Goal: Task Accomplishment & Management: Manage account settings

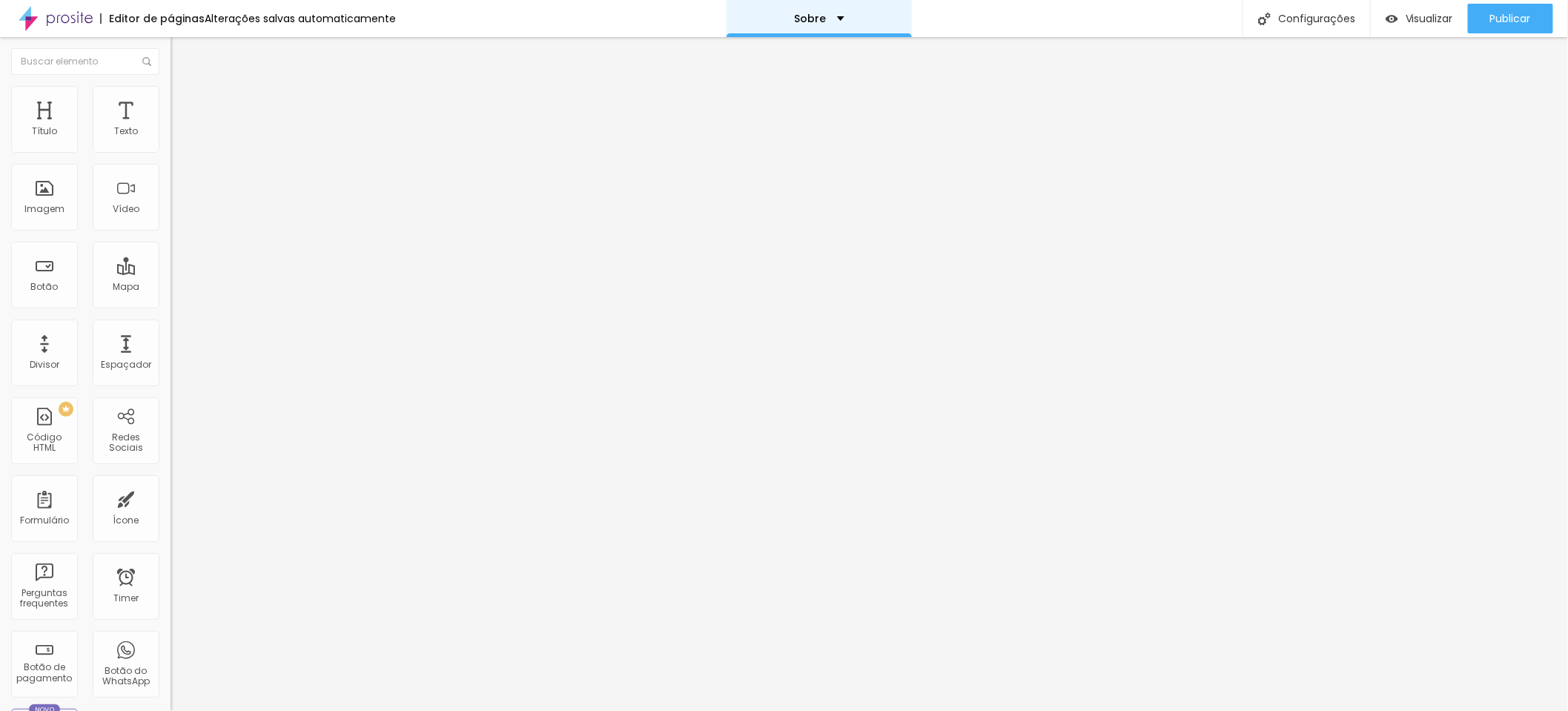
click at [840, 15] on div "Sobre" at bounding box center [820, 19] width 185 height 37
type input "8.6"
type input "8.5"
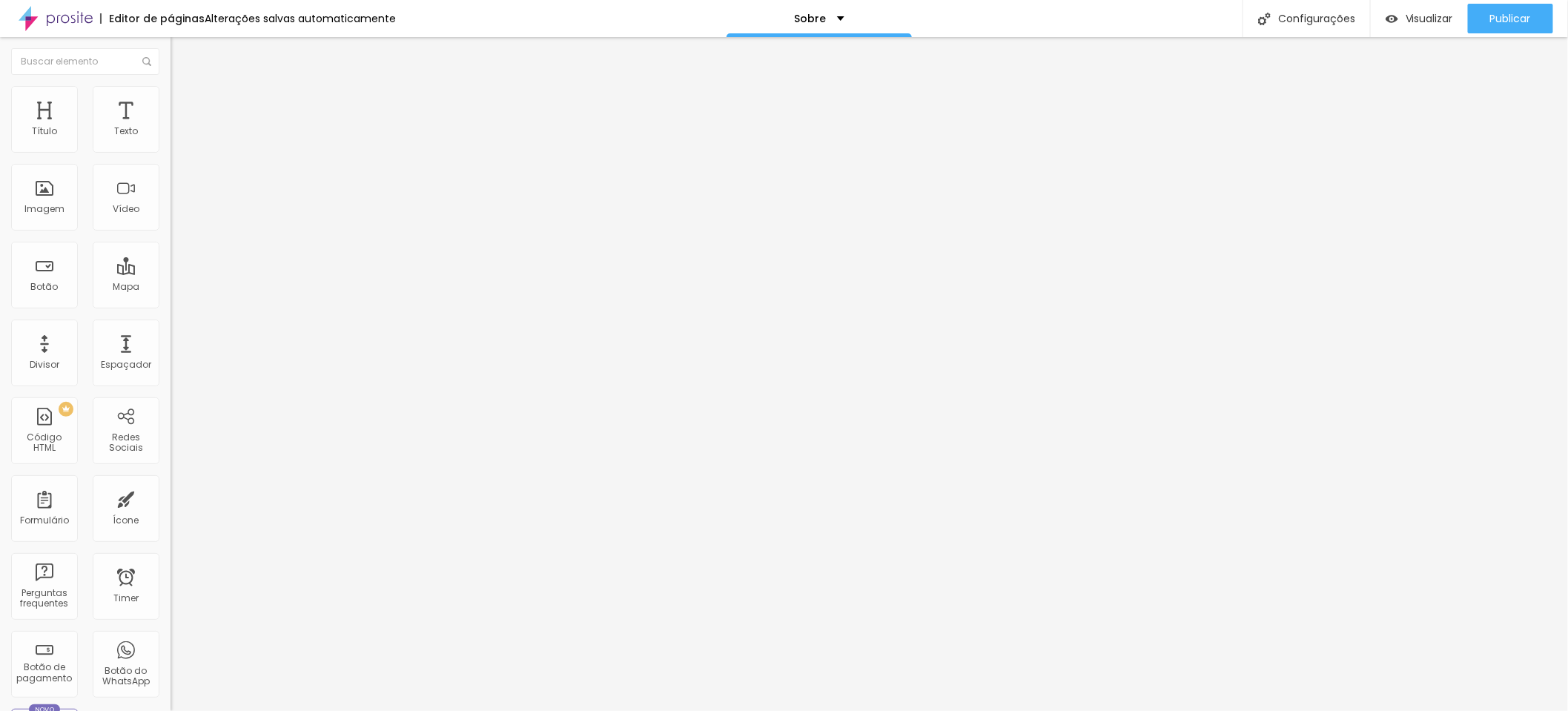
type input "8.4"
type input "8.3"
type input "8.2"
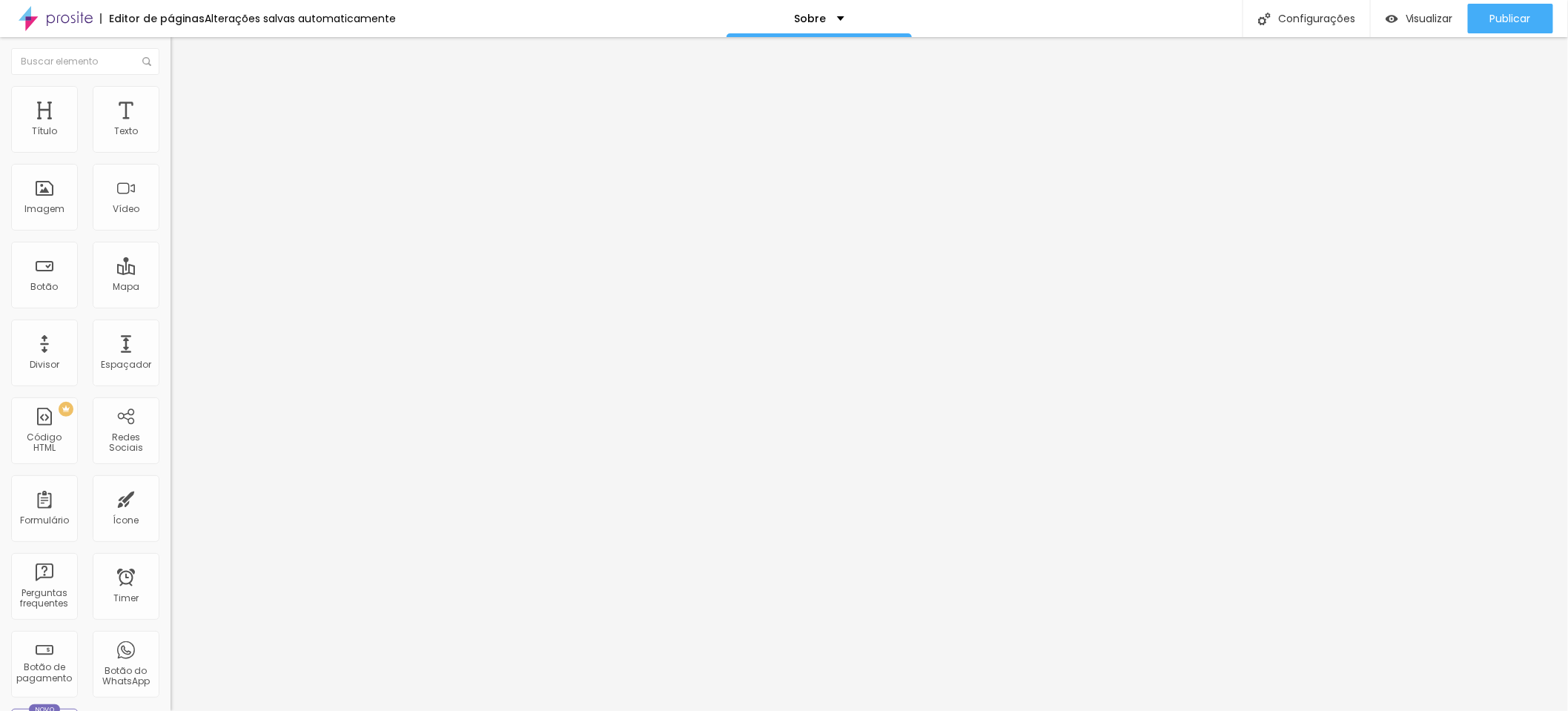
type input "8.2"
type input "8.1"
type input "7.9"
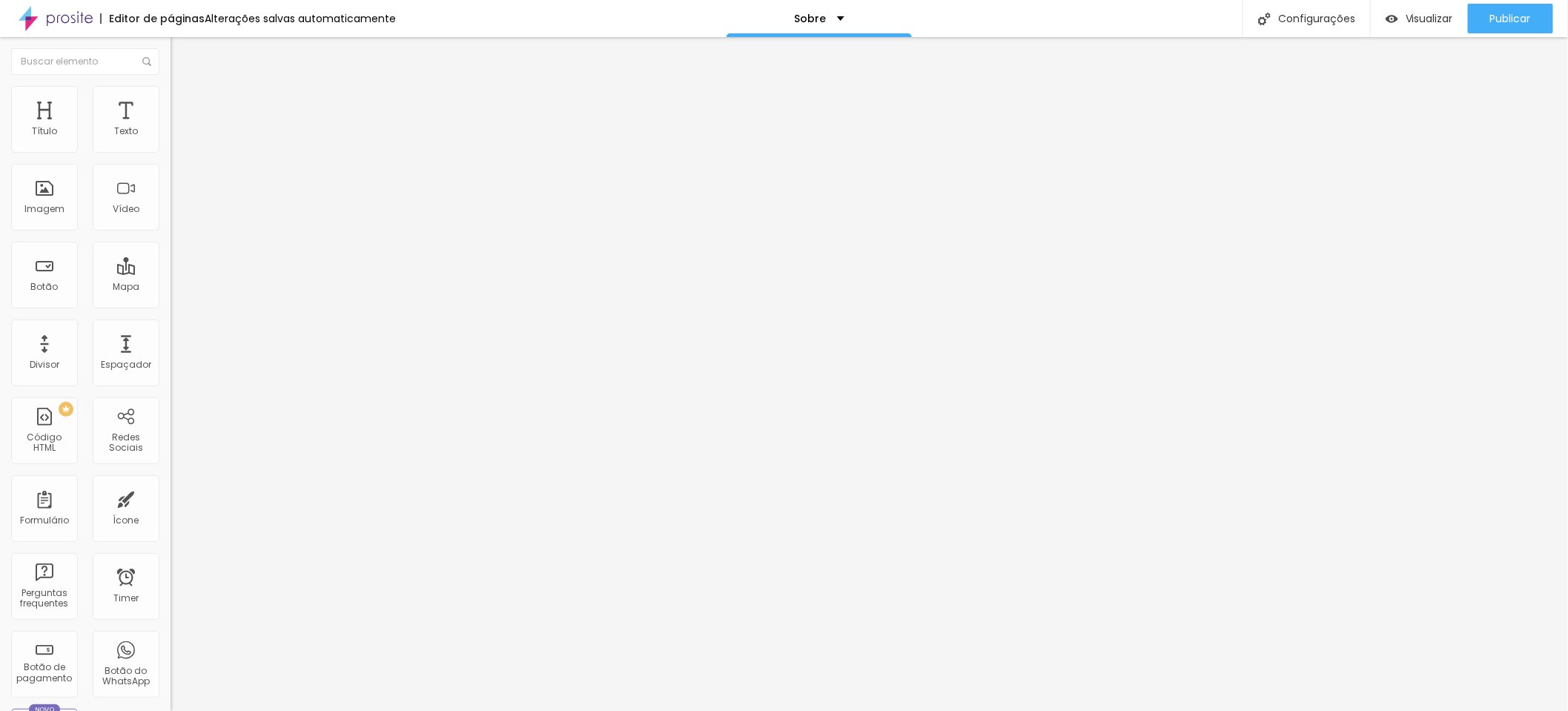
type input "7.8"
type input "7.6"
type input "7.5"
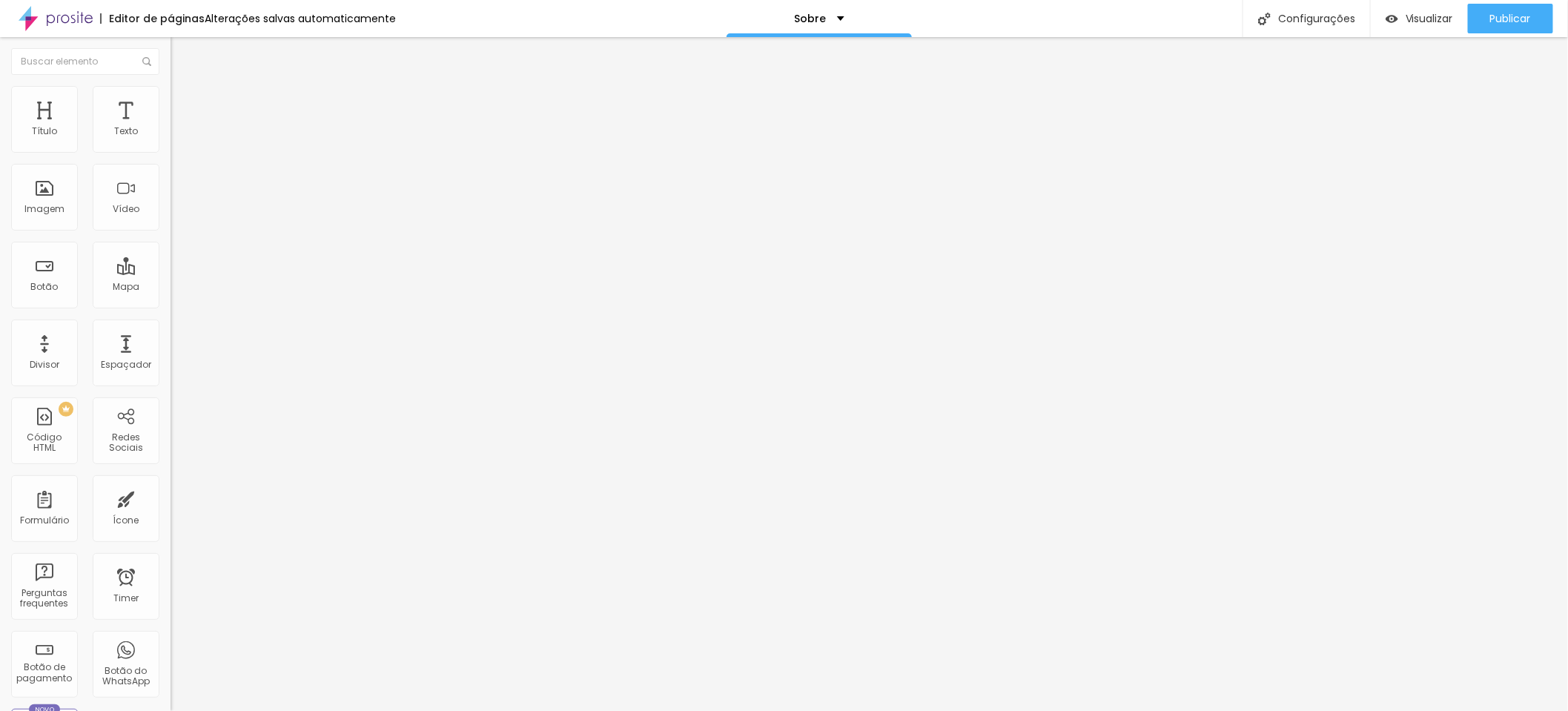
type input "7.5"
type input "7.4"
type input "7.3"
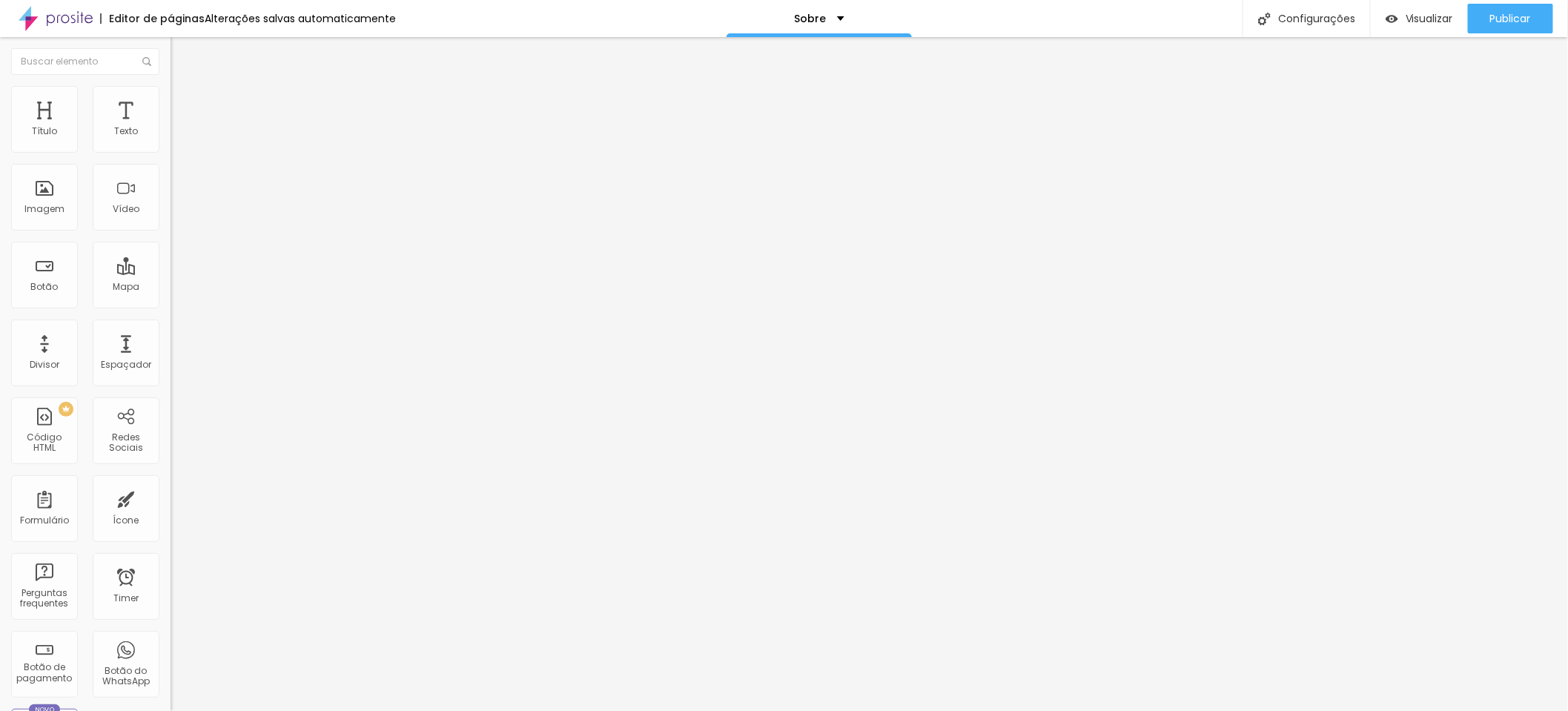
type input "7.2"
type input "7.1"
type input "7"
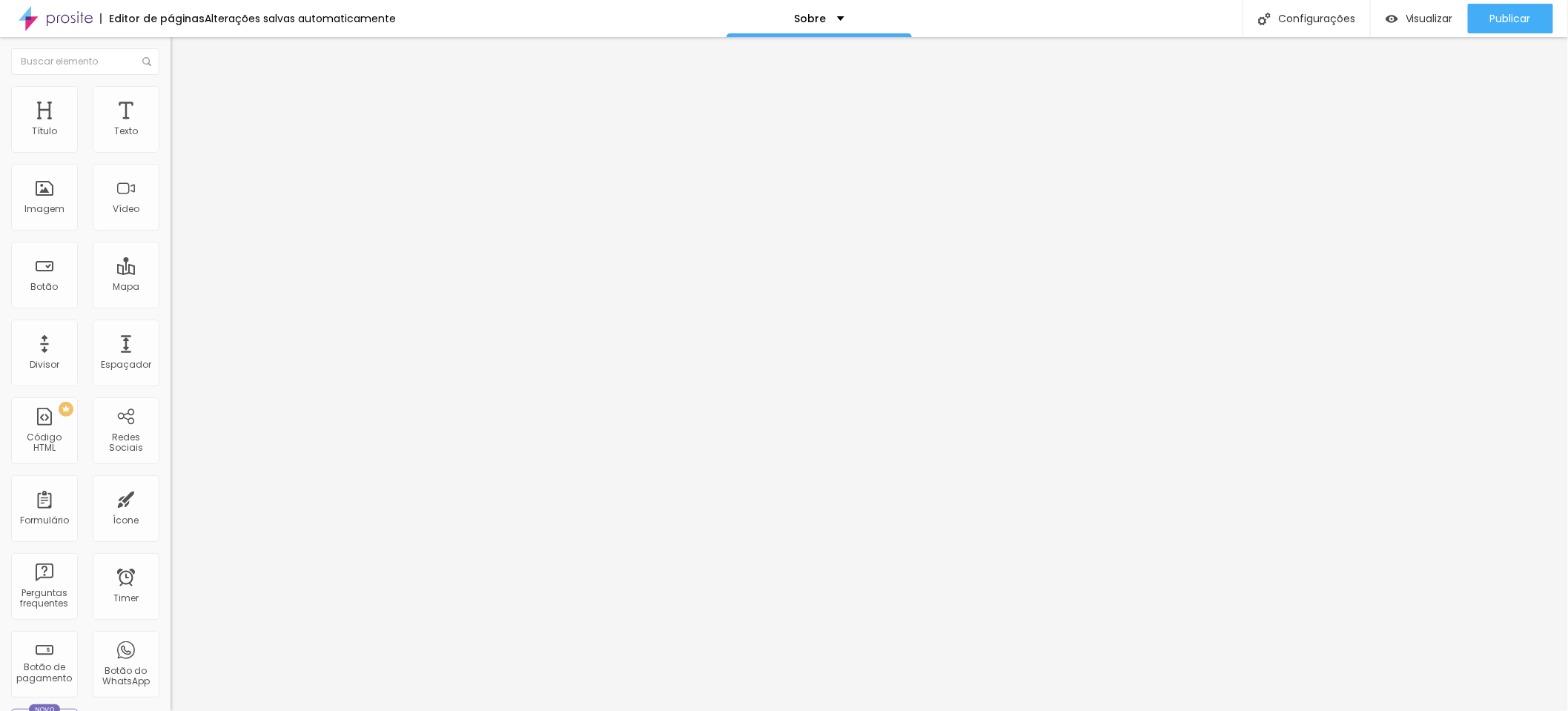
type input "7"
type input "6.9"
type input "6.7"
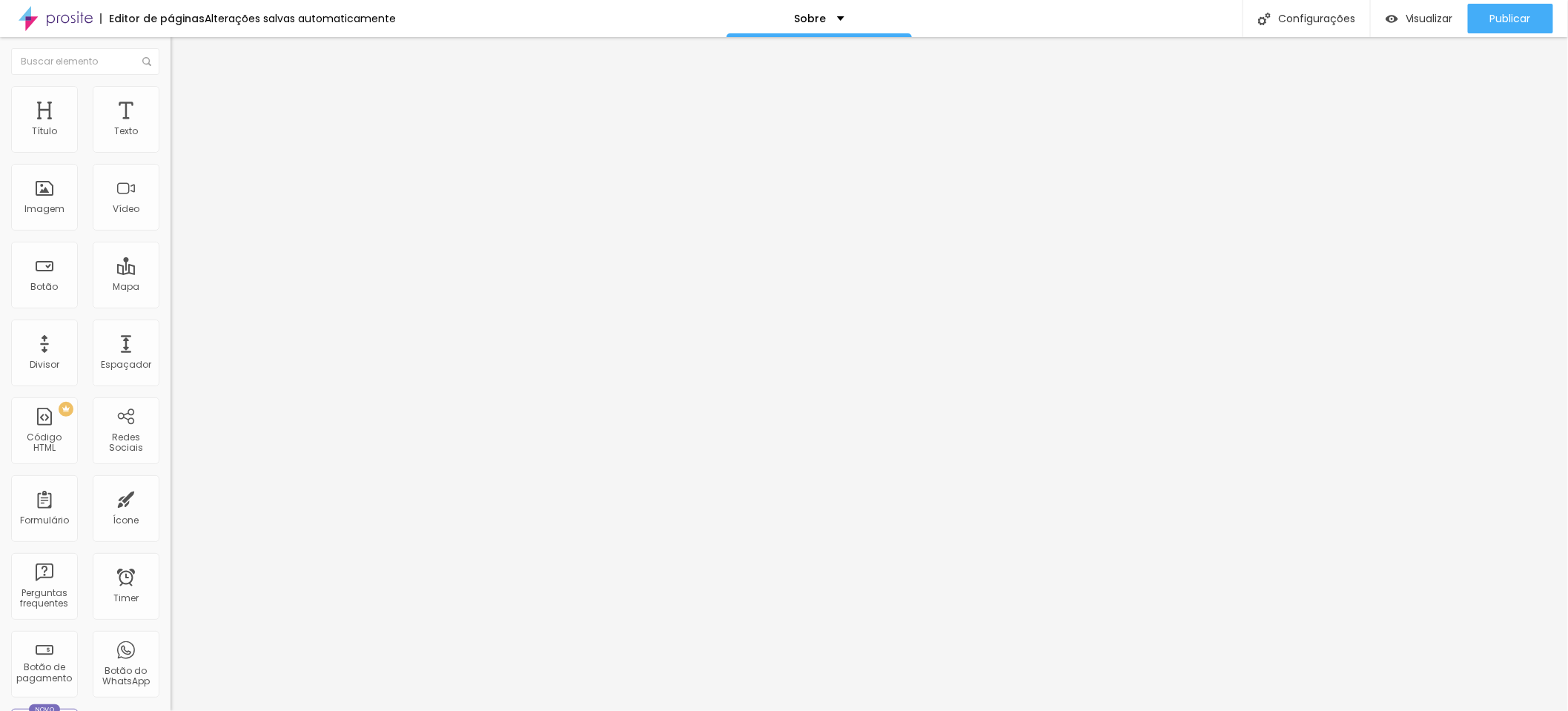
type input "6.5"
type input "6.4"
type input "6.3"
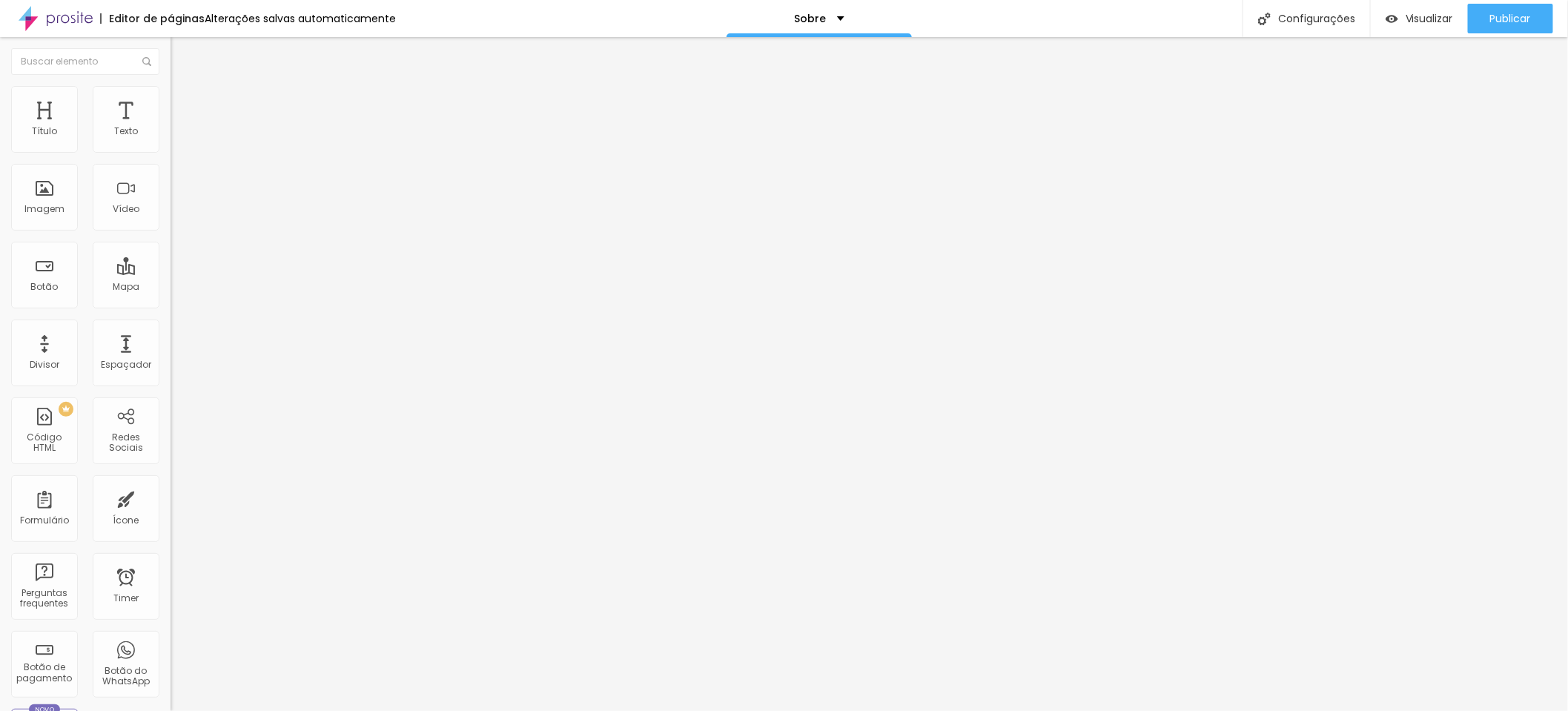
type input "6.3"
type input "6.2"
type input "6.1"
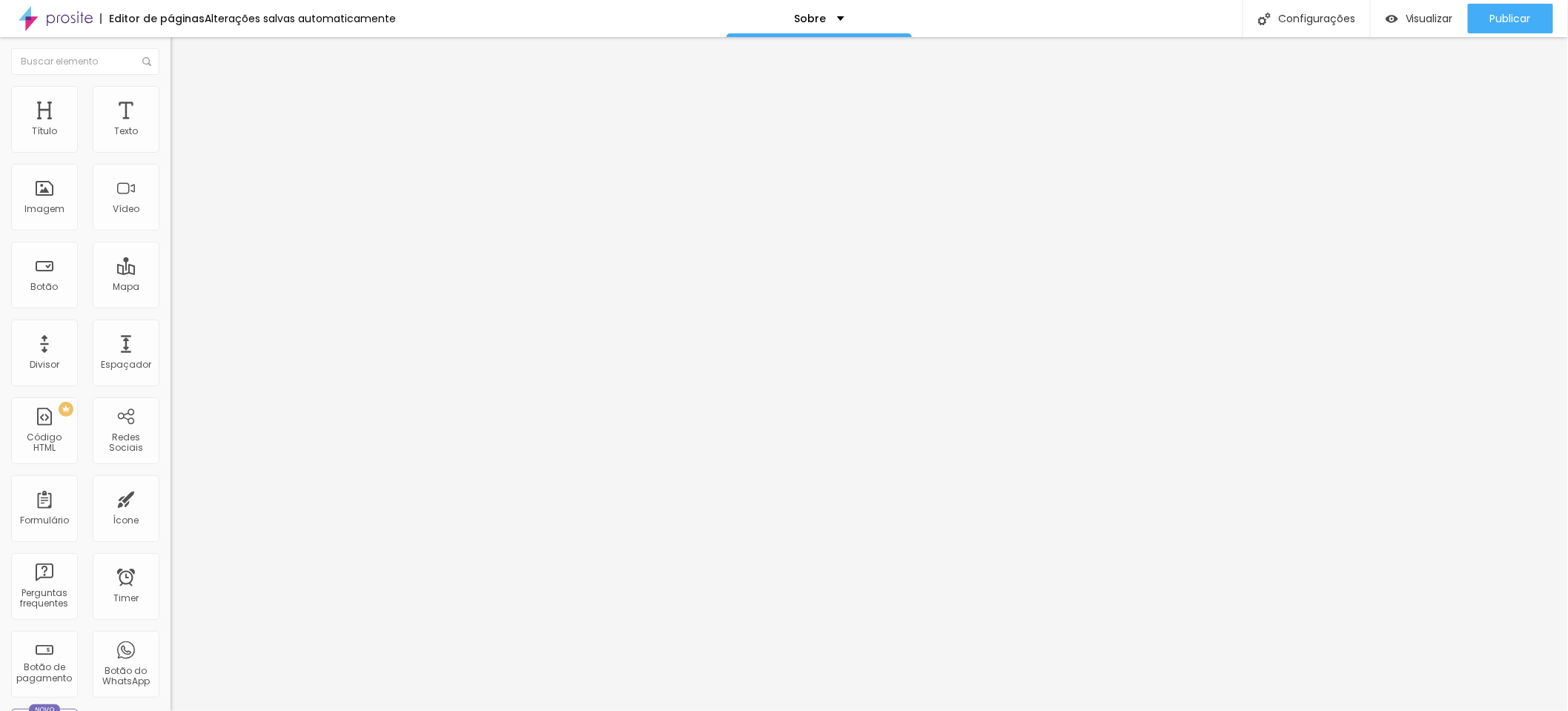
type input "6"
type input "5.9"
type input "5.8"
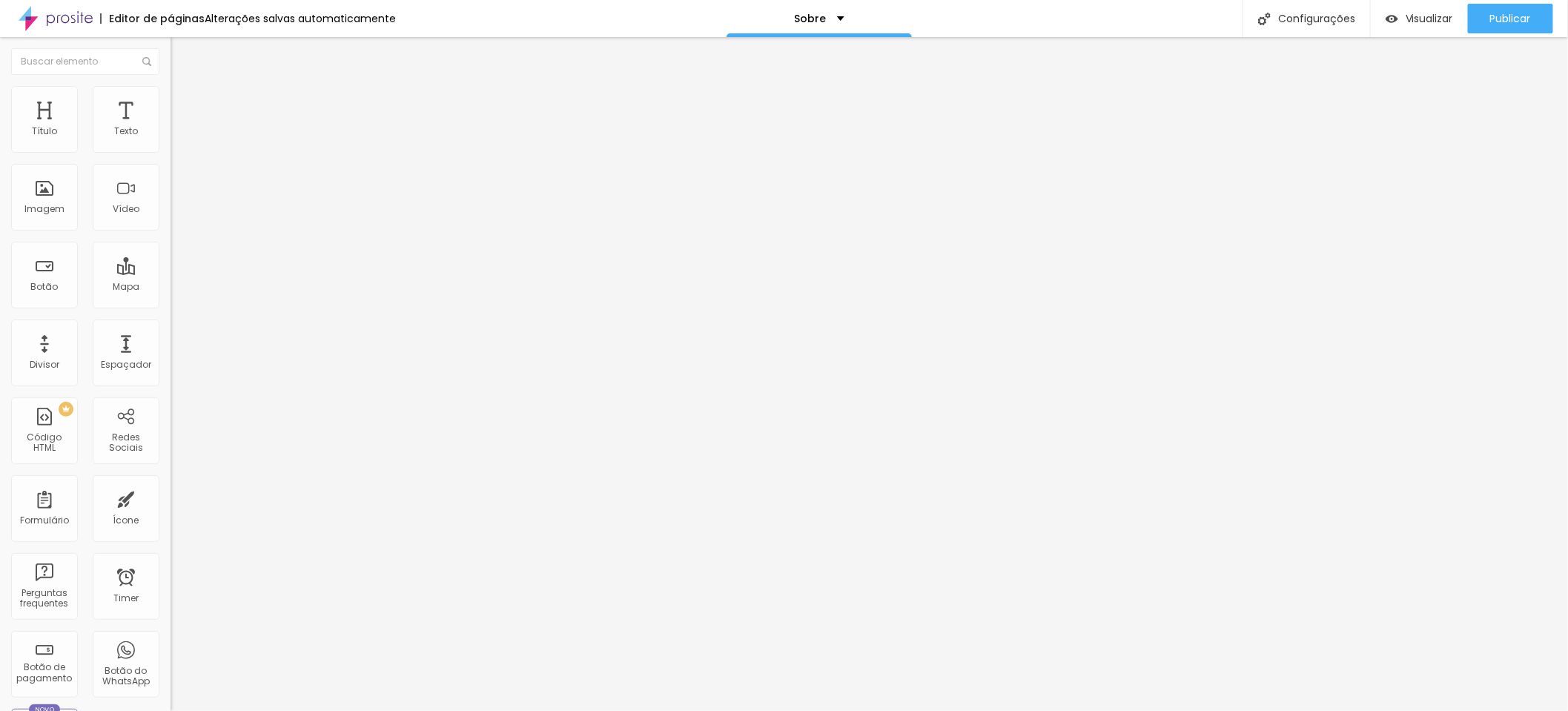
type input "5.8"
type input "5.7"
type input "5.6"
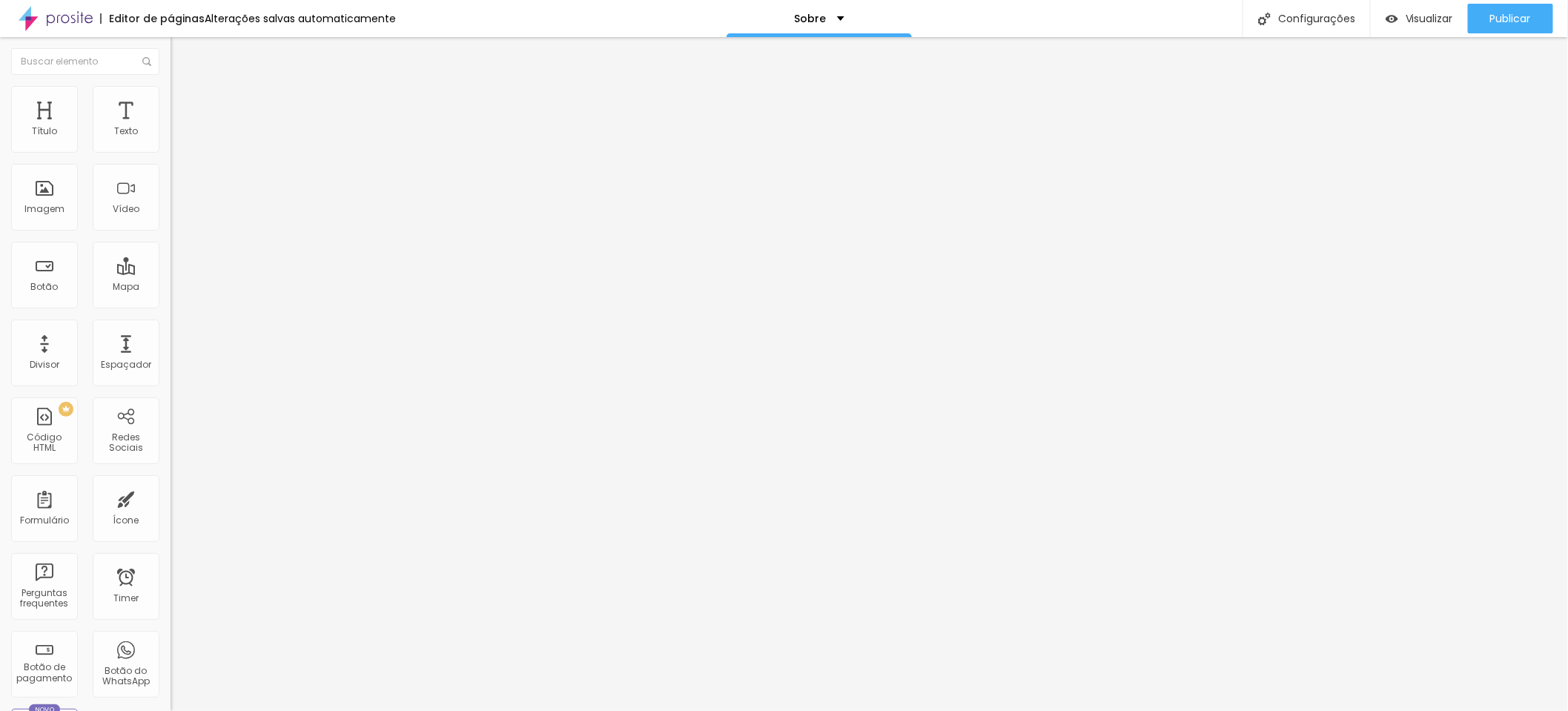
type input "5.5"
type input "5.3"
type input "5.1"
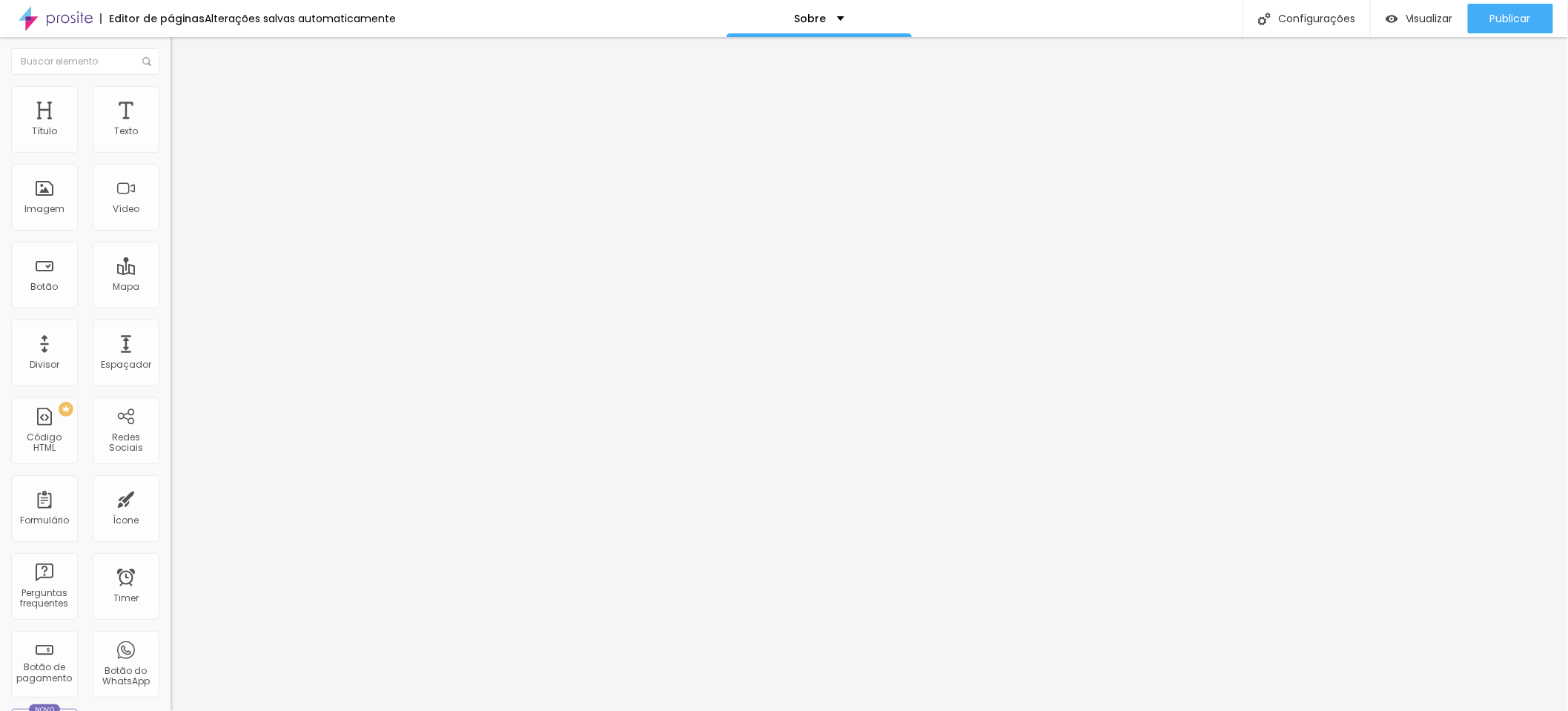
type input "5.1"
type input "5"
drag, startPoint x: 73, startPoint y: 338, endPoint x: 57, endPoint y: 338, distance: 16.0
type input "5"
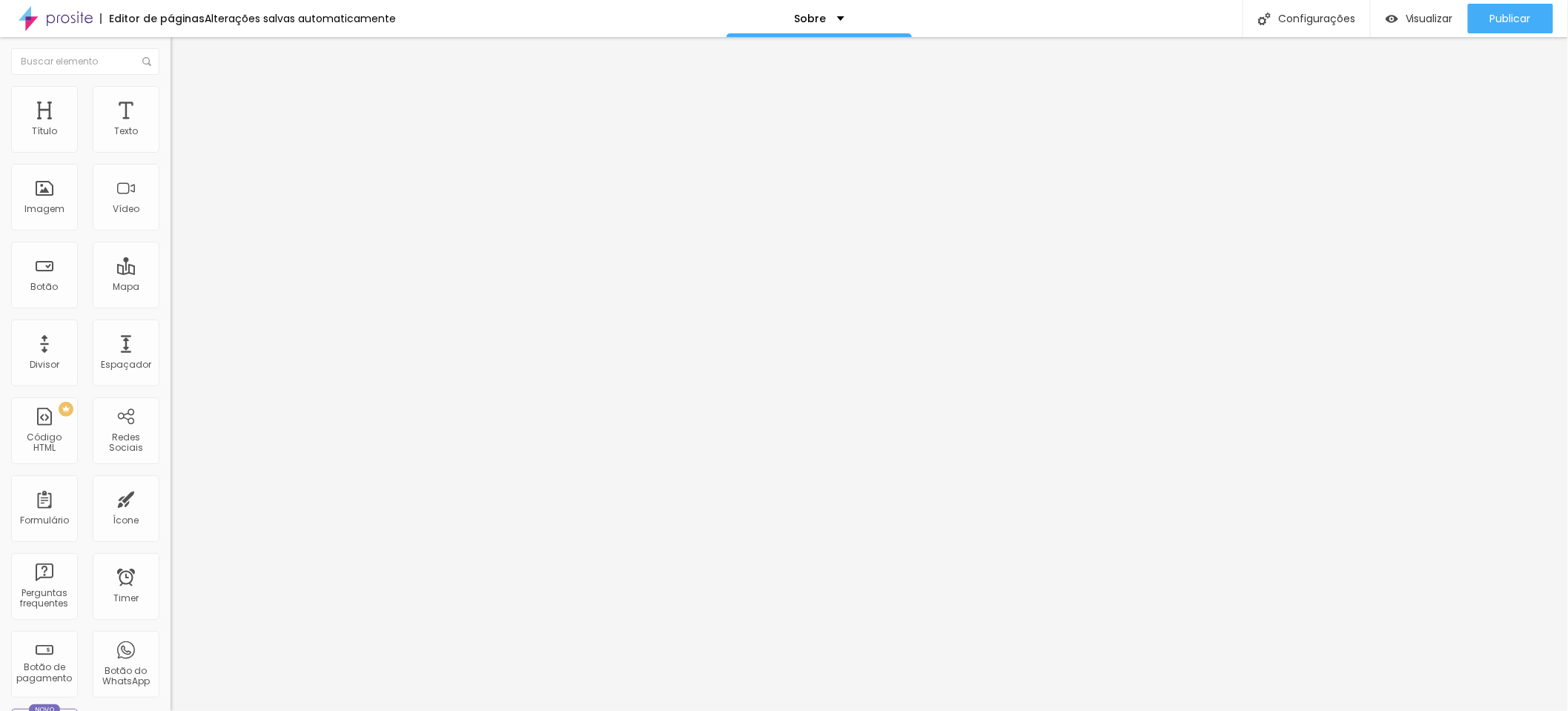
click at [171, 560] on input "range" at bounding box center [219, 566] width 96 height 12
click at [171, 87] on li "Avançado" at bounding box center [256, 93] width 171 height 15
type input "91"
type input "89"
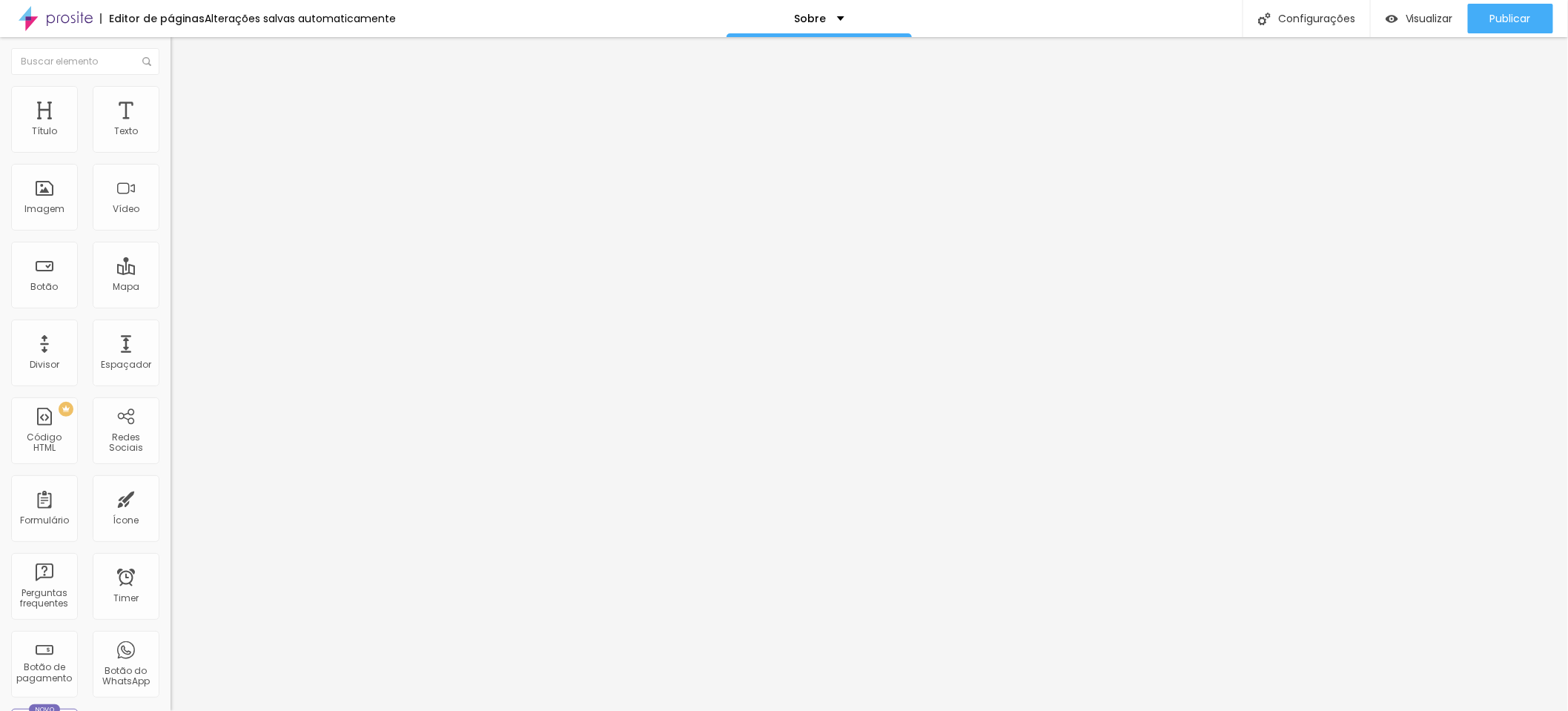
type input "89"
type input "84"
type input "78"
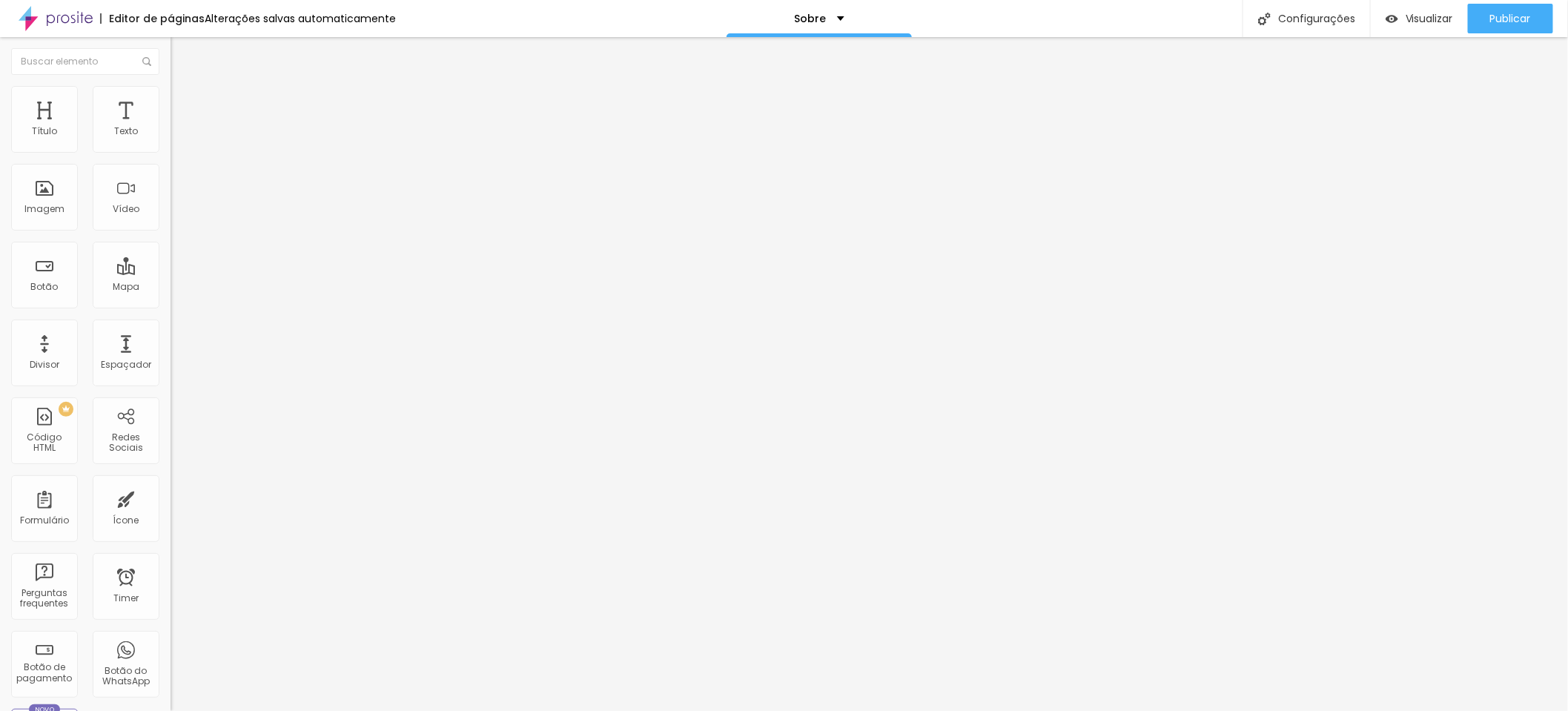
type input "71"
type input "64"
type input "58"
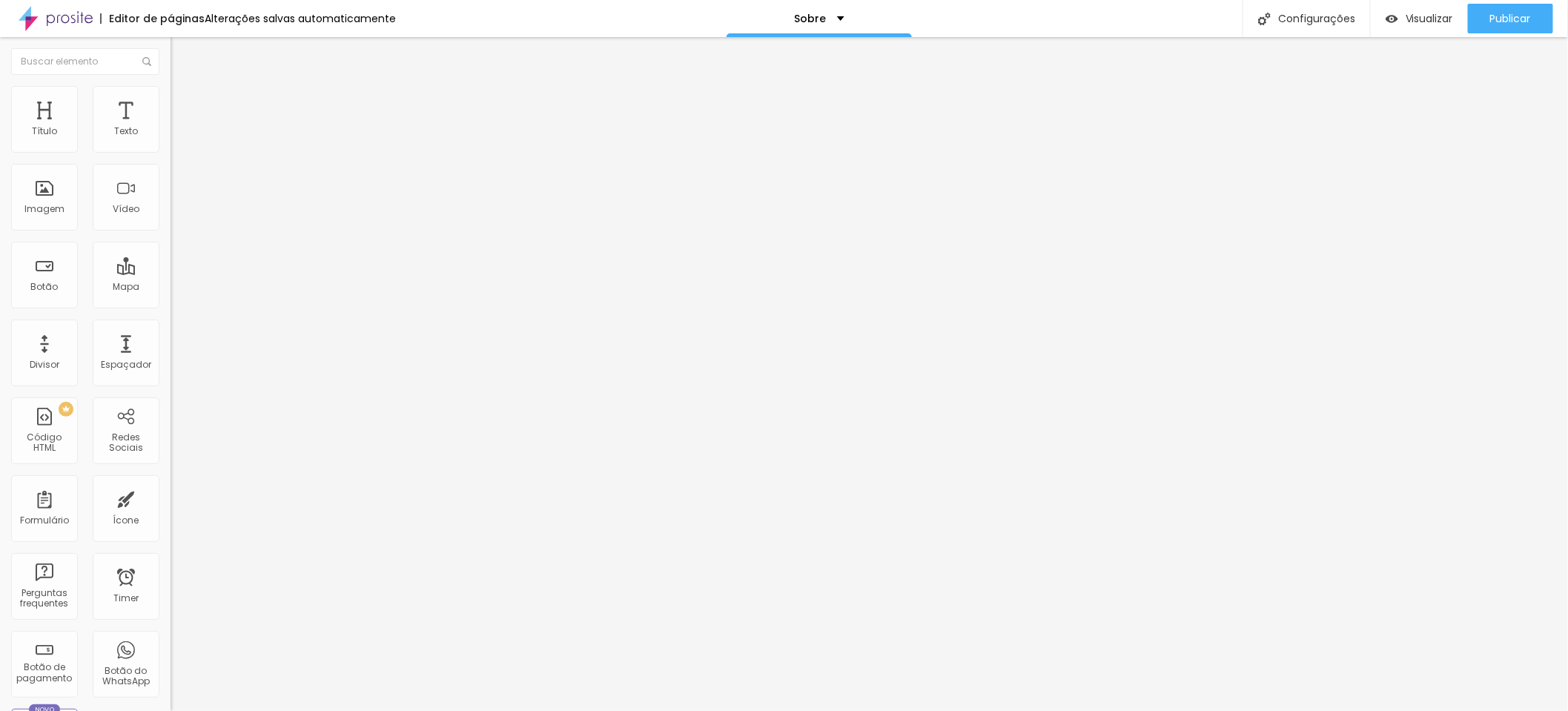
type input "58"
type input "55"
type input "53"
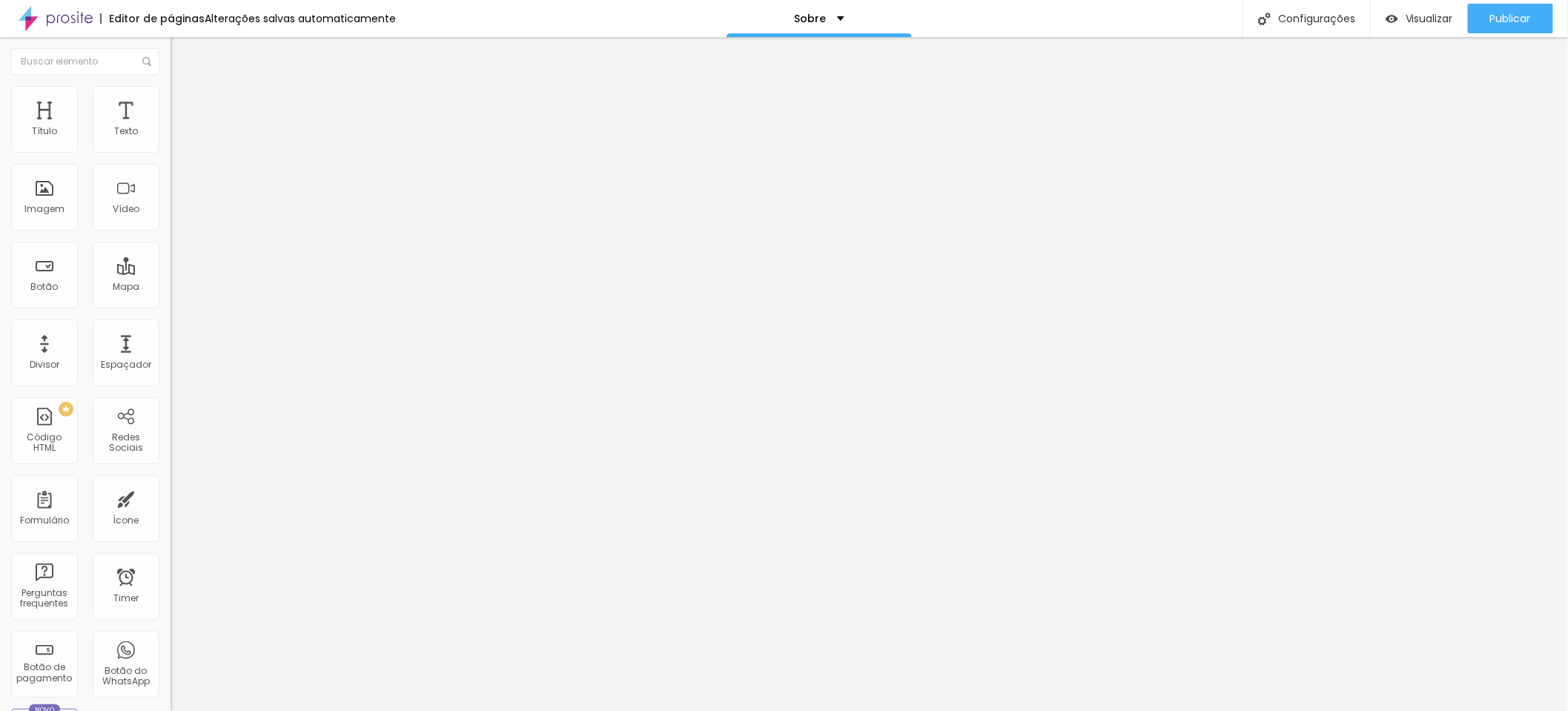
type input "51"
type input "50"
type input "49"
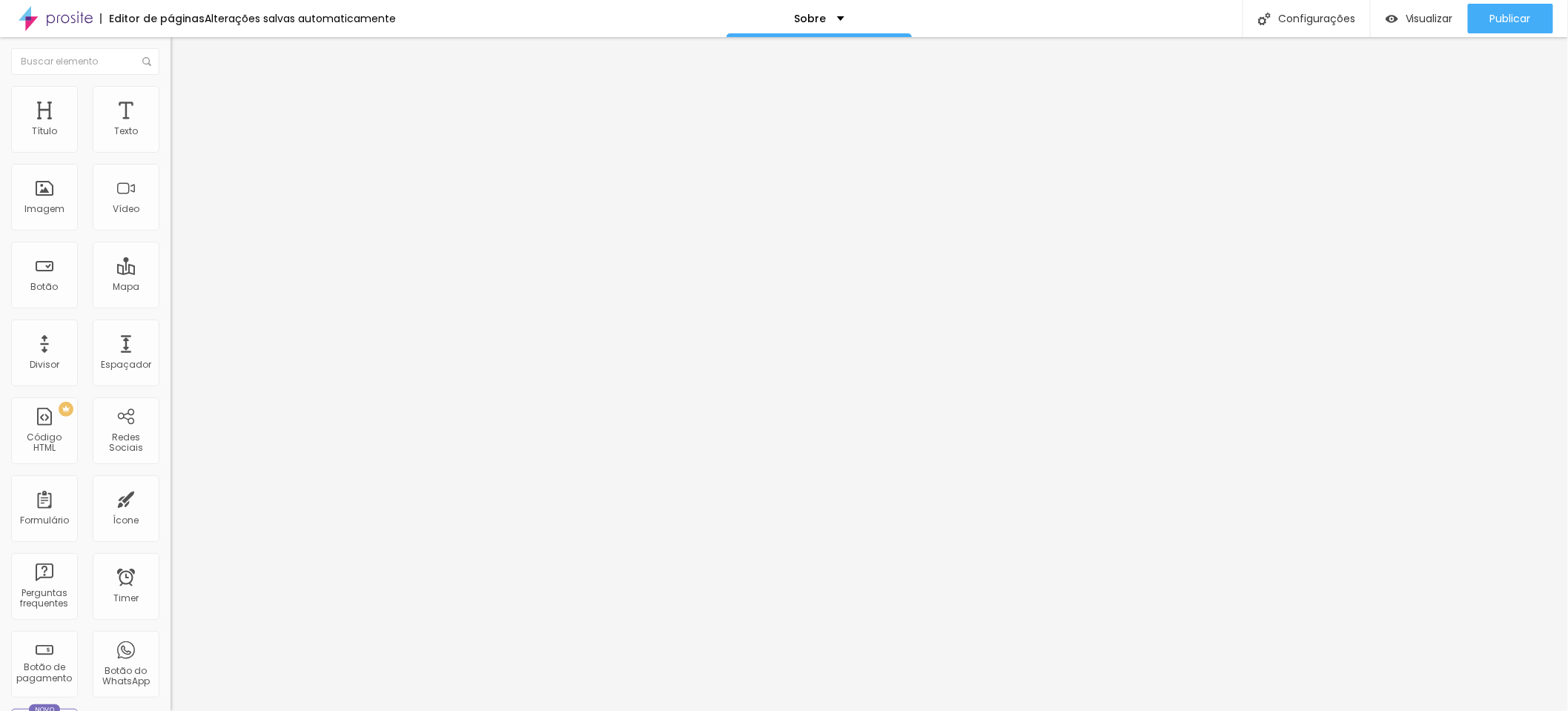
type input "49"
type input "48"
type input "46"
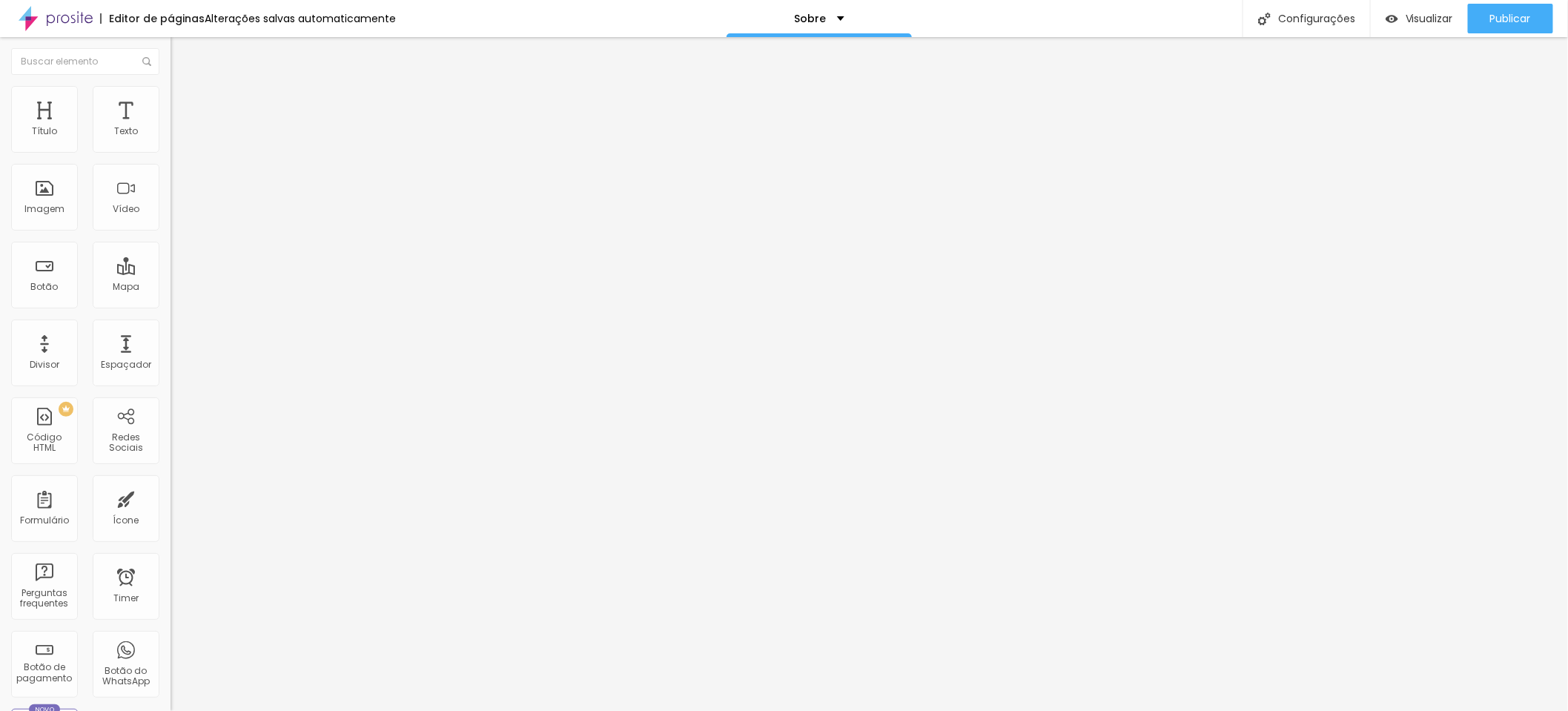
type input "45"
type input "44"
type input "43"
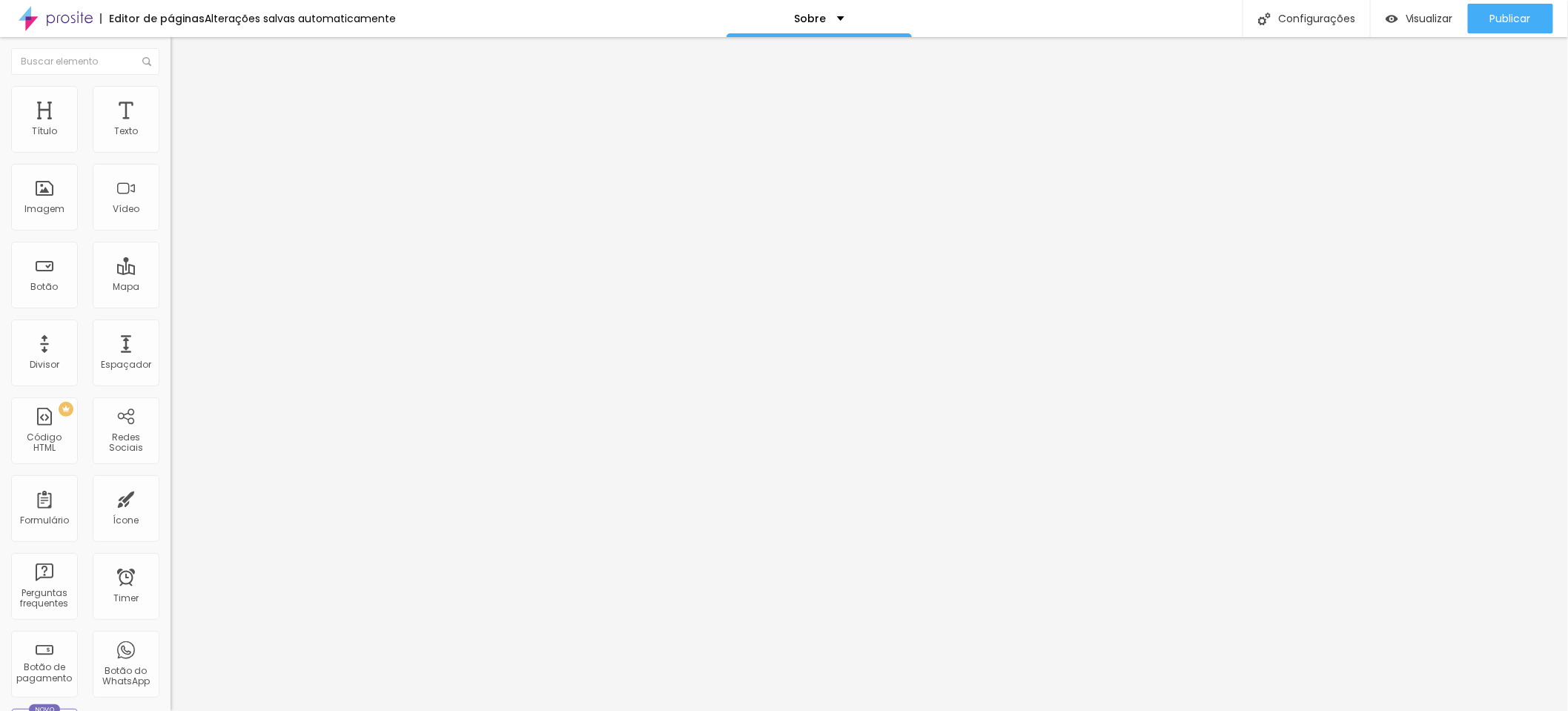
type input "43"
type input "37"
type input "32"
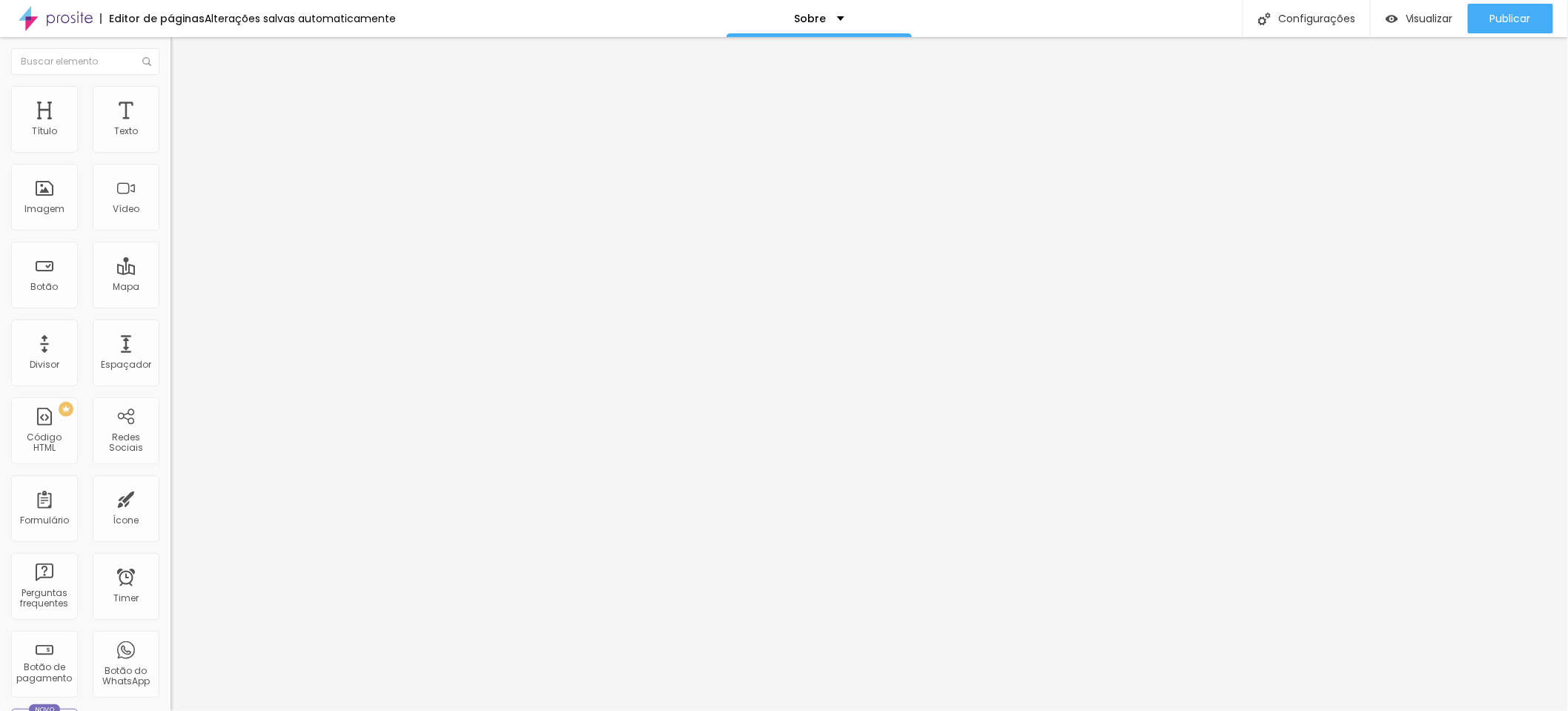
type input "30"
type input "29"
type input "28"
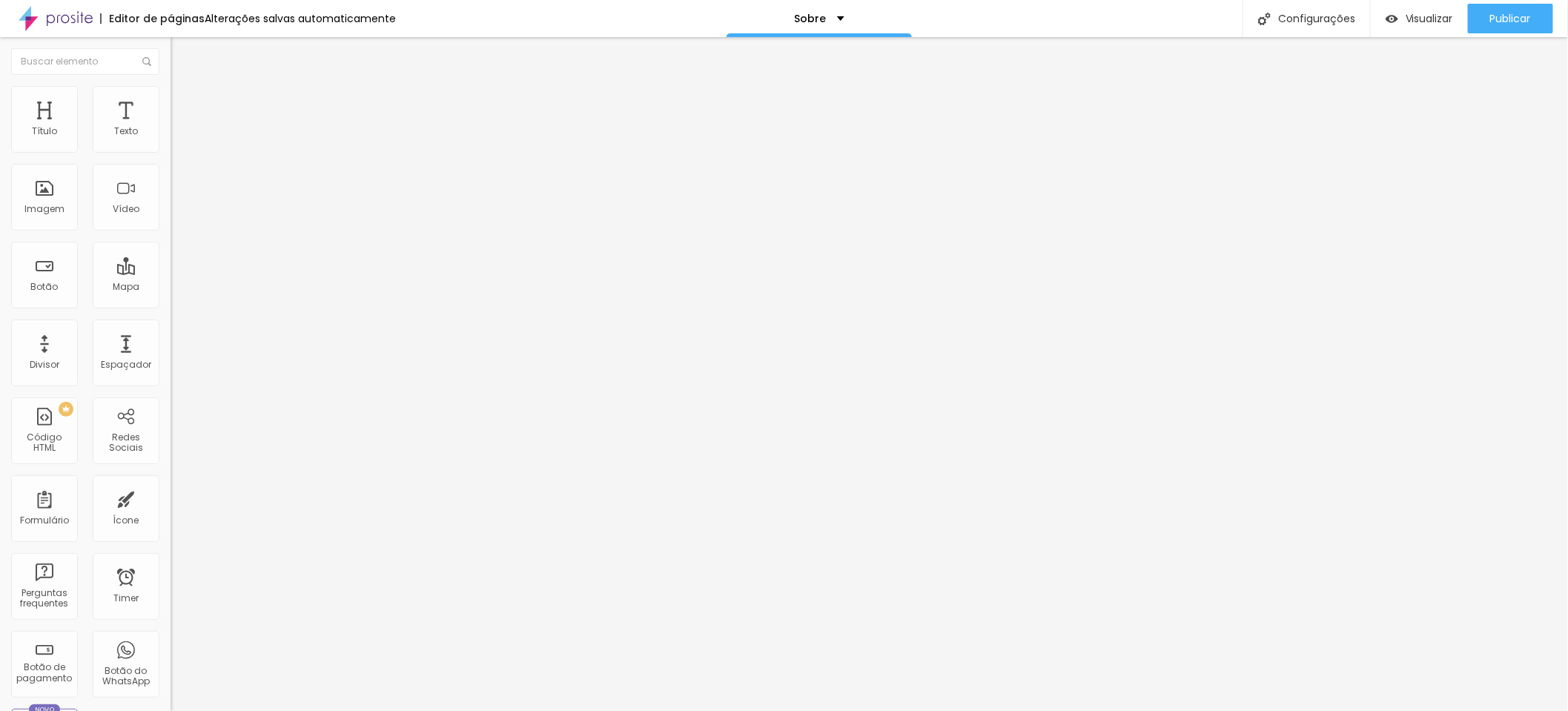
type input "28"
type input "27"
type input "26"
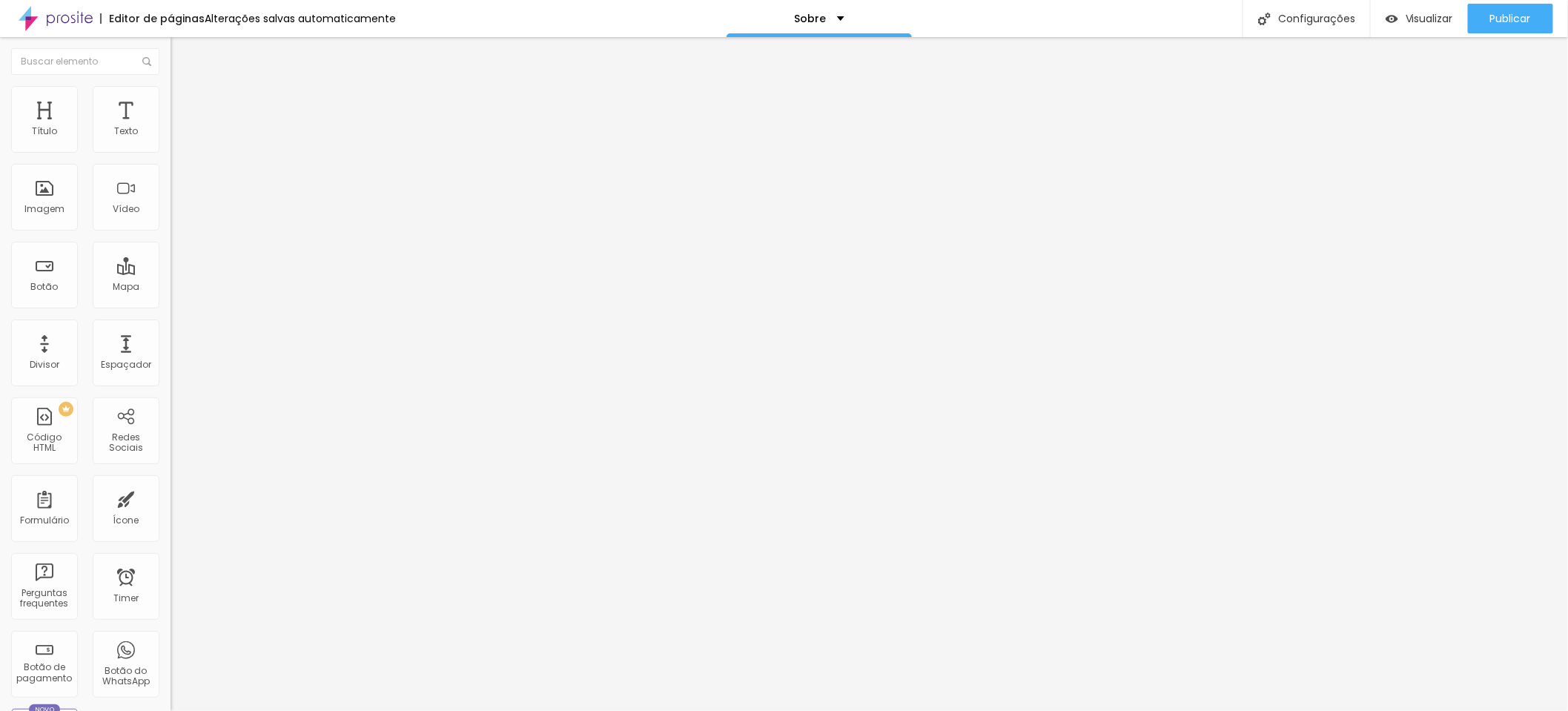
type input "25"
type input "24"
type input "23"
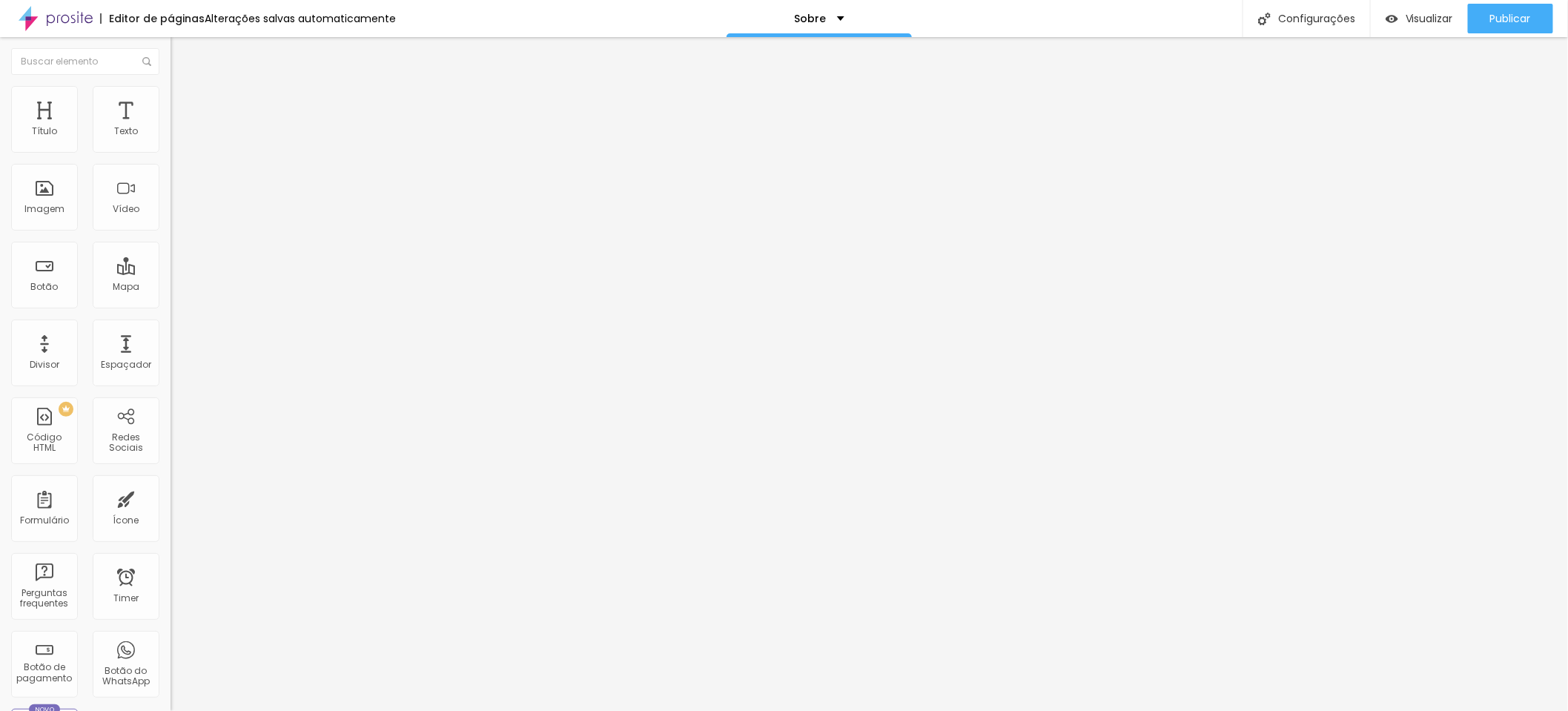
type input "23"
type input "22"
type input "21"
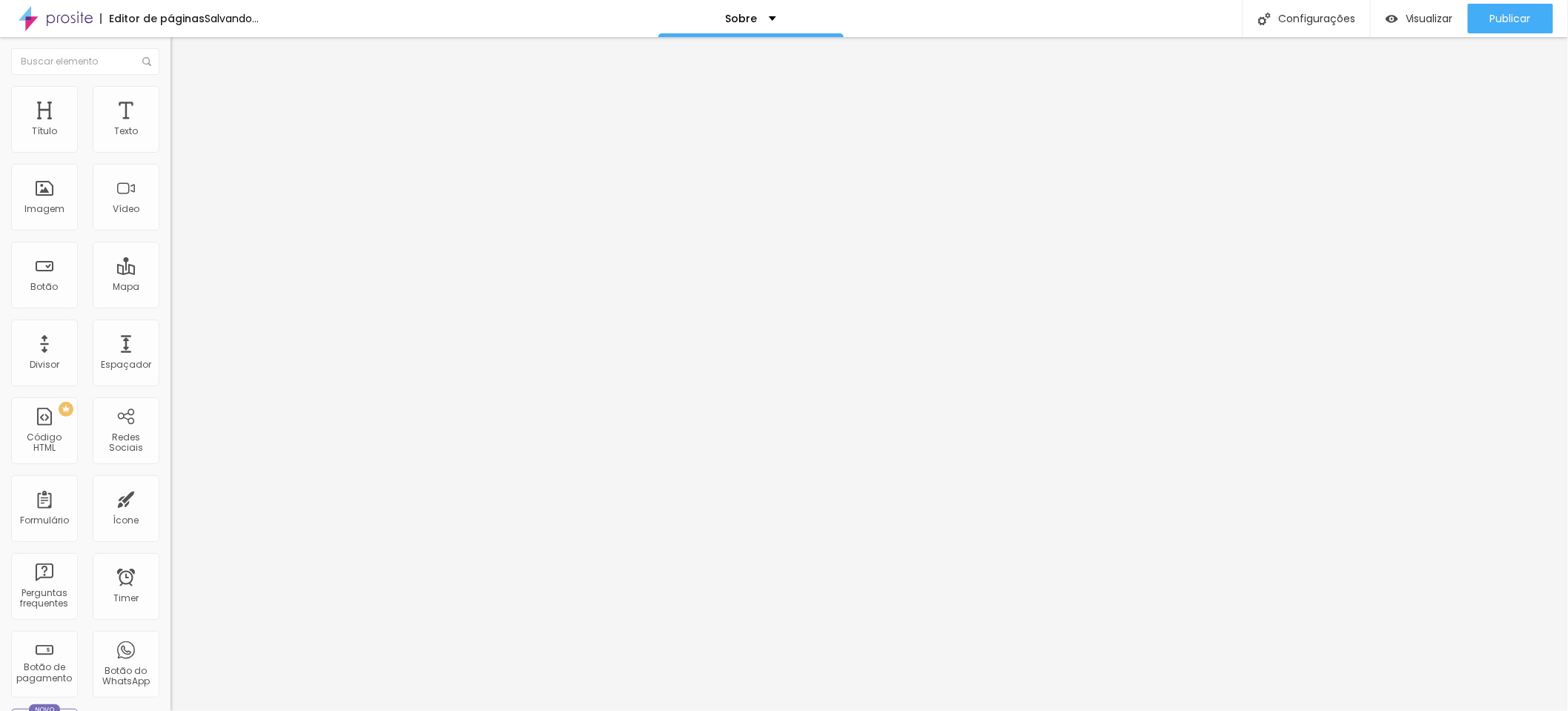
type input "20"
type input "19"
type input "18"
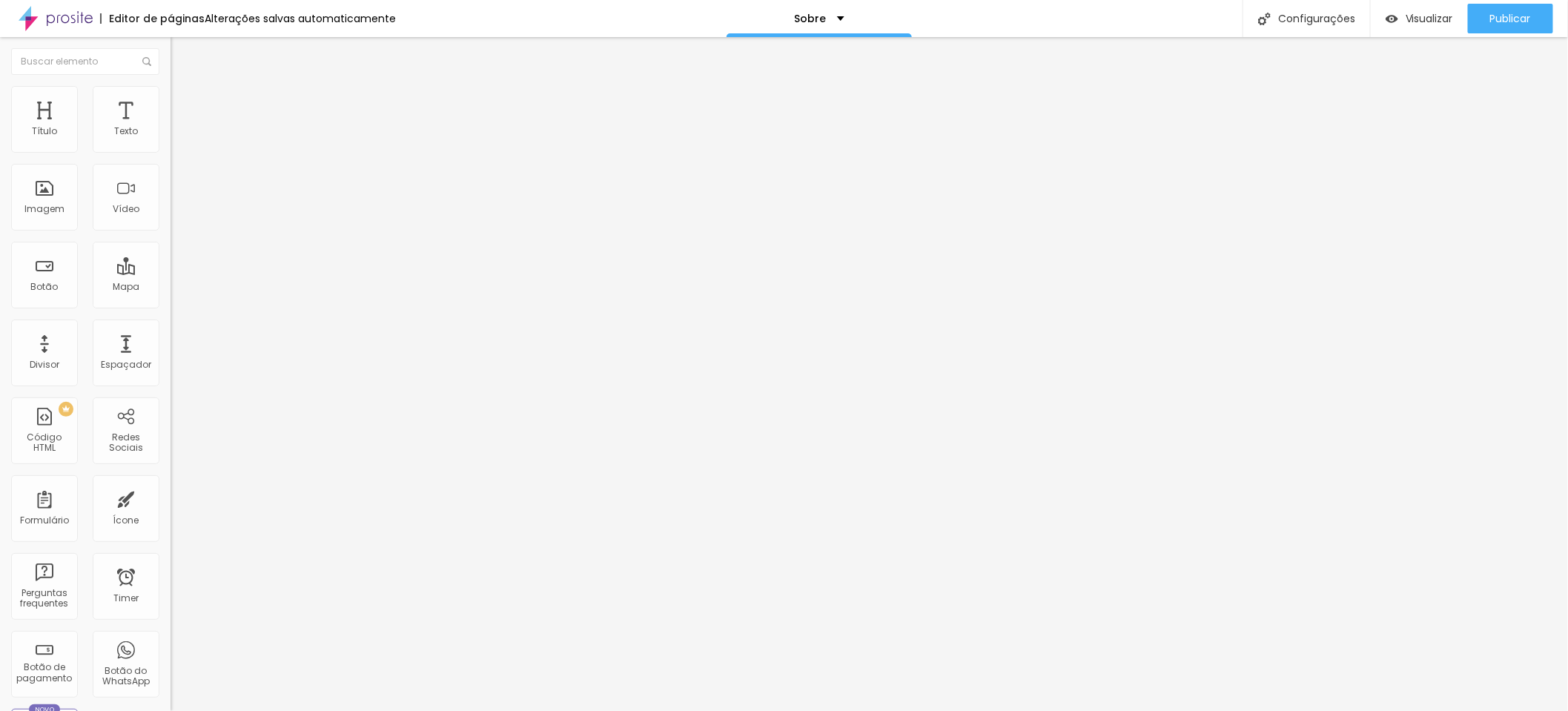
type input "18"
type input "17"
type input "16"
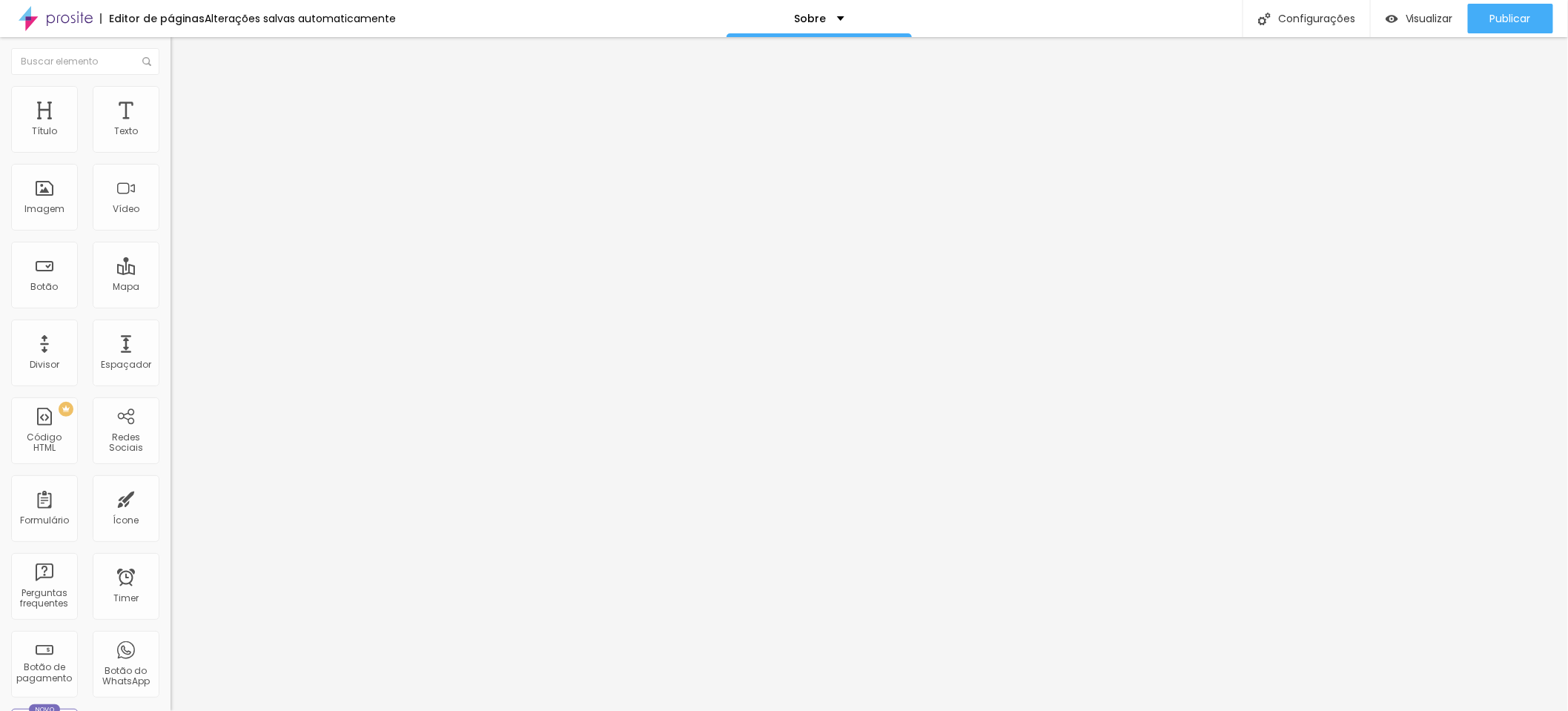
type input "15"
type input "14"
type input "13"
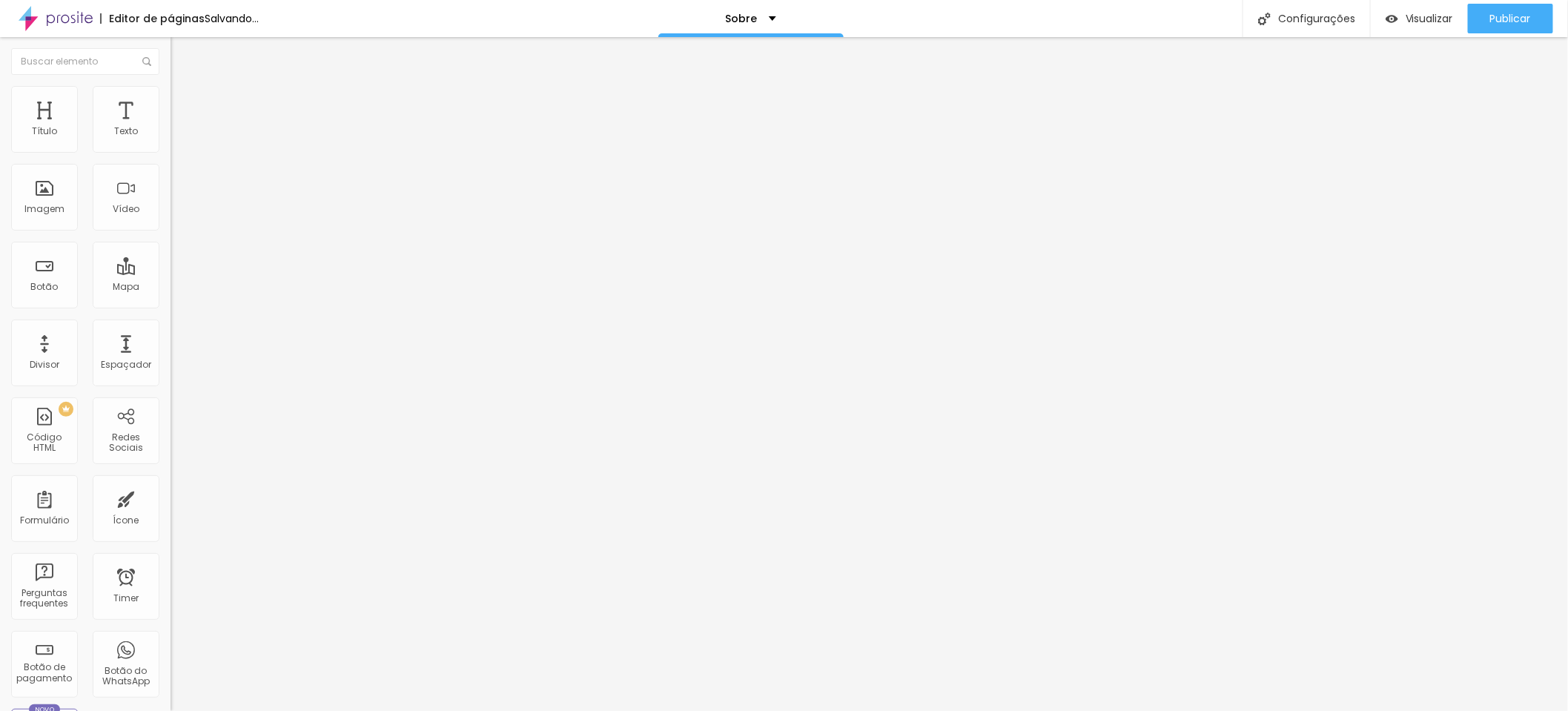
type input "13"
type input "11"
type input "10"
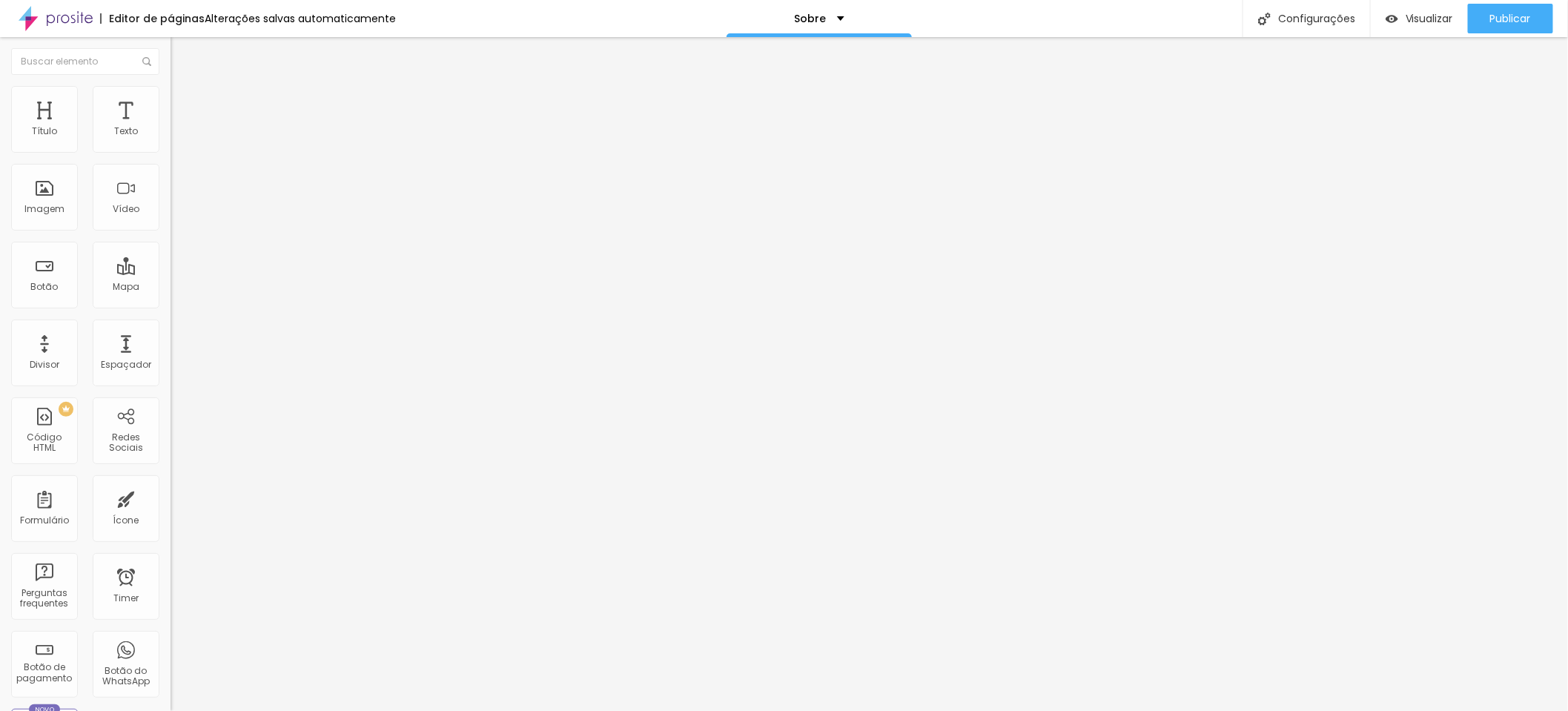
type input "11"
drag, startPoint x: 117, startPoint y: 147, endPoint x: 45, endPoint y: 146, distance: 72.0
type input "11"
click at [171, 273] on input "range" at bounding box center [219, 278] width 96 height 12
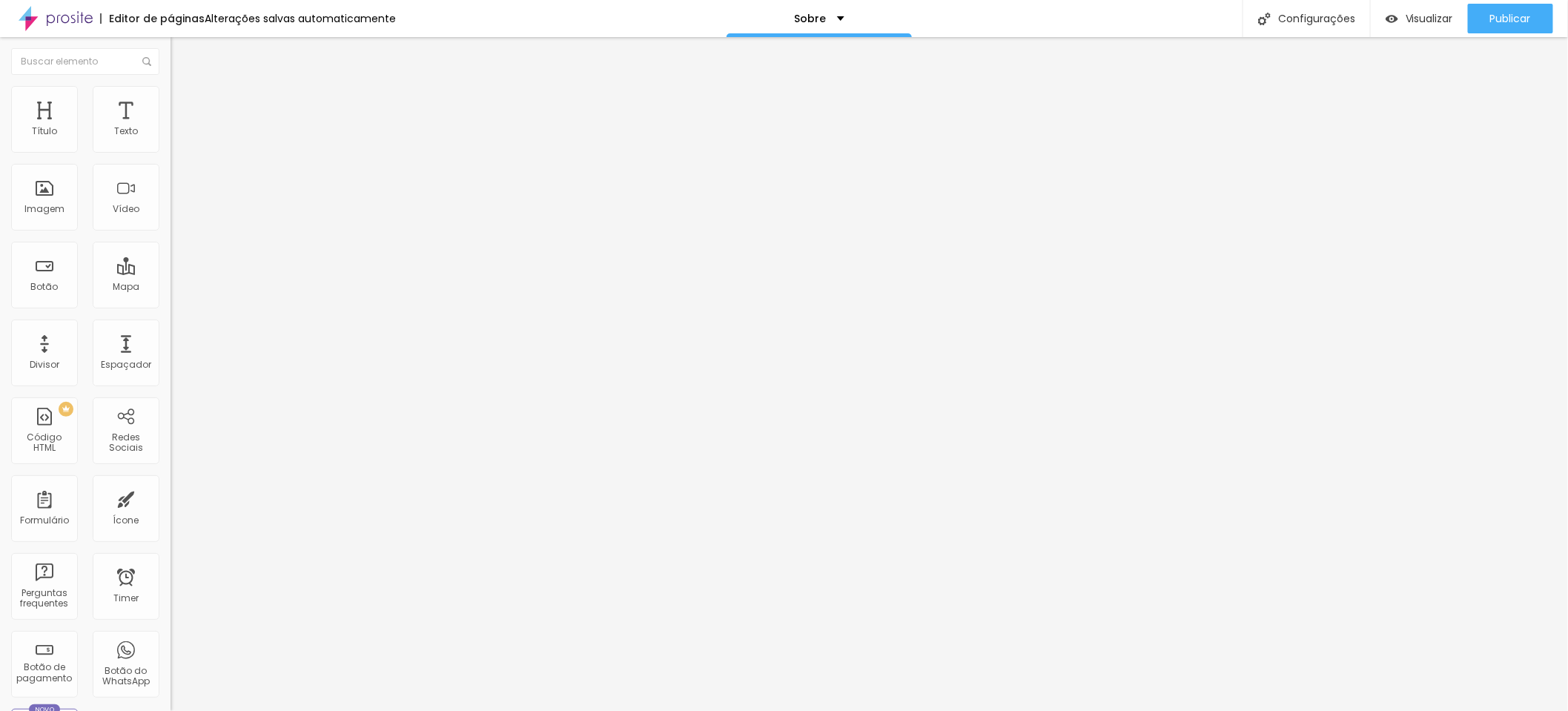
drag, startPoint x: 45, startPoint y: 176, endPoint x: 573, endPoint y: 1, distance: 556.2
click at [178, 213] on icon "button" at bounding box center [181, 211] width 6 height 6
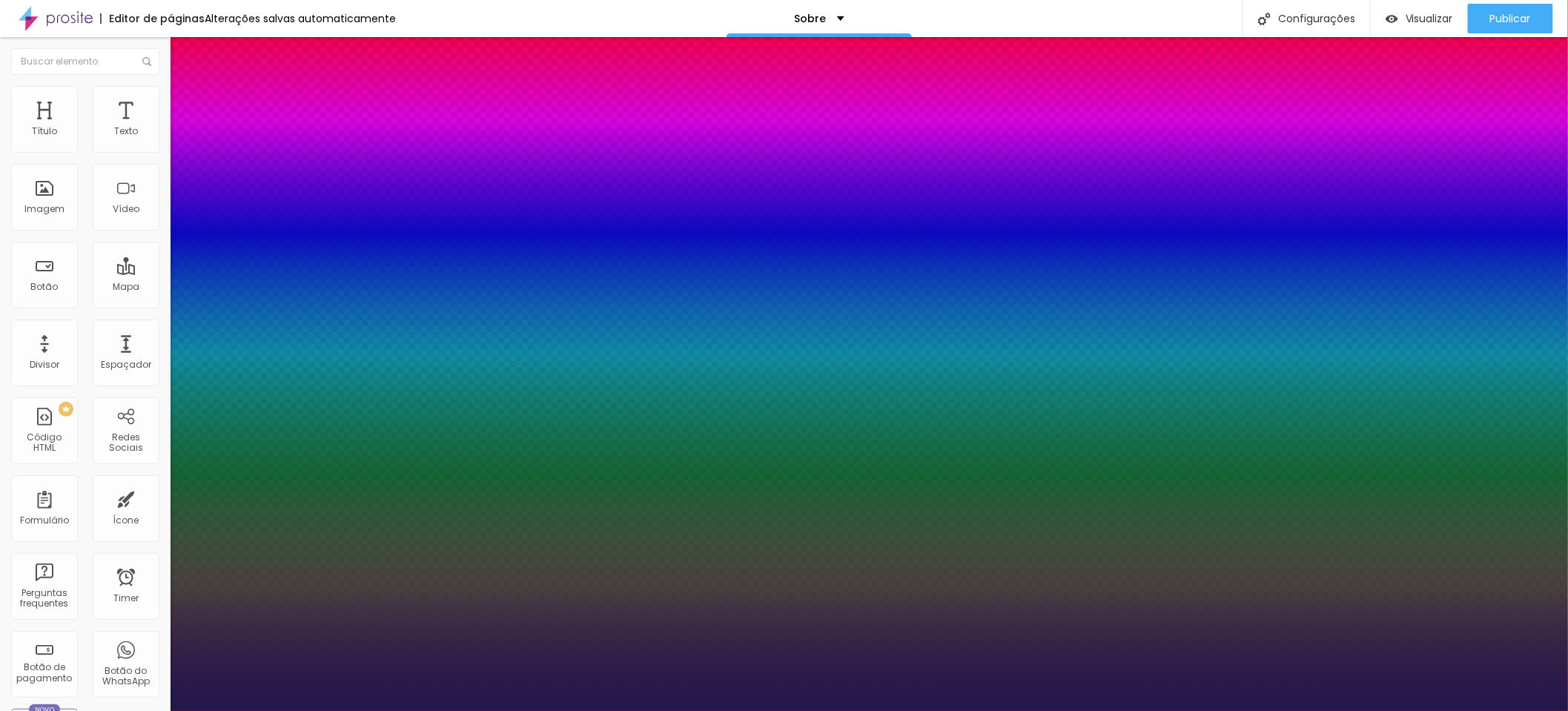
type input "1"
type input "18"
type input "1"
type input "19"
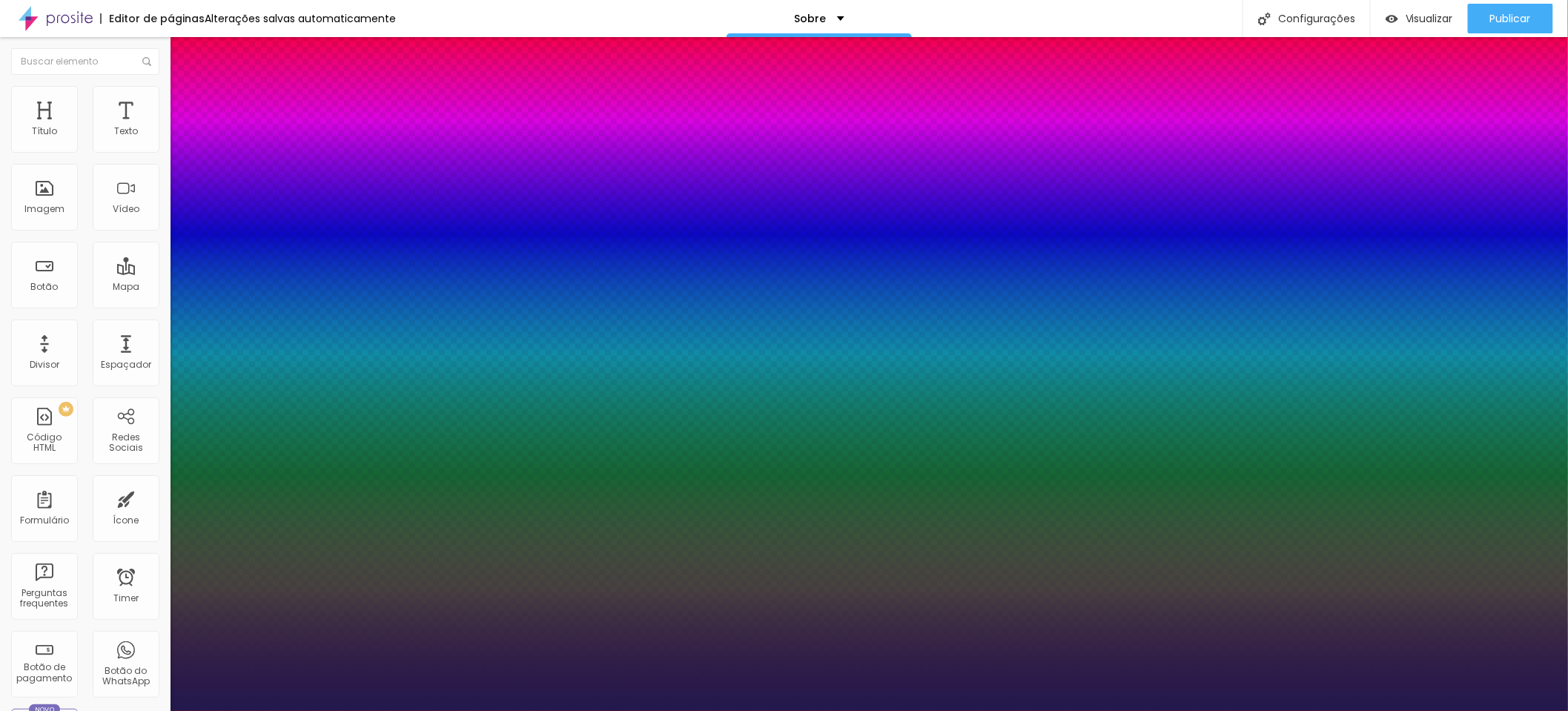
type input "19"
type input "1"
type input "21"
type input "1"
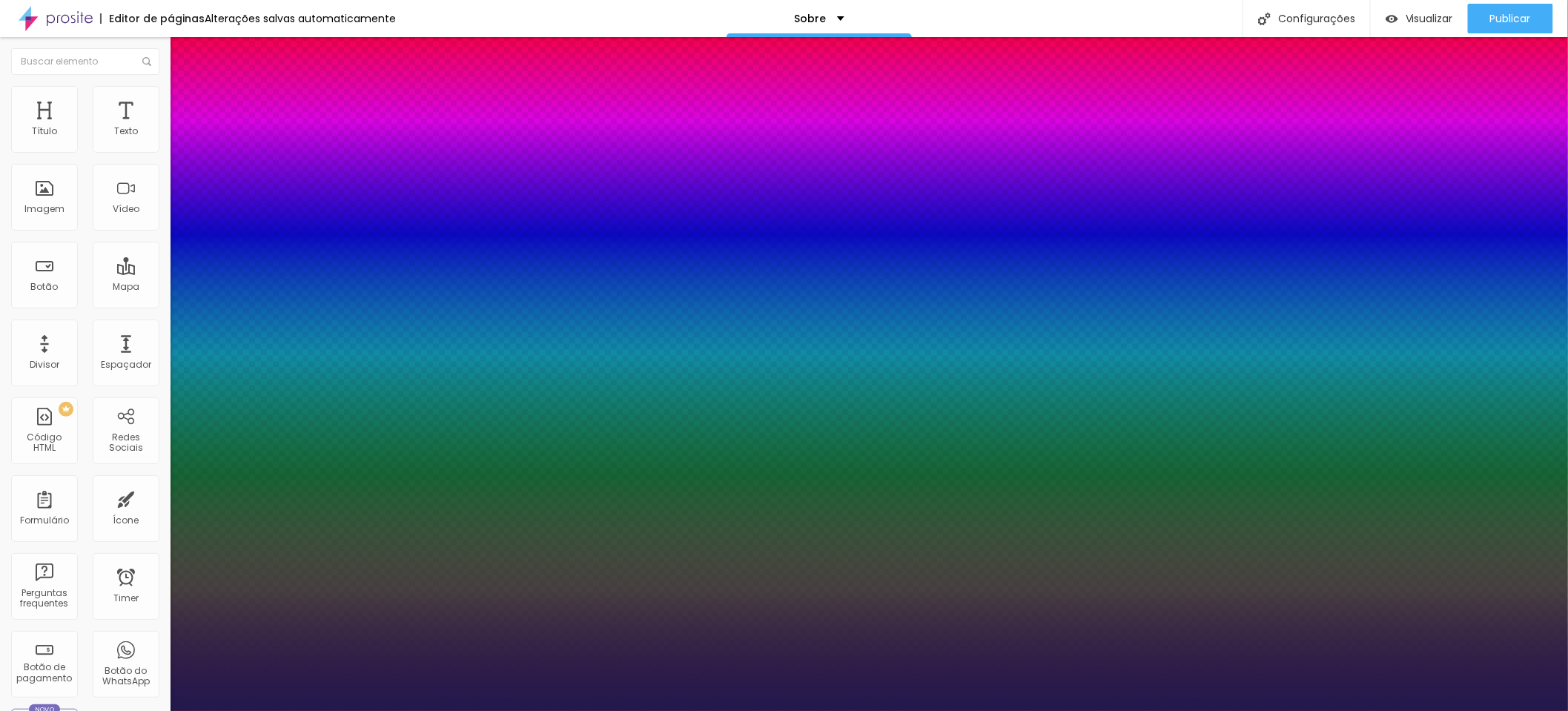
type input "22"
type input "1"
type input "23"
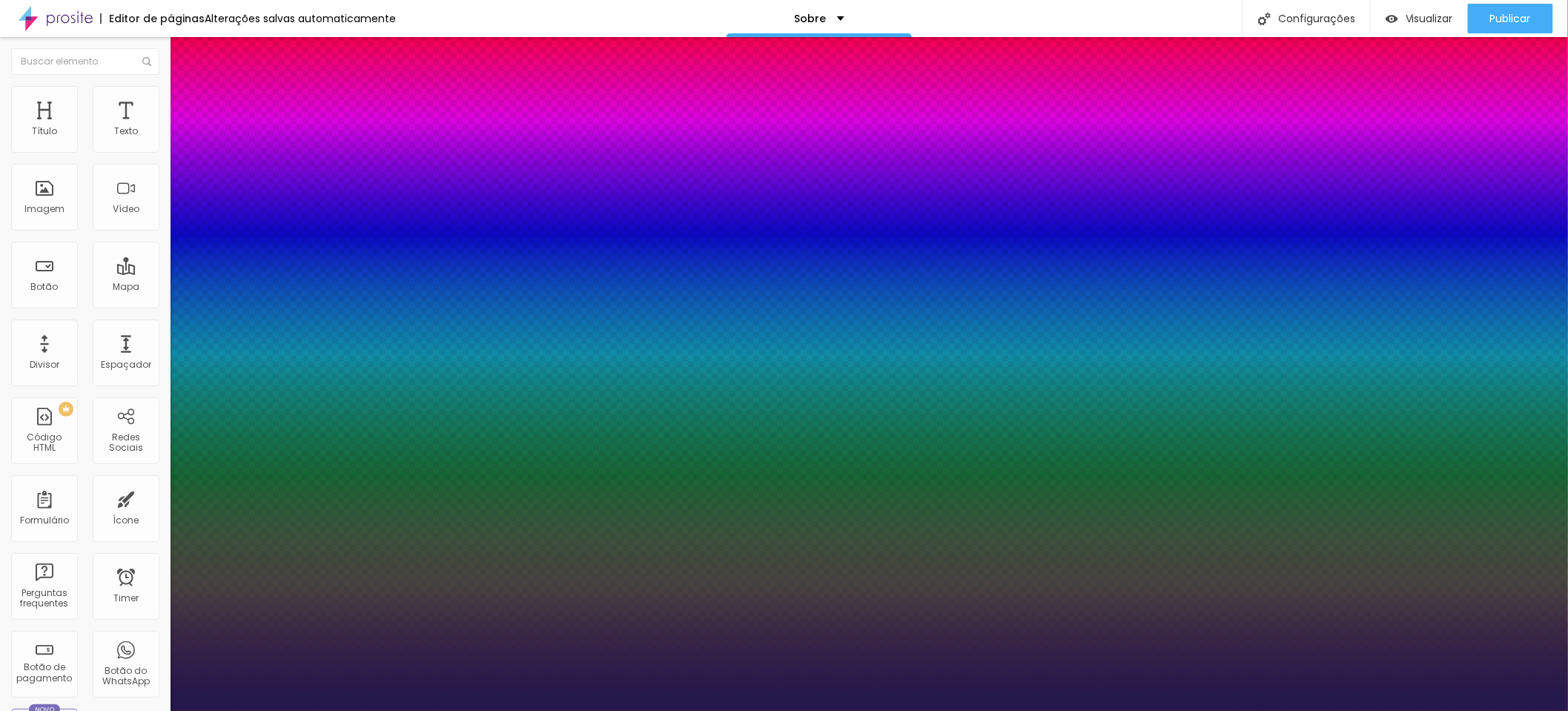
type input "1"
type input "24"
type input "1"
type input "25"
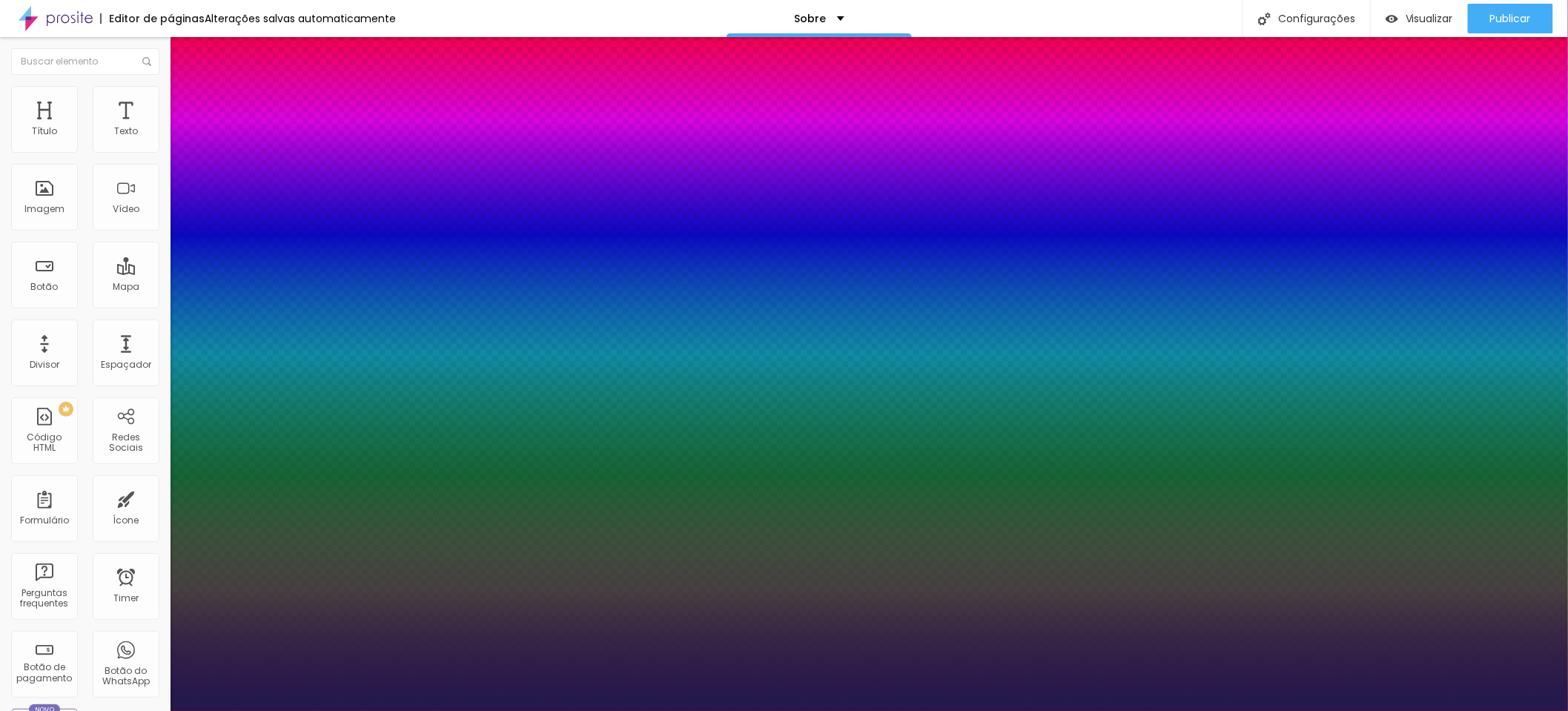
type input "25"
type input "1"
type input "26"
type input "1"
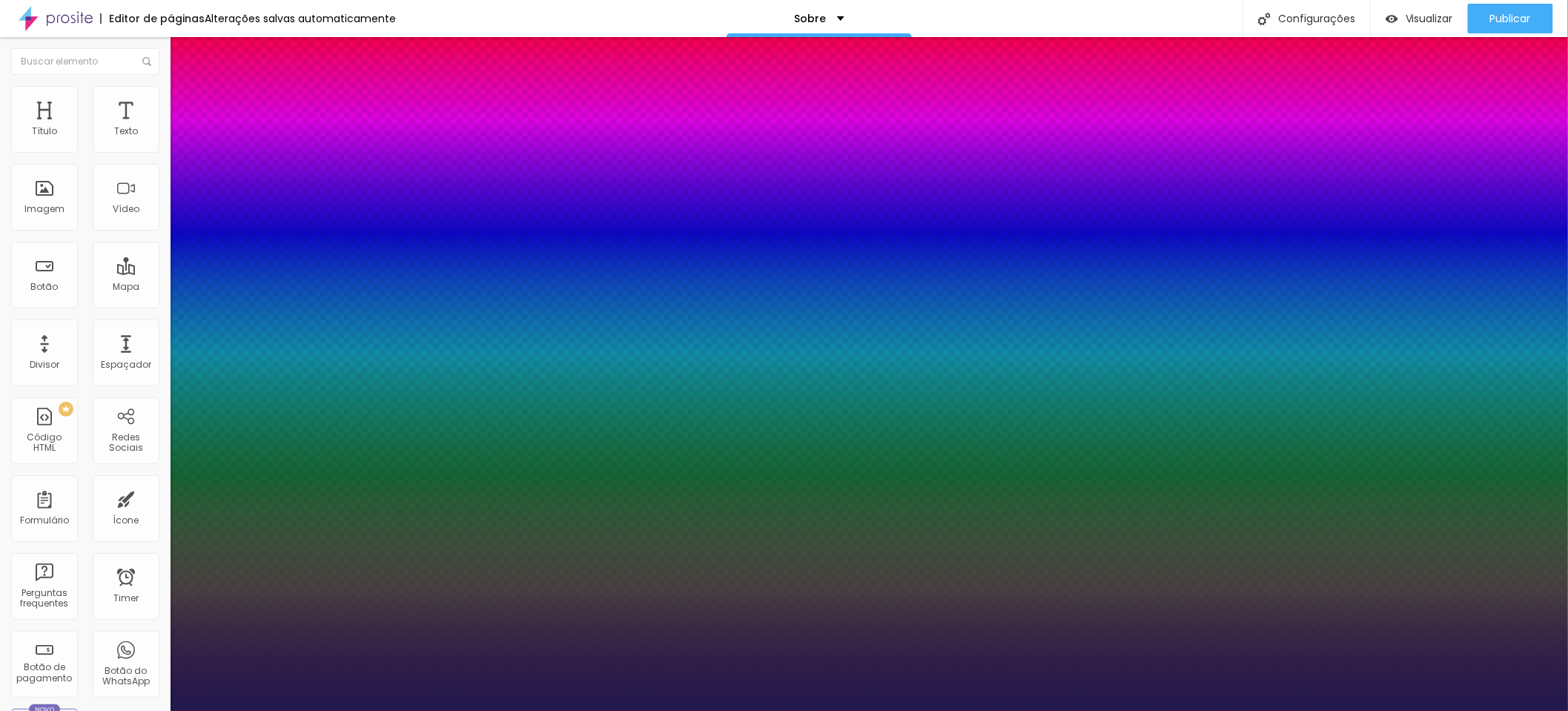
type input "27"
type input "1"
type input "26"
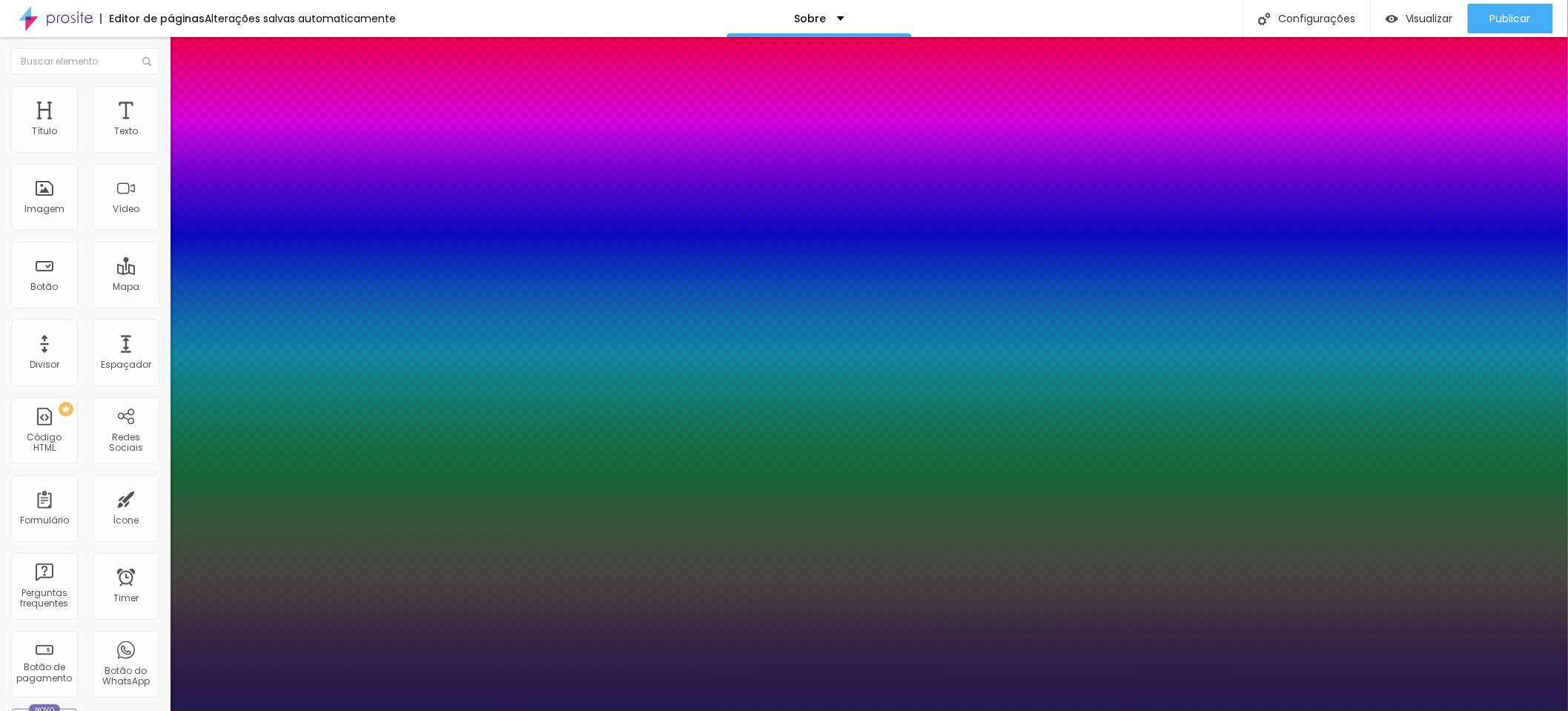
type input "1"
drag, startPoint x: 203, startPoint y: 416, endPoint x: 212, endPoint y: 418, distance: 9.2
type input "26"
type input "1"
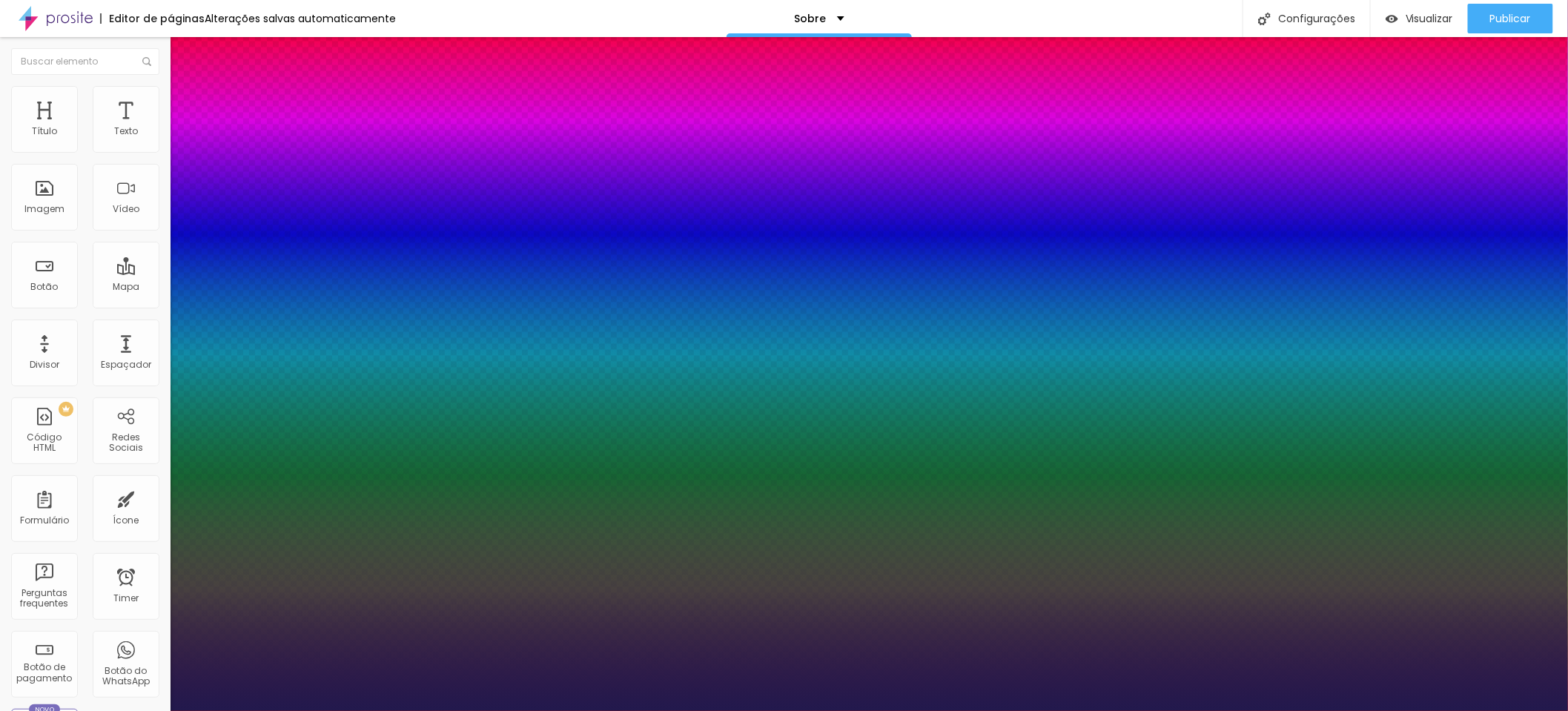
click at [868, 710] on div at bounding box center [784, 711] width 1568 height 0
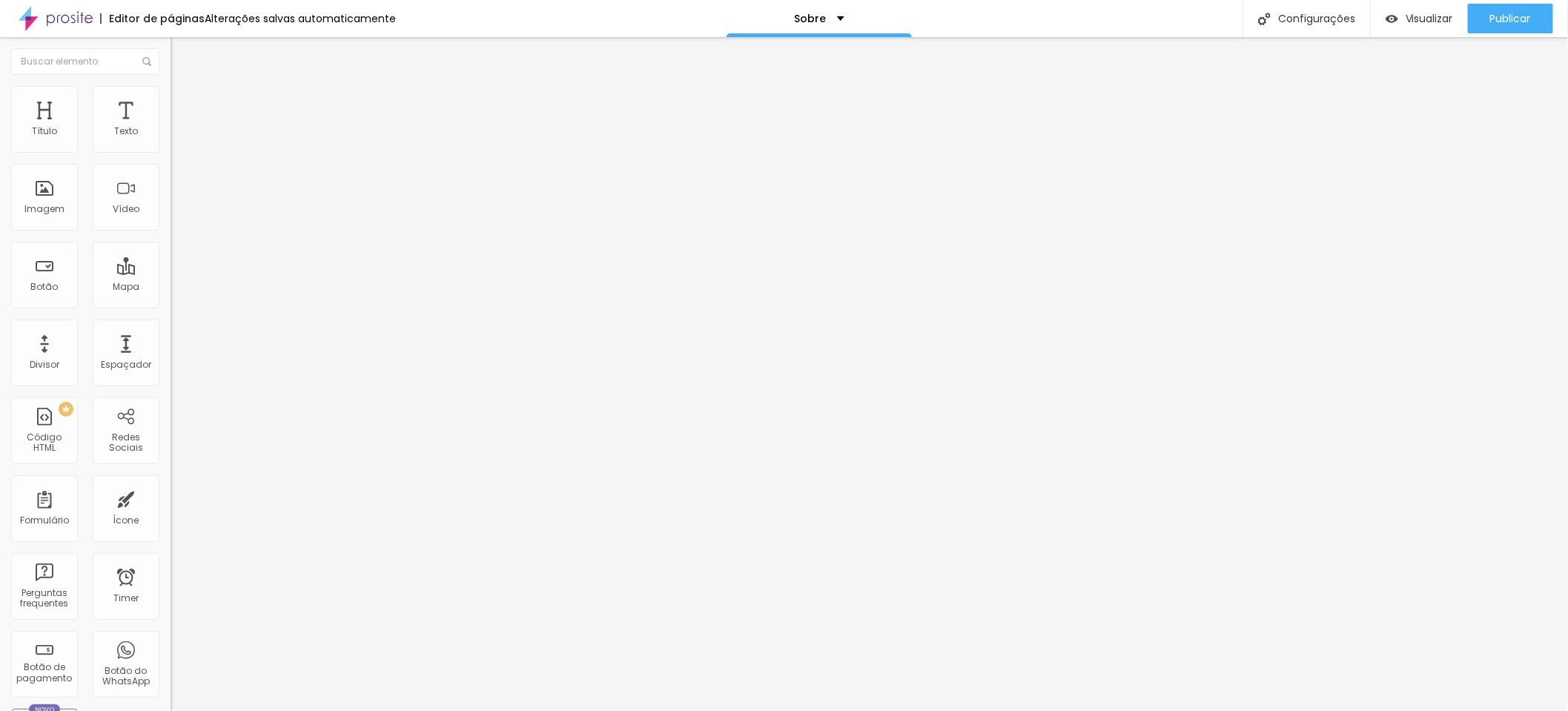
click at [176, 215] on icon "button" at bounding box center [181, 211] width 9 height 9
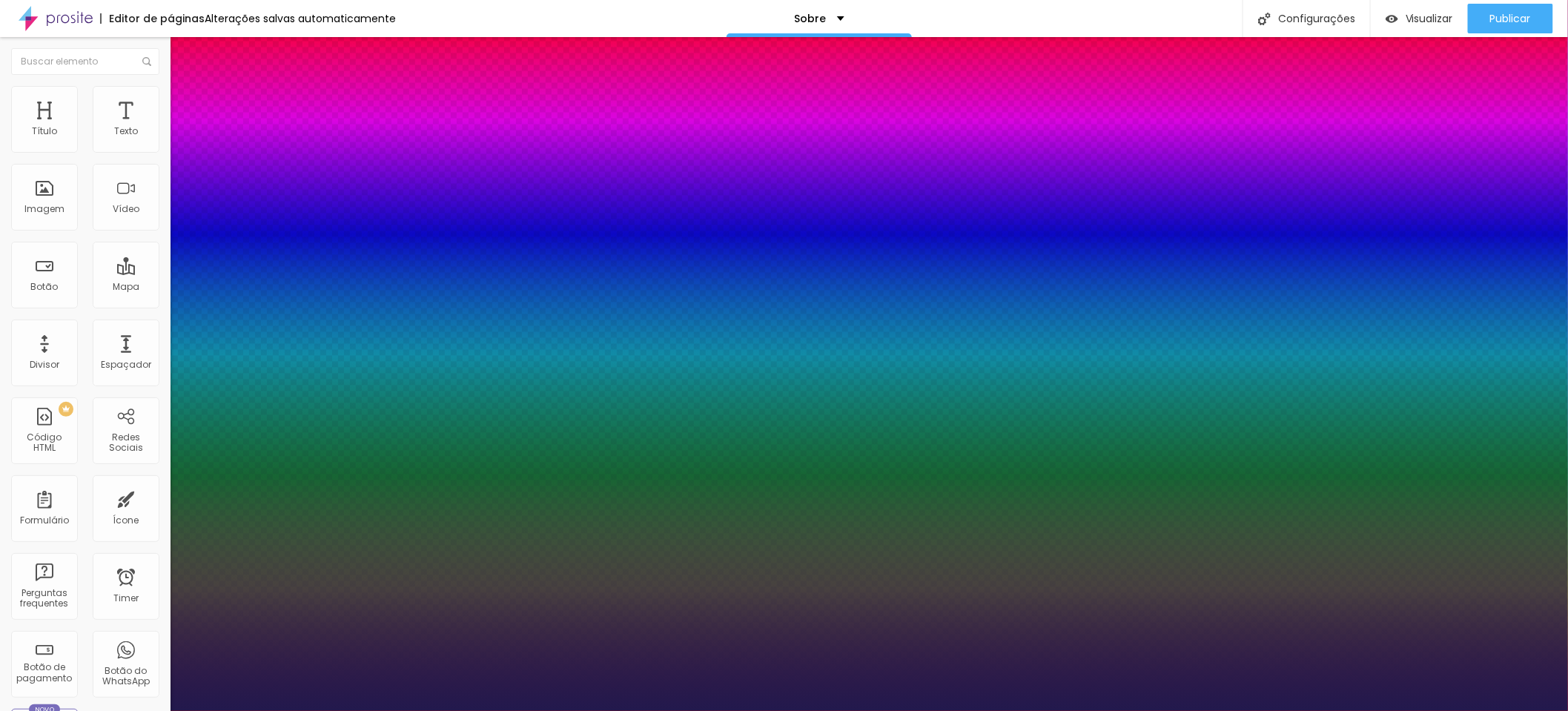
type input "1"
type input "8"
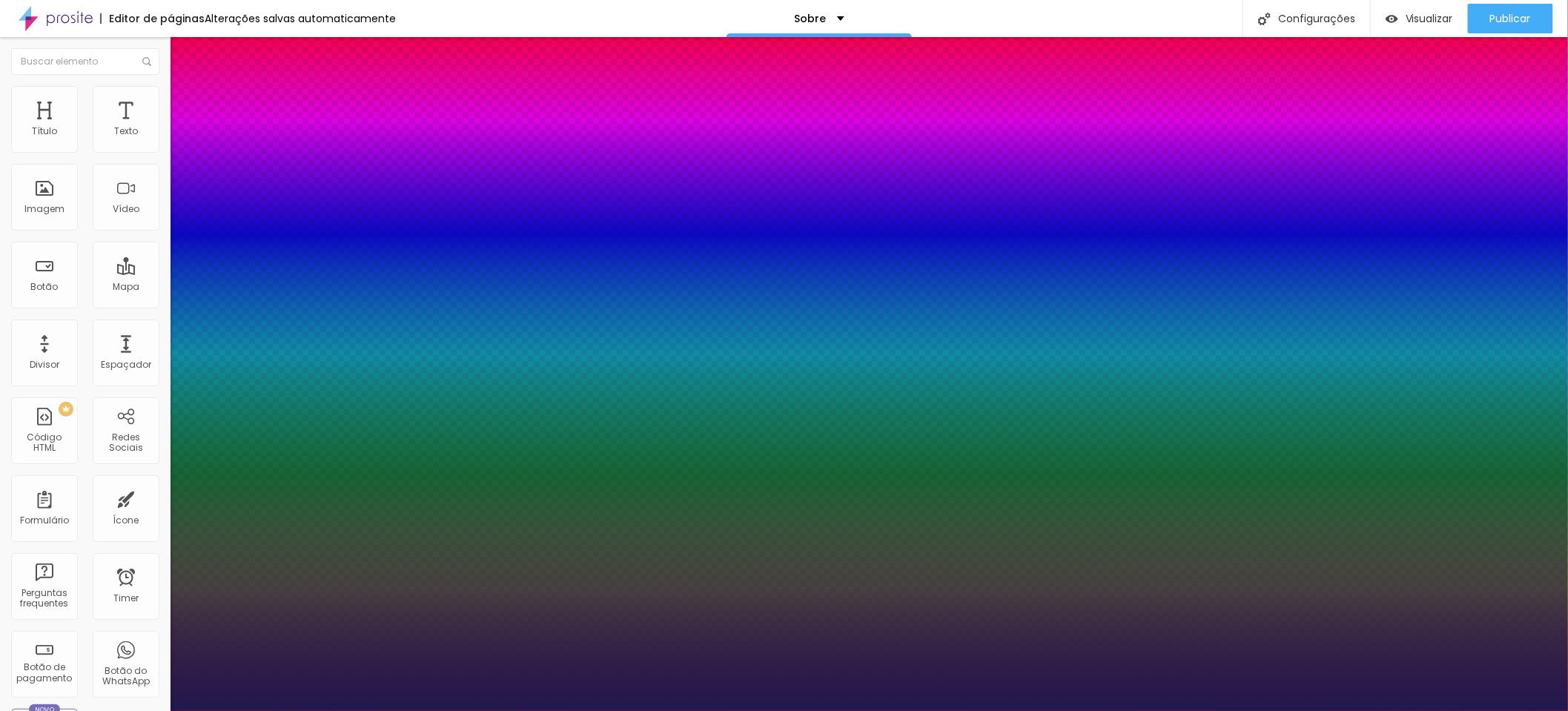
type input "2"
type input "1"
type input "22"
type input "1"
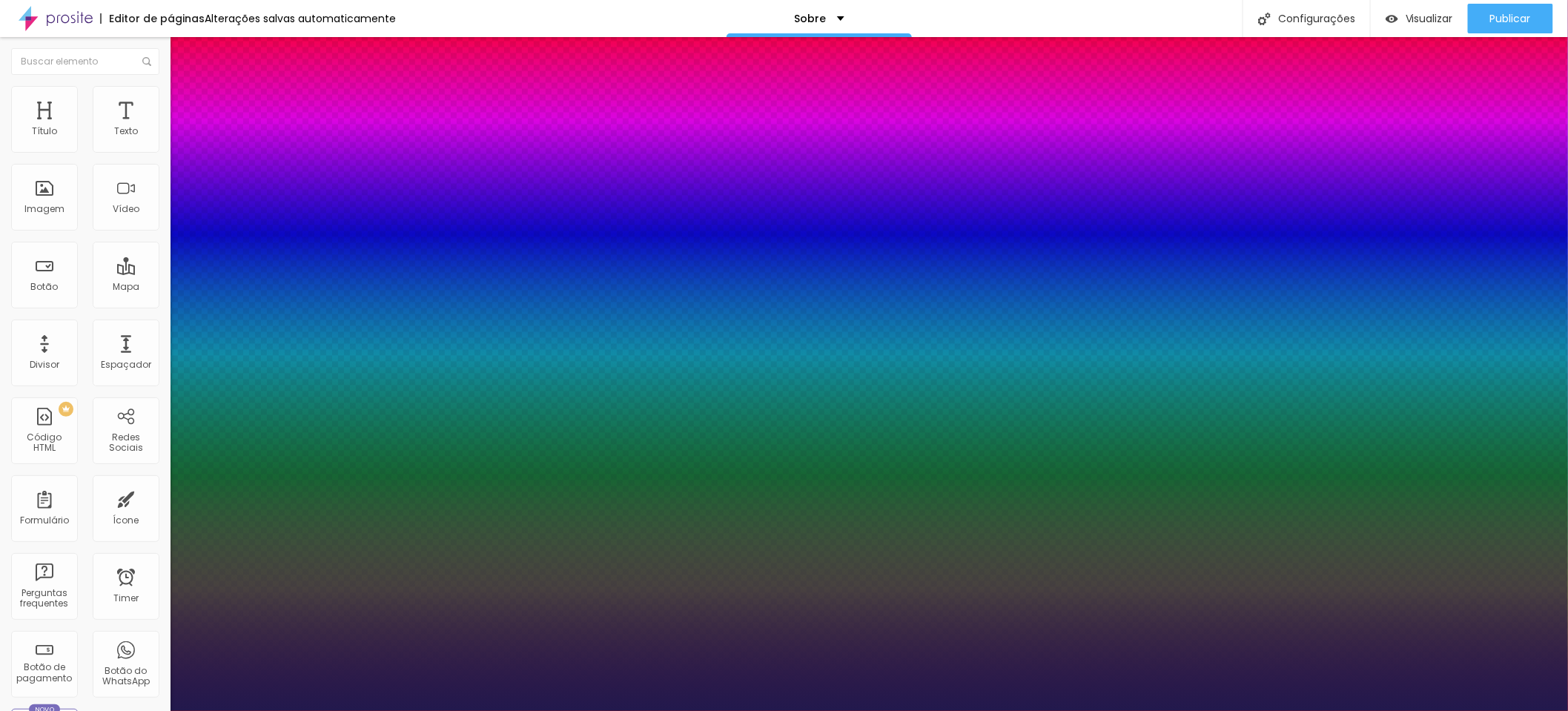
type input "22"
type input "1"
click at [388, 710] on div at bounding box center [784, 711] width 1568 height 0
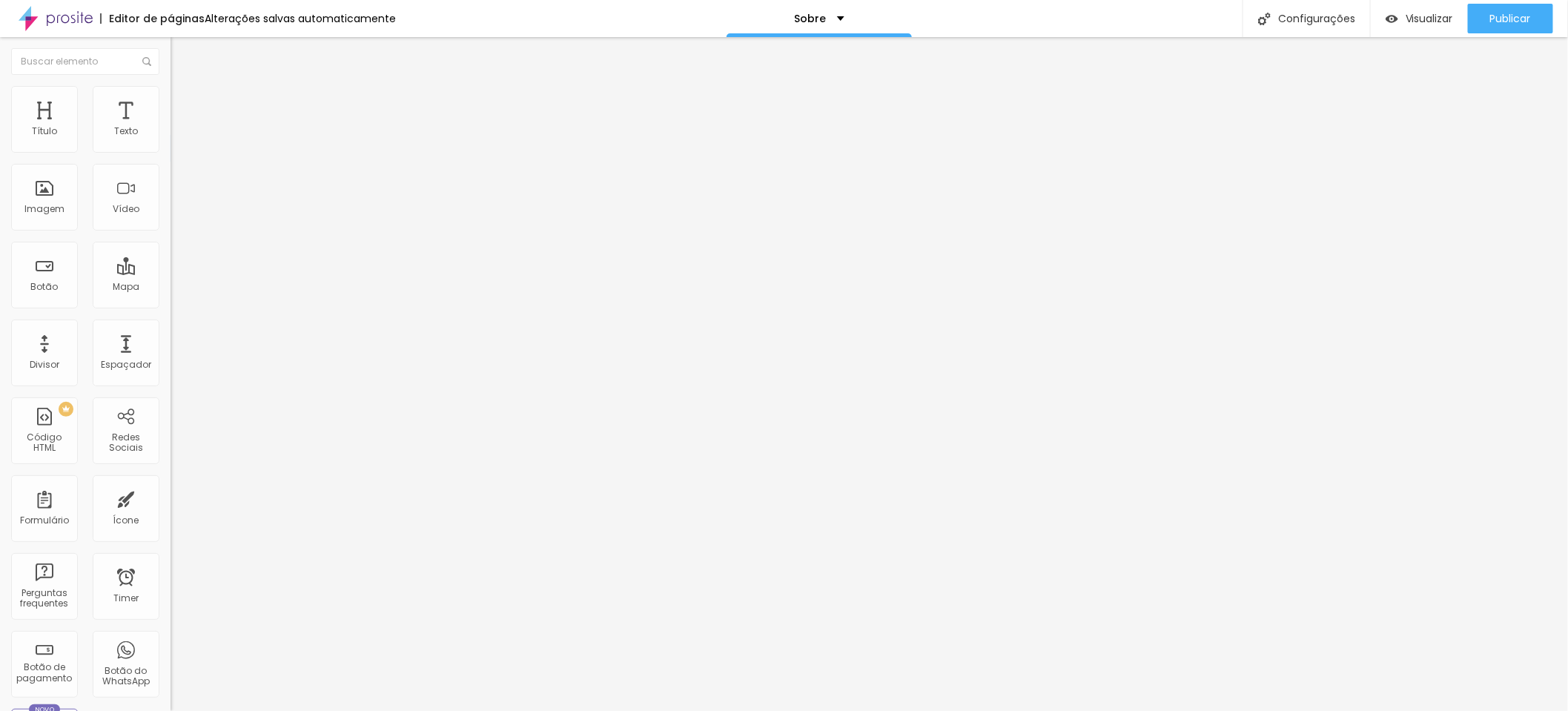
click at [193, 163] on div "Conectar" at bounding box center [219, 148] width 53 height 29
click at [171, 128] on span "Adicionar imagem" at bounding box center [219, 121] width 96 height 12
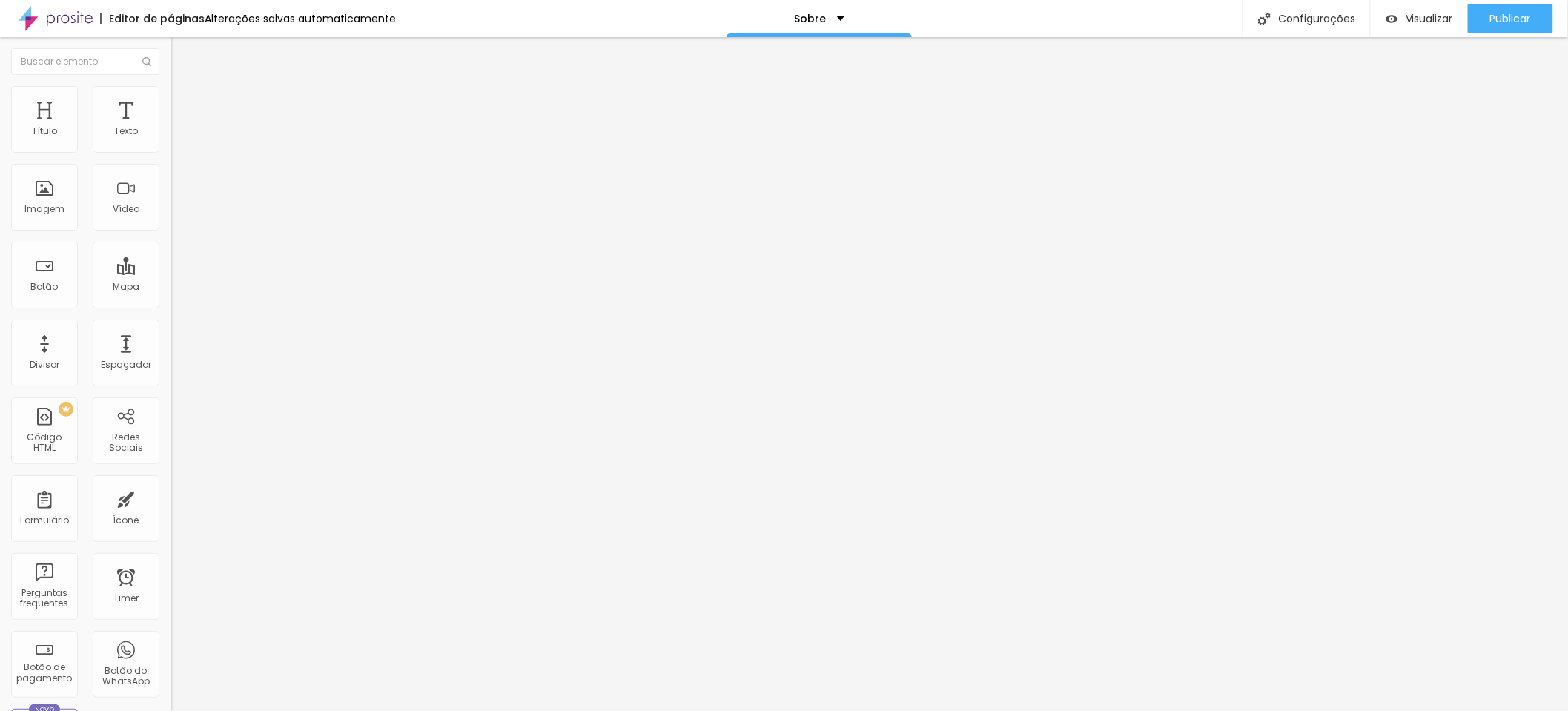
click at [171, 232] on span "Original" at bounding box center [188, 226] width 36 height 12
click at [171, 249] on div "Padrão 4:3" at bounding box center [256, 244] width 171 height 9
click at [171, 264] on span "Quadrado" at bounding box center [195, 257] width 48 height 12
click at [171, 249] on div "Padrão 4:3" at bounding box center [256, 244] width 171 height 9
click at [171, 241] on span "Cinema" at bounding box center [189, 235] width 37 height 12
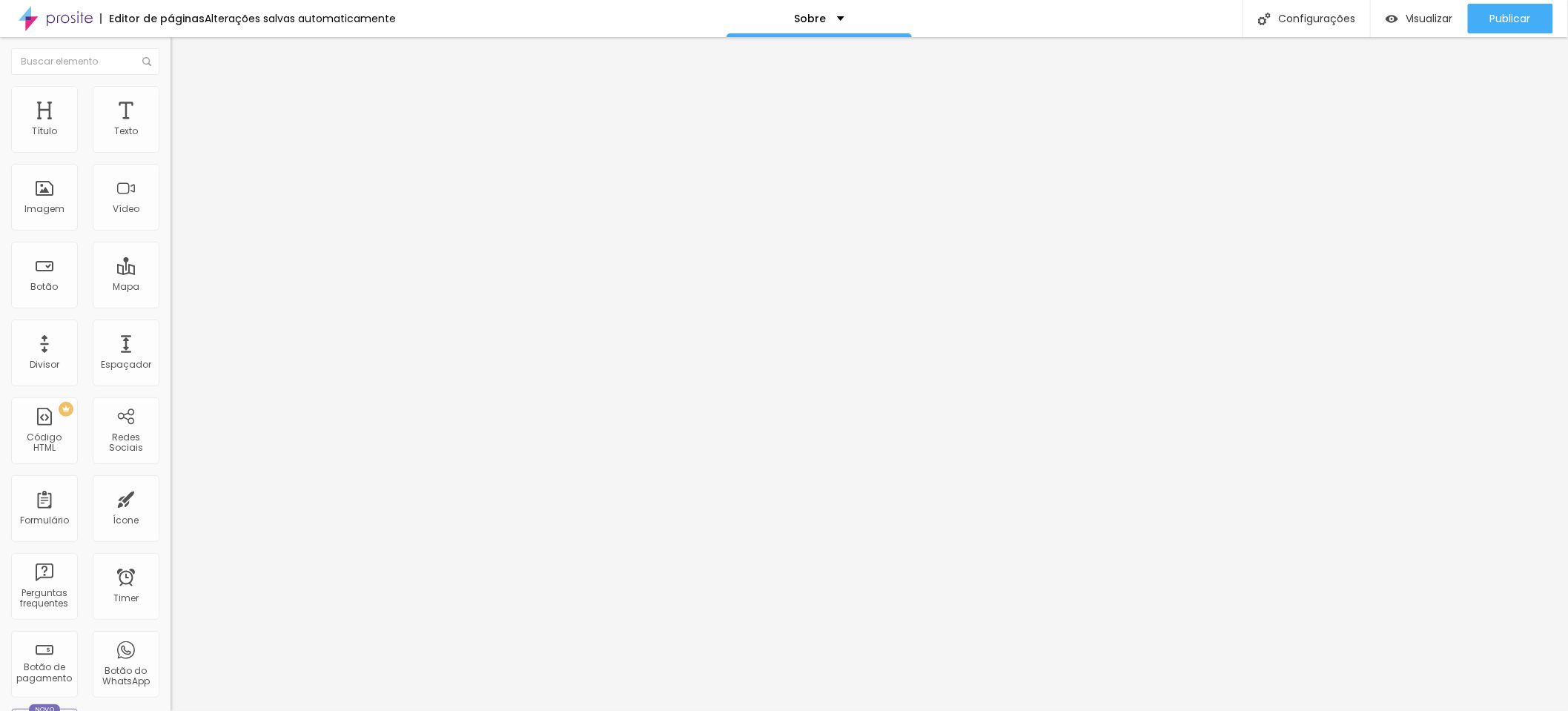
click at [171, 264] on span "Quadrado" at bounding box center [195, 257] width 48 height 12
click at [171, 128] on span "Trocar imagem" at bounding box center [211, 121] width 81 height 12
click at [171, 92] on img at bounding box center [177, 92] width 13 height 13
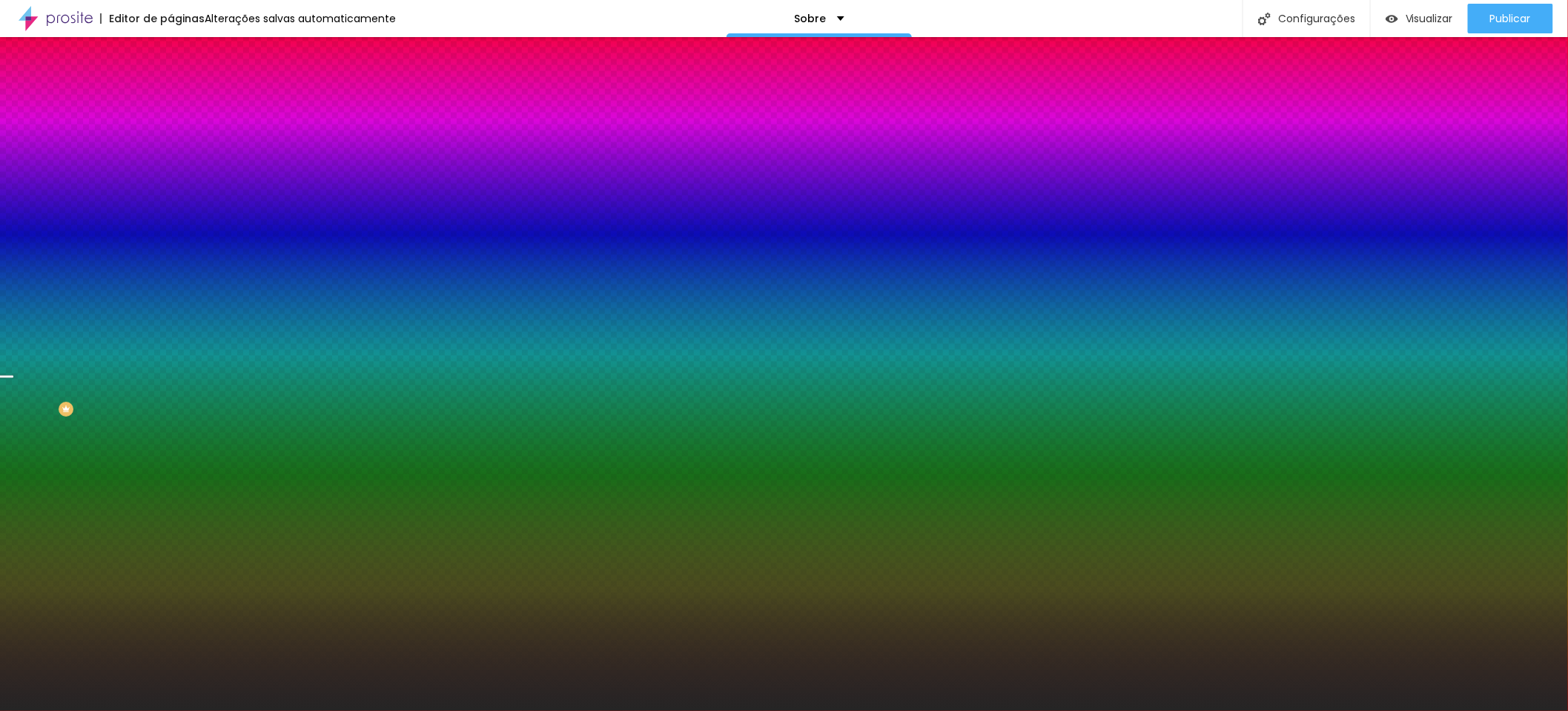
click at [171, 137] on span "Trocar imagem" at bounding box center [211, 130] width 81 height 12
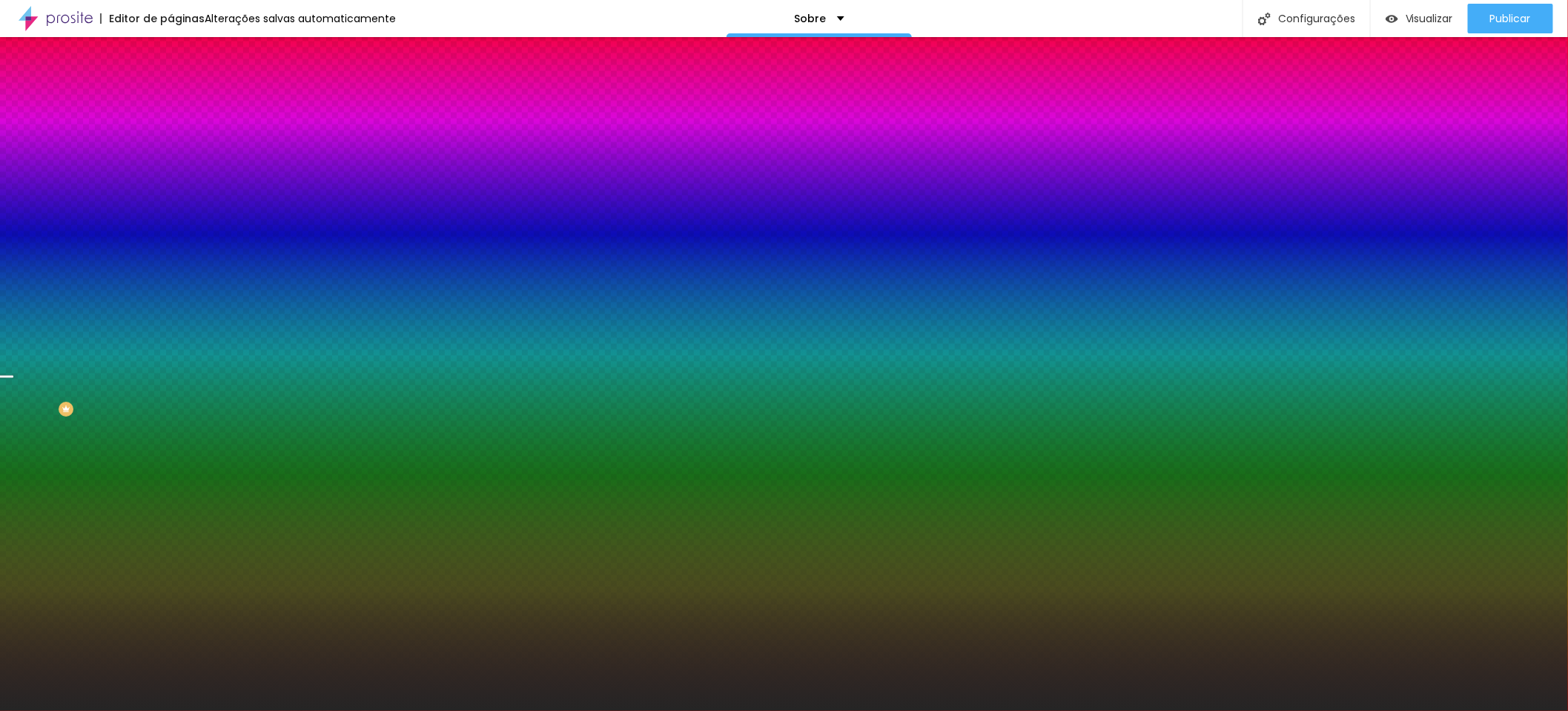
click at [171, 137] on span "Trocar imagem" at bounding box center [211, 130] width 81 height 12
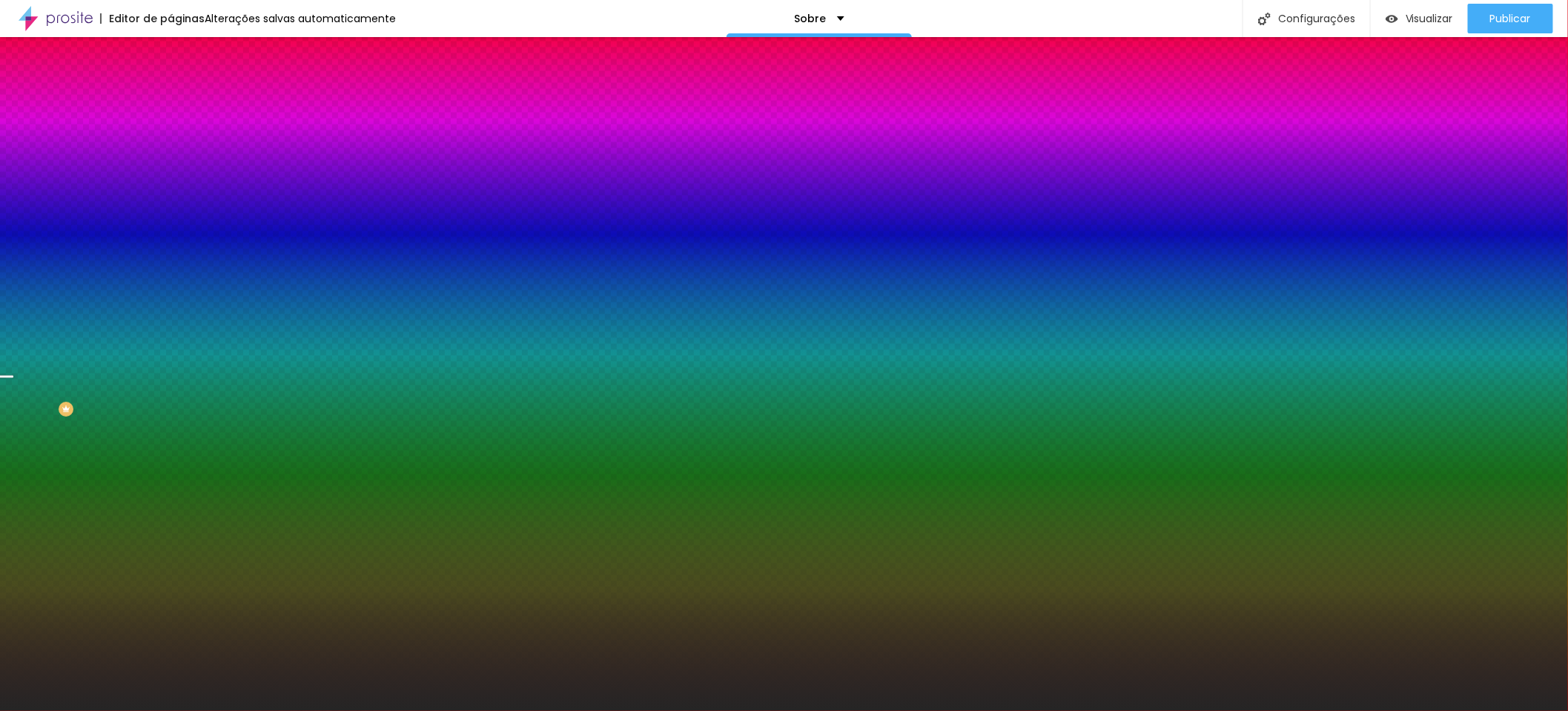
drag, startPoint x: 399, startPoint y: 413, endPoint x: 472, endPoint y: 425, distance: 74.0
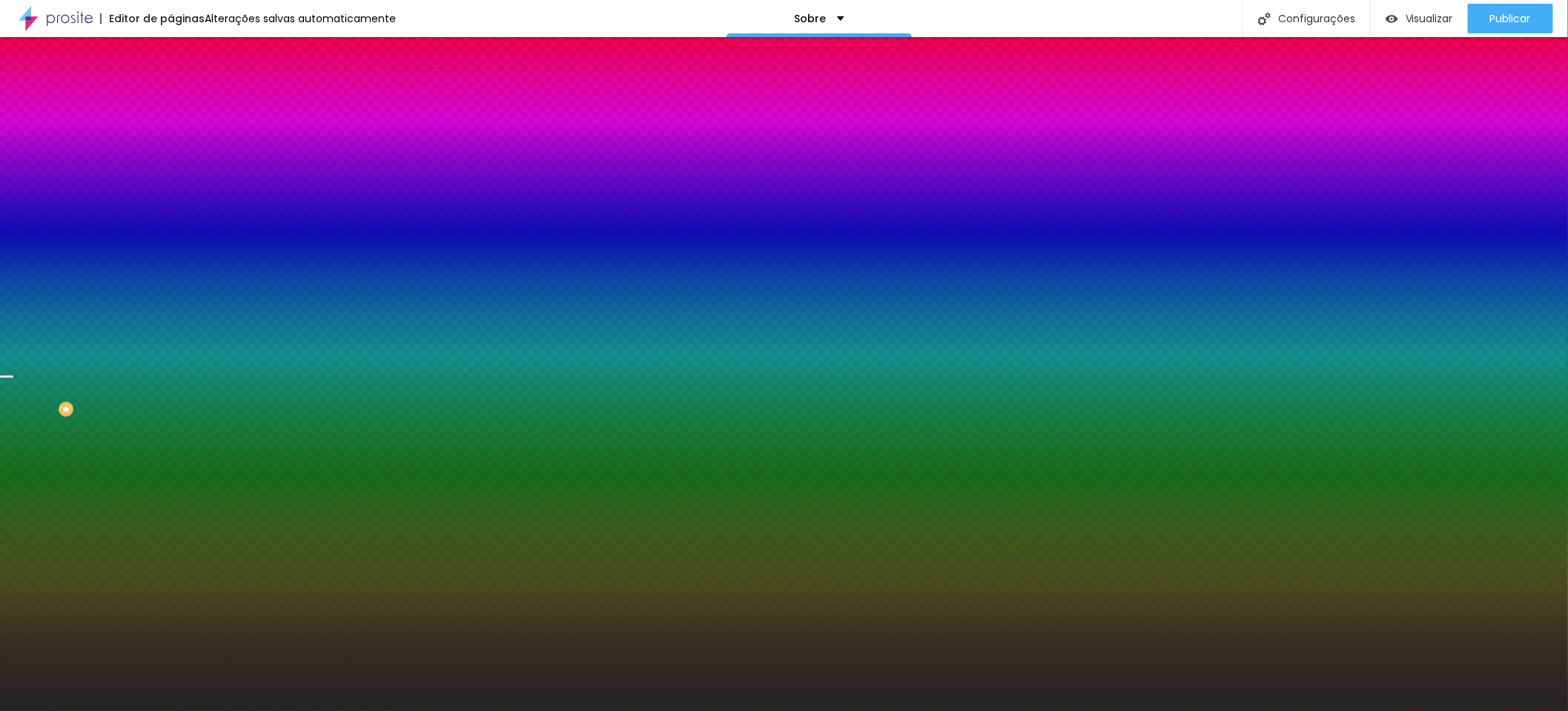
drag, startPoint x: 976, startPoint y: 469, endPoint x: 1006, endPoint y: 468, distance: 30.0
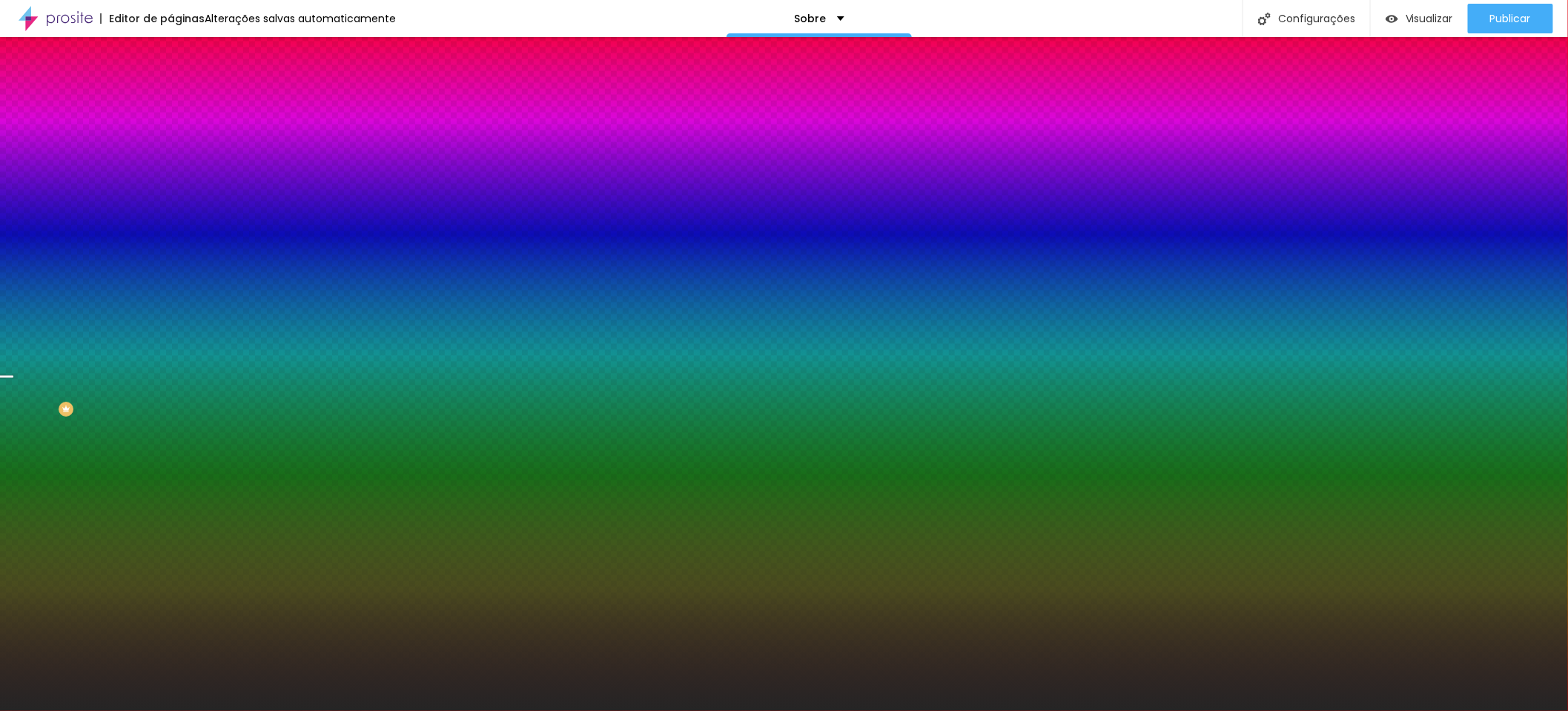
scroll to position [7355, 0]
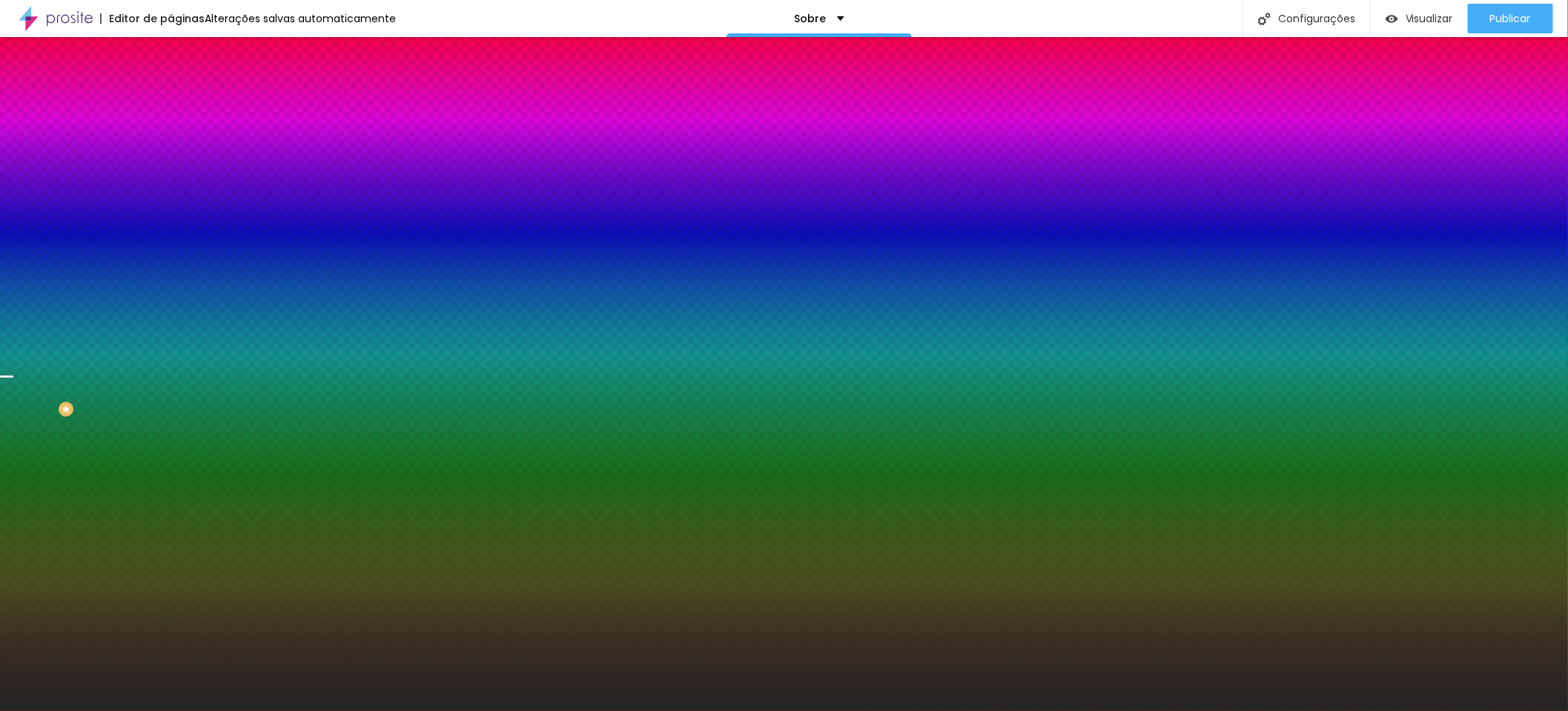
scroll to position [6751, 0]
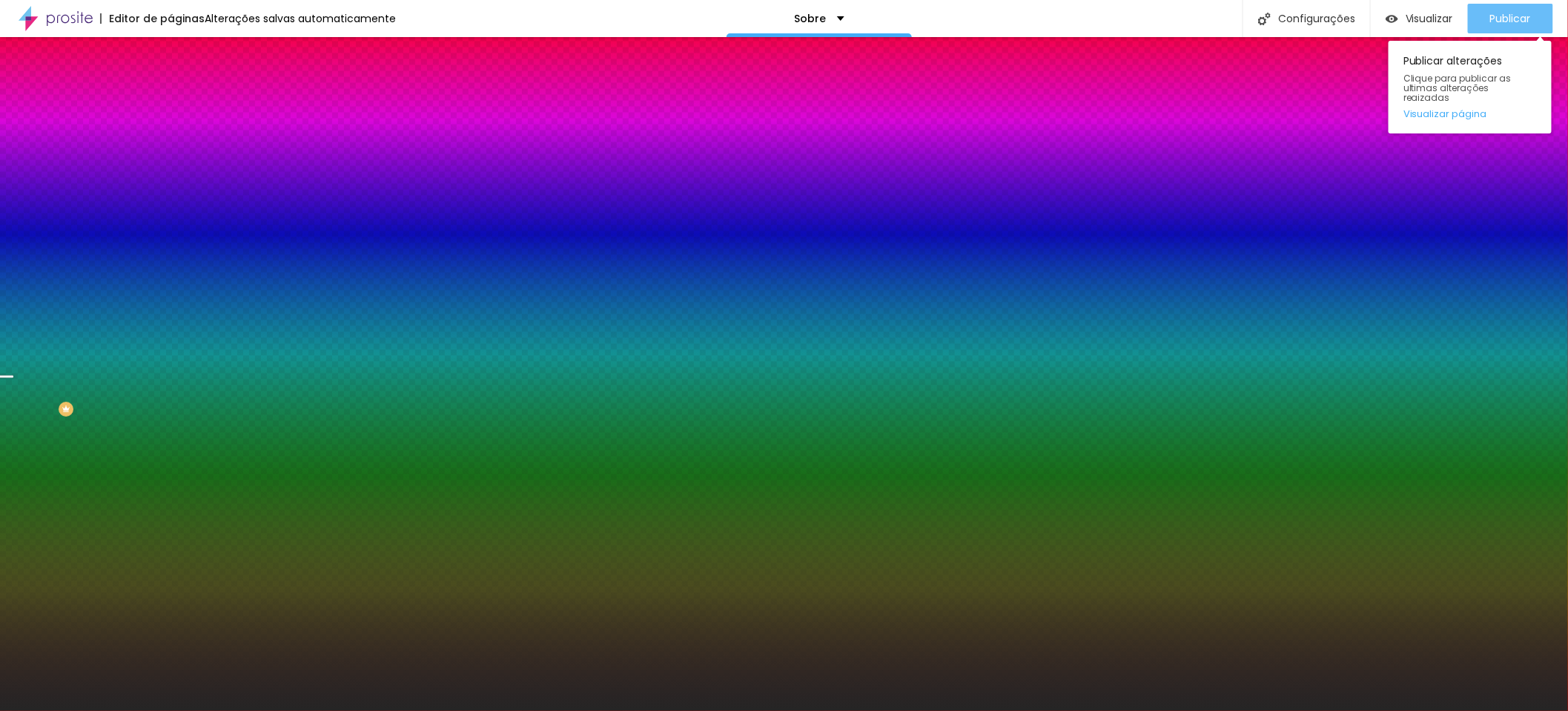
click at [1493, 12] on span "Publicar" at bounding box center [1510, 18] width 41 height 12
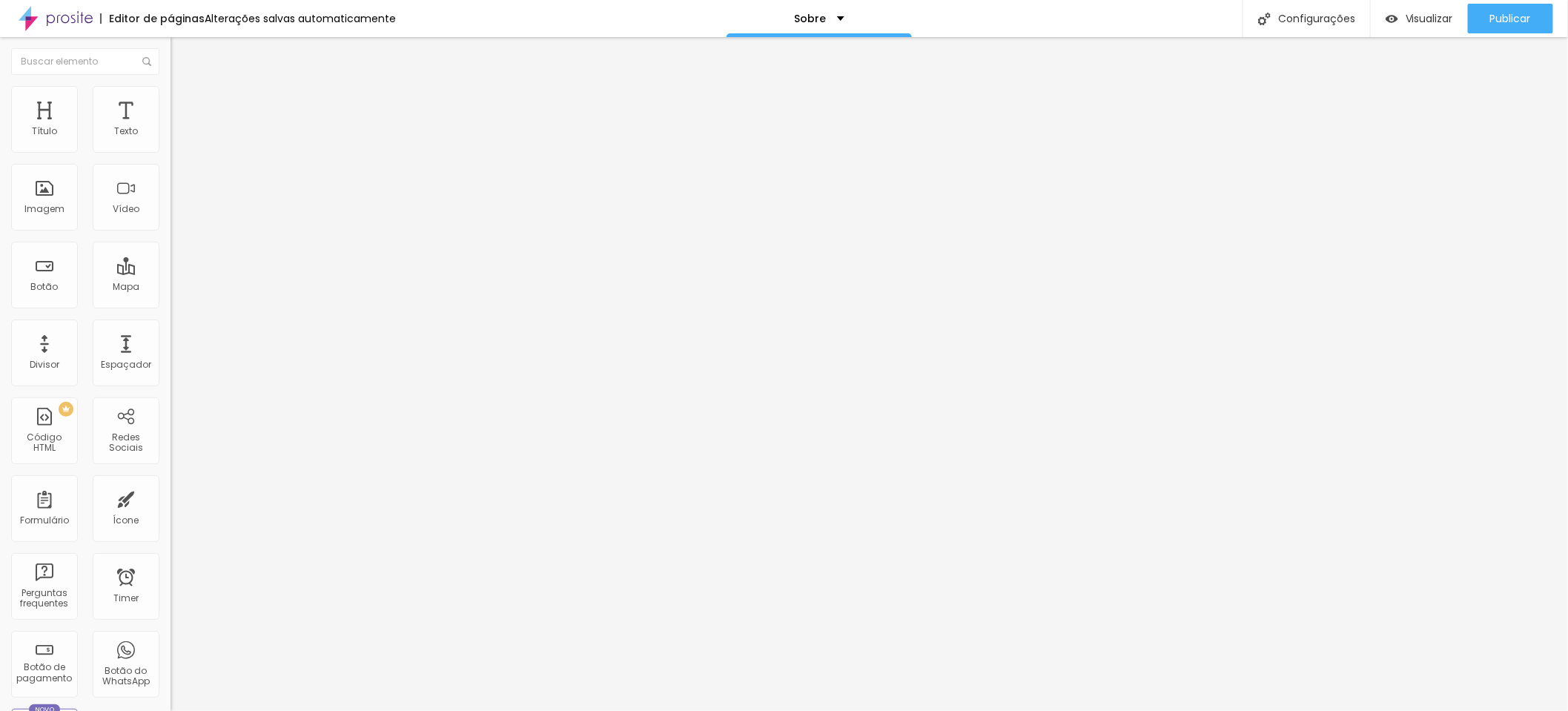
click at [171, 99] on li "Estilo" at bounding box center [256, 93] width 171 height 15
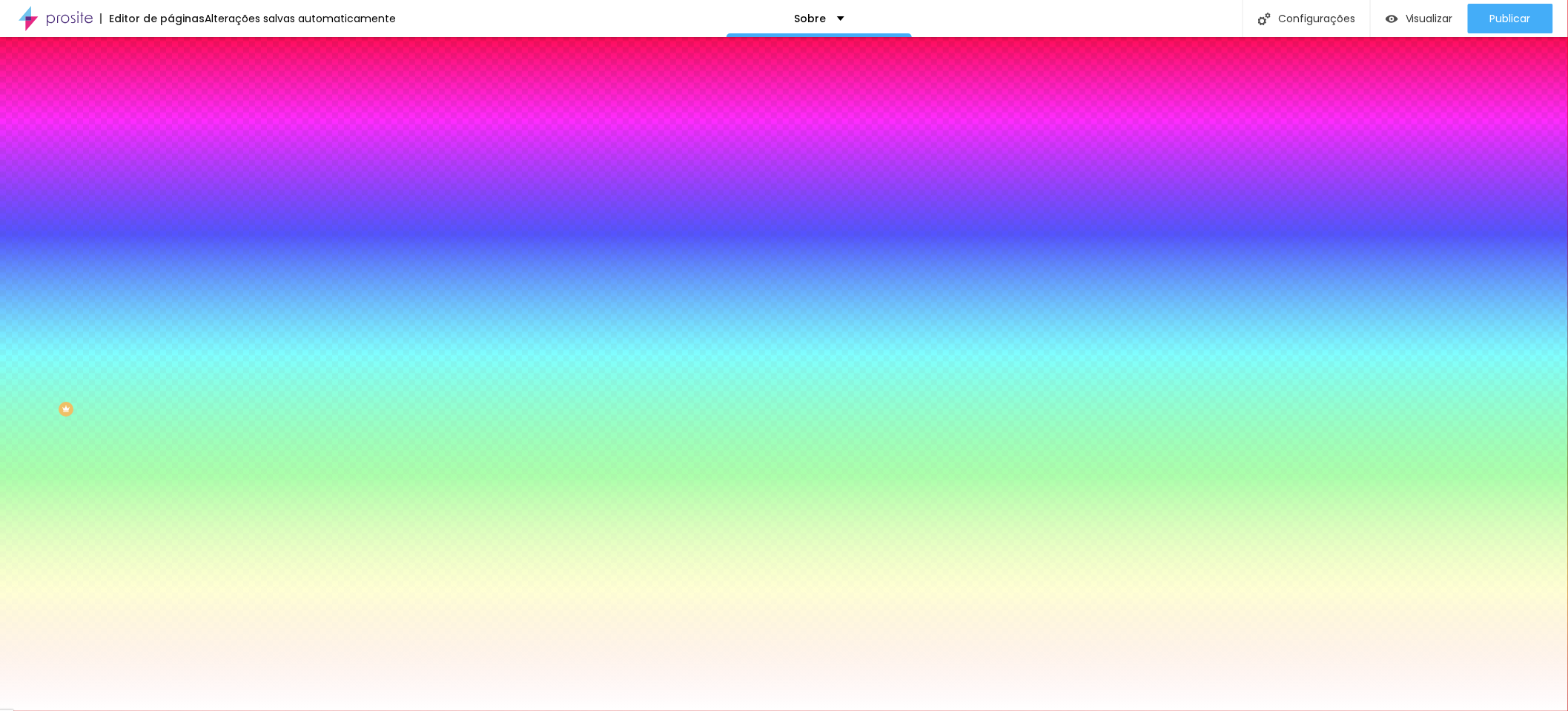
click at [171, 137] on span "Trocar imagem" at bounding box center [211, 130] width 81 height 12
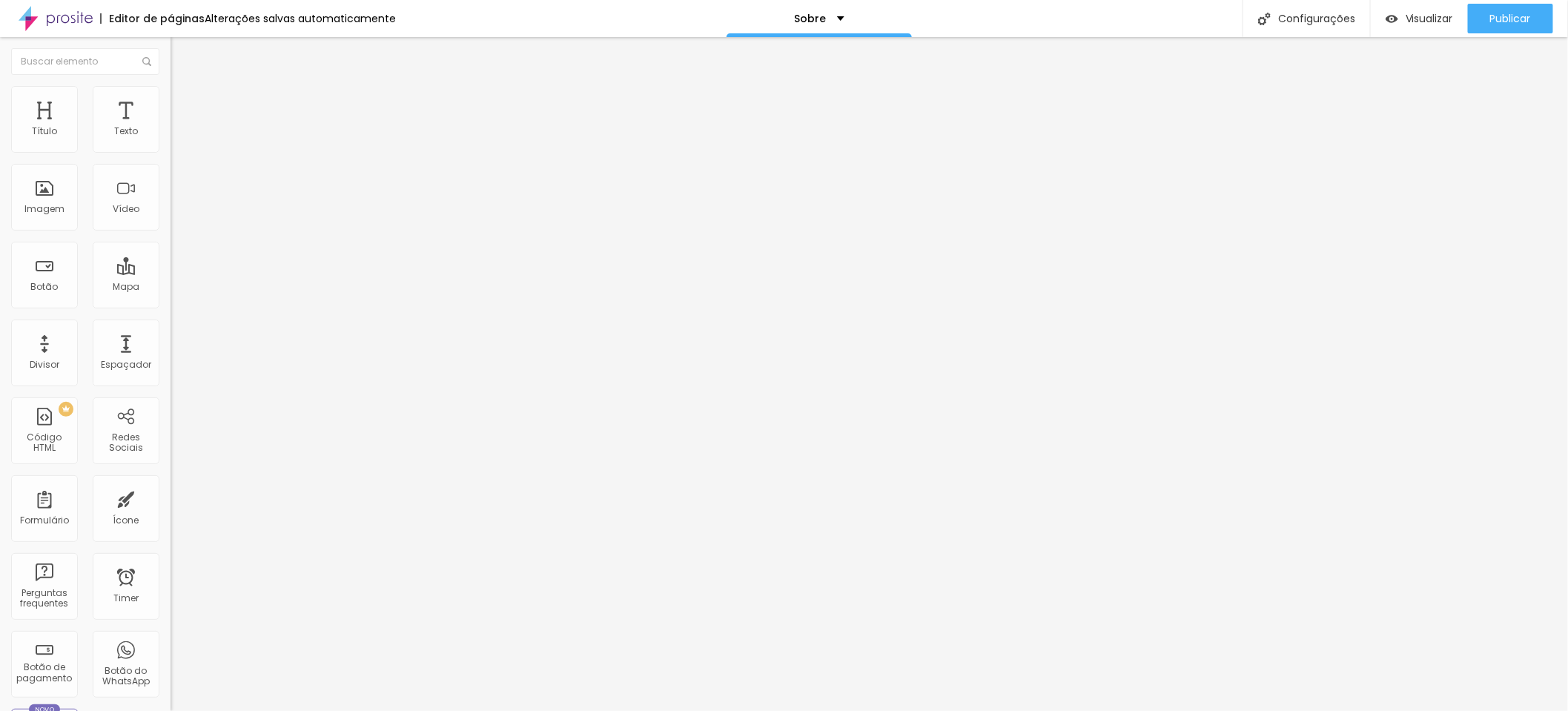
click at [184, 104] on span "Avançado" at bounding box center [208, 111] width 49 height 12
click at [171, 96] on ul "Conteúdo Estilo Avançado" at bounding box center [256, 94] width 171 height 45
click at [171, 98] on li "Estilo" at bounding box center [256, 93] width 171 height 15
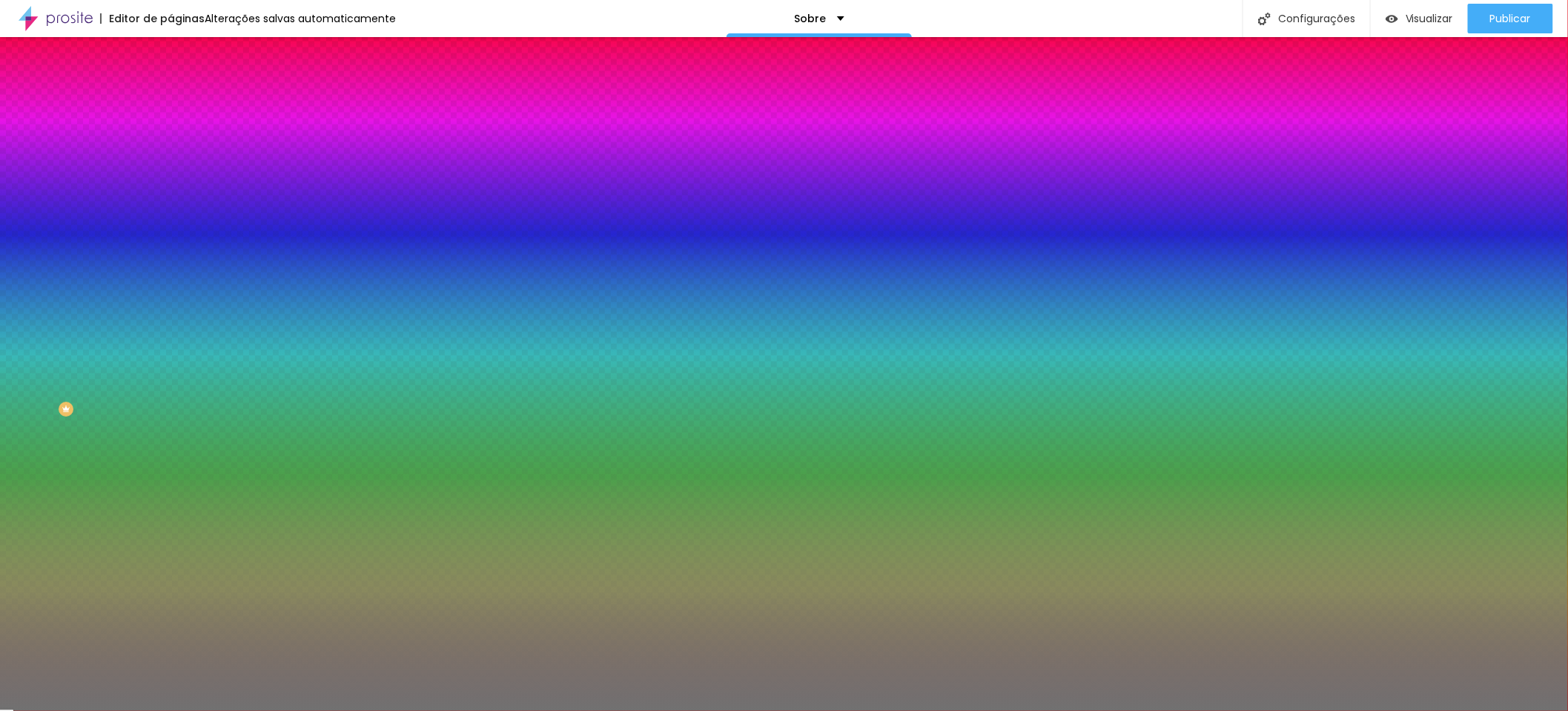
type input "9"
type input "8"
type input "7"
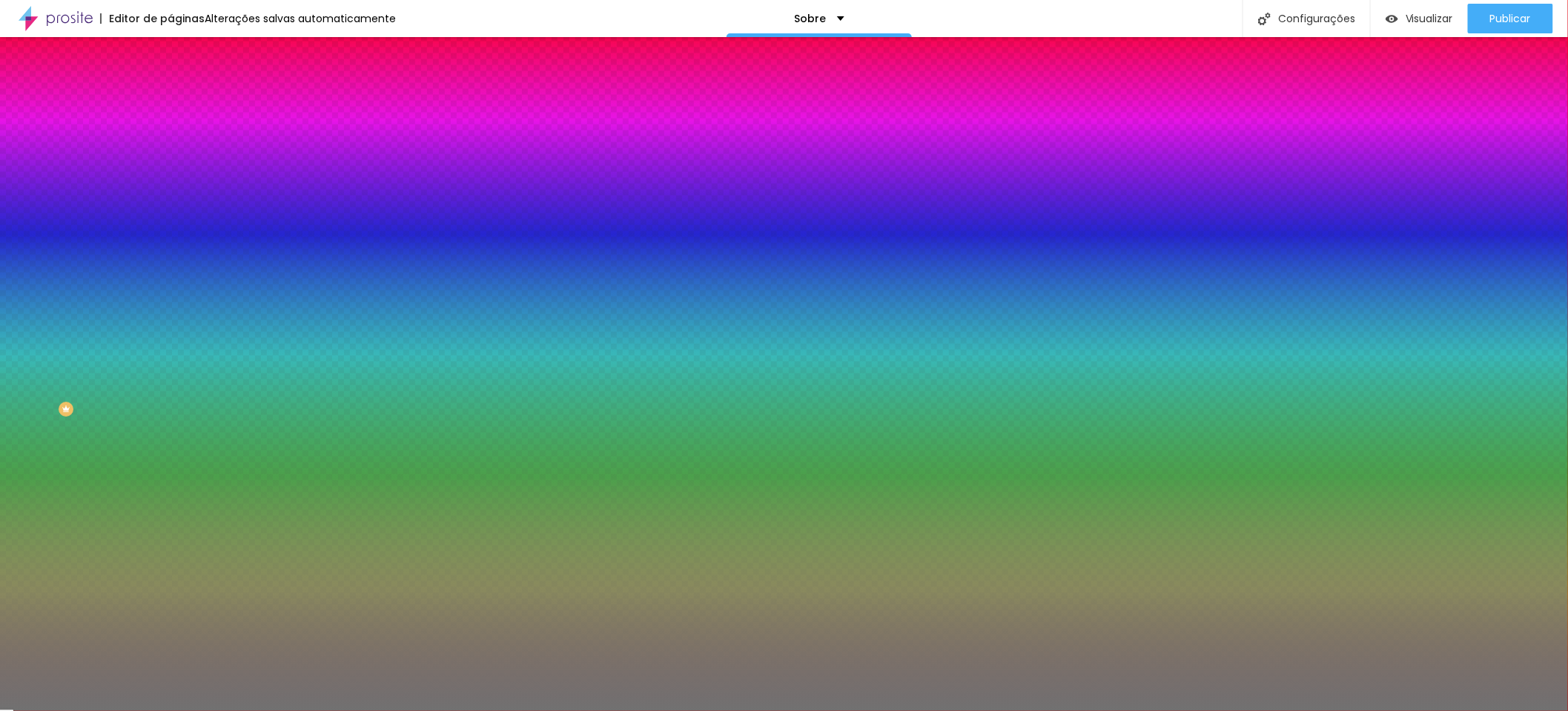
type input "7"
type input "6"
type input "5"
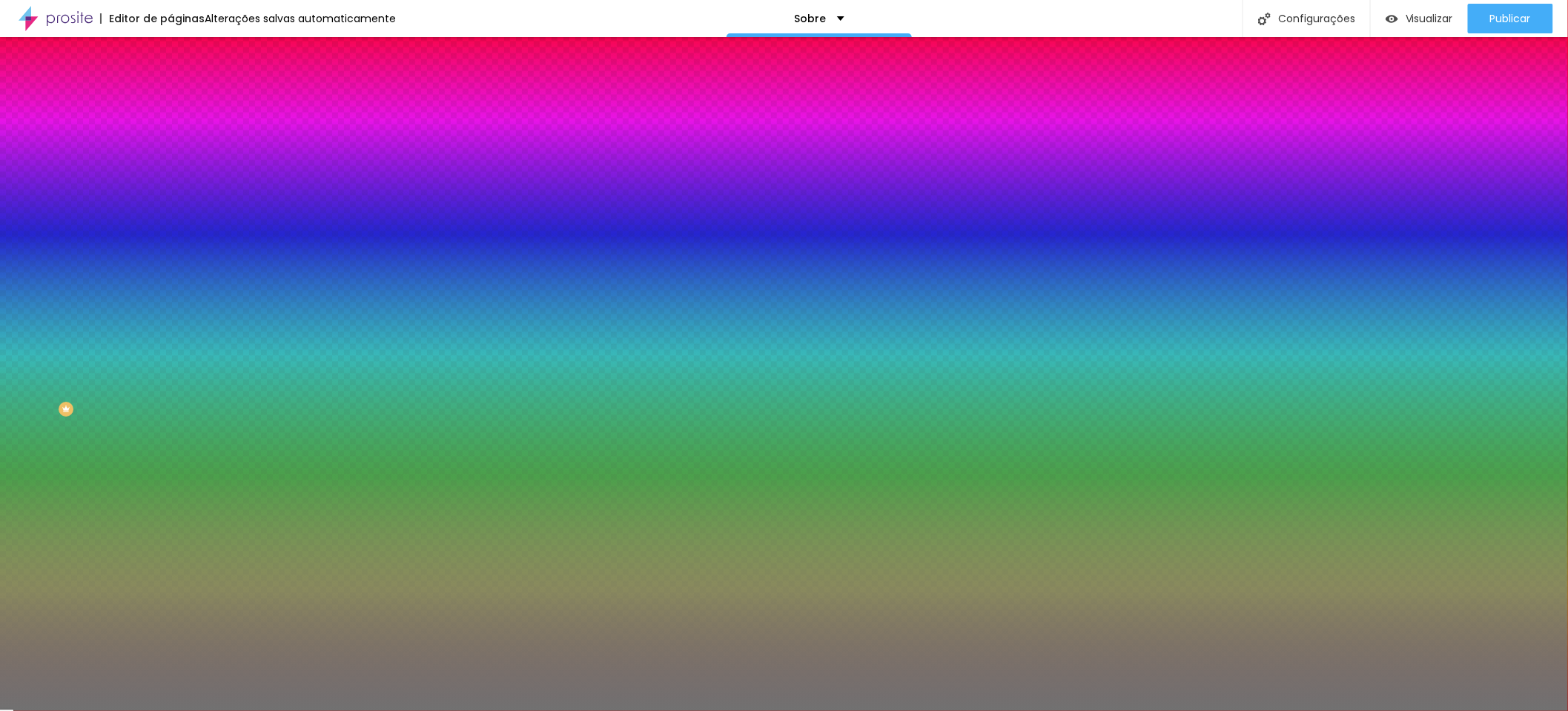
type input "4"
type input "3"
drag, startPoint x: 67, startPoint y: 236, endPoint x: 14, endPoint y: 236, distance: 53.0
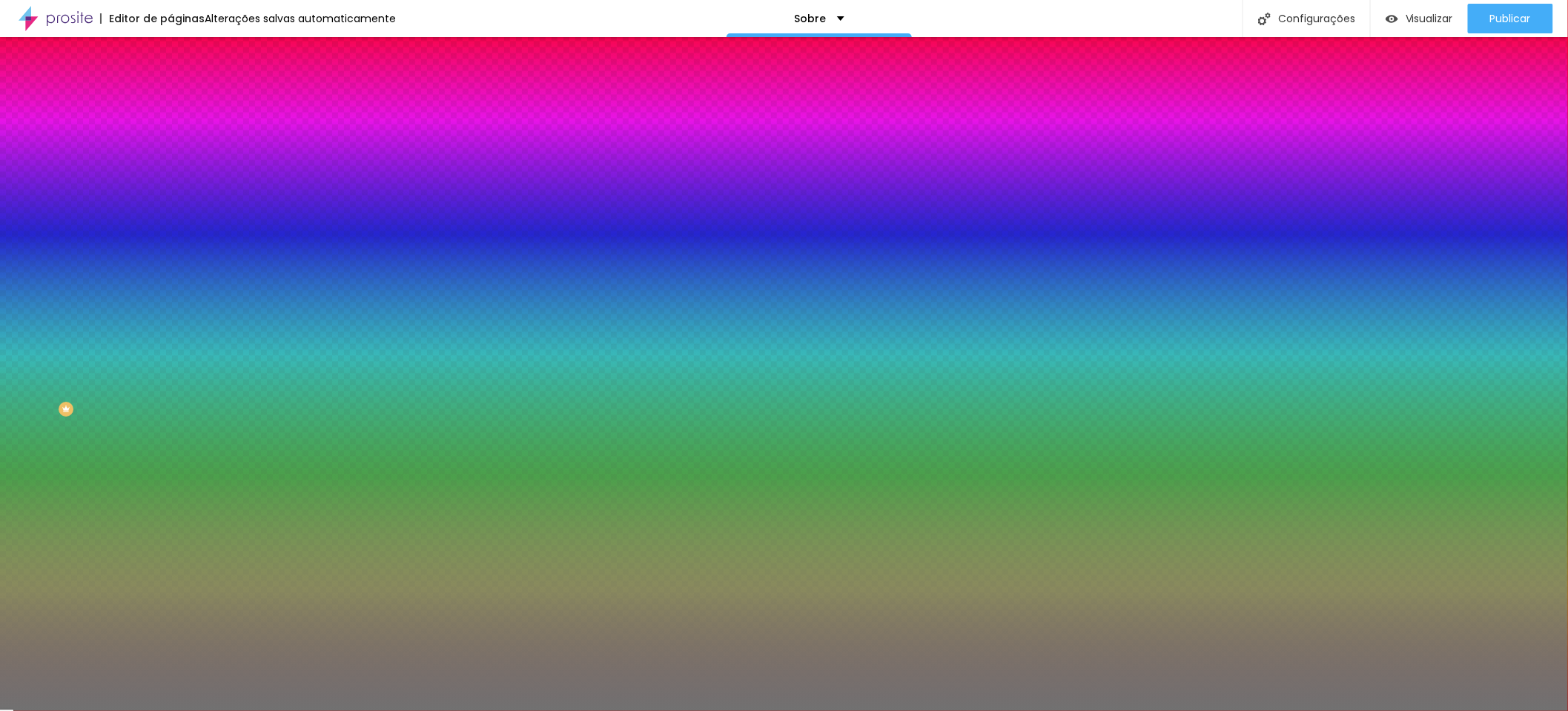
click at [171, 230] on input "range" at bounding box center [219, 224] width 96 height 12
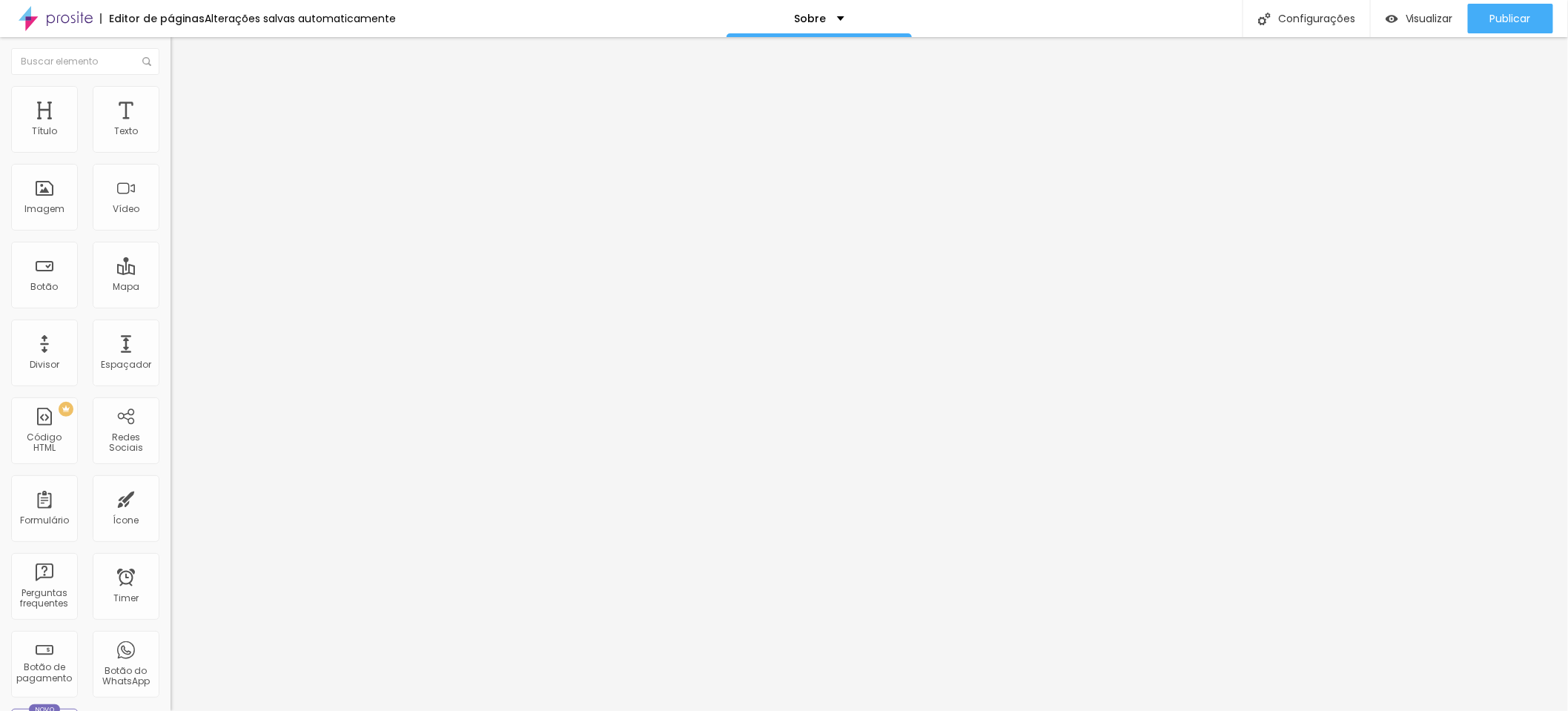
click at [171, 128] on span "Trocar imagem" at bounding box center [211, 121] width 81 height 12
click at [171, 232] on span "1:1 Quadrado" at bounding box center [200, 226] width 59 height 12
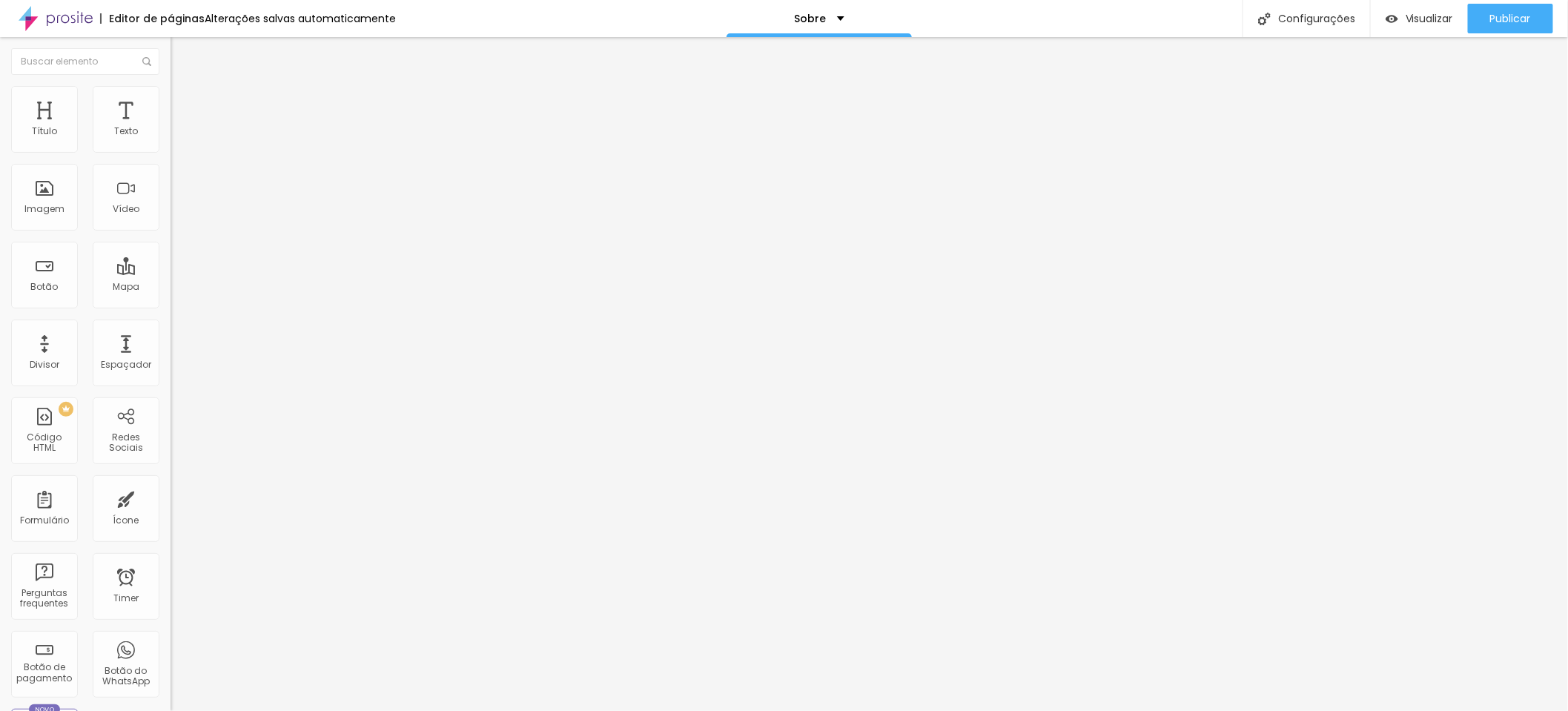
click at [171, 273] on span "Original" at bounding box center [188, 267] width 36 height 12
click at [171, 128] on span "Trocar imagem" at bounding box center [211, 121] width 81 height 12
click at [171, 94] on img at bounding box center [177, 92] width 13 height 13
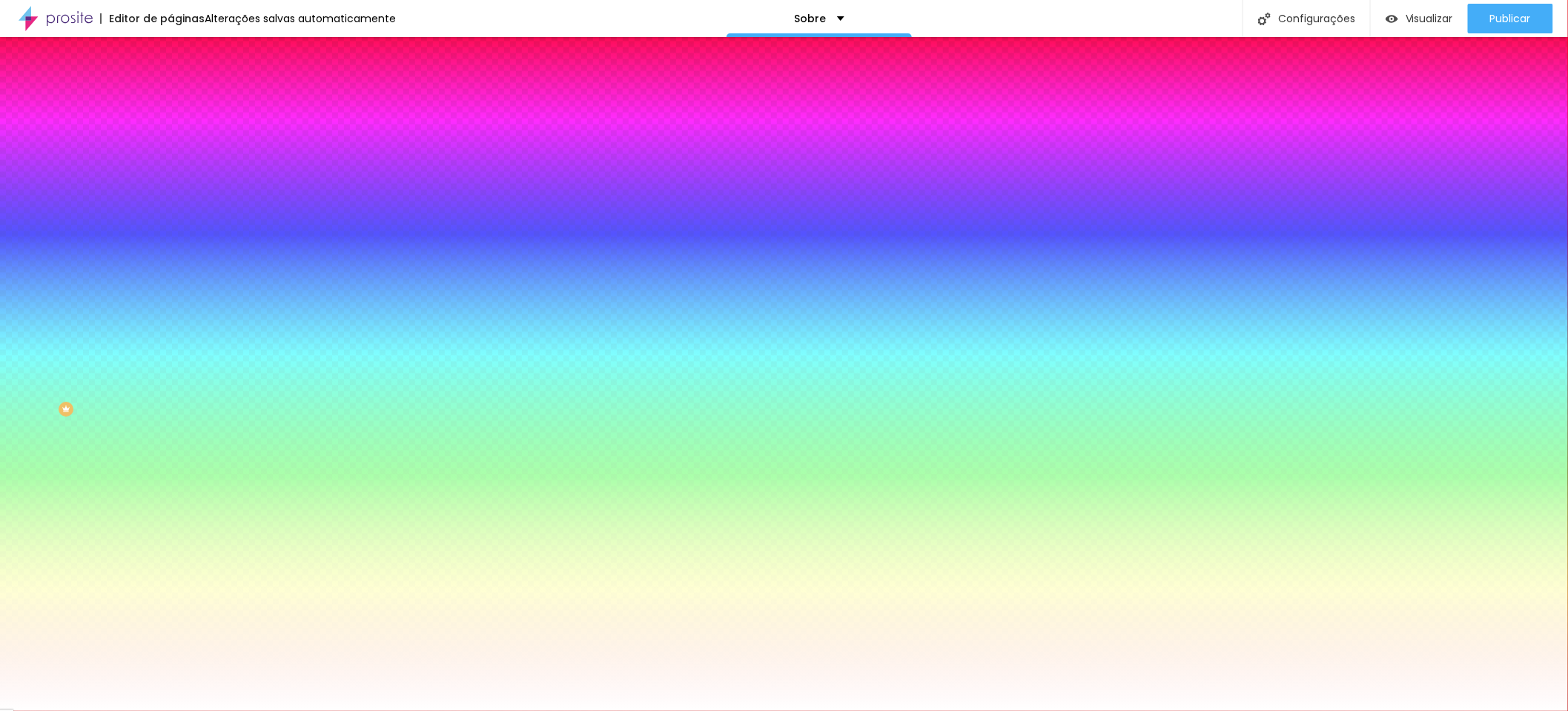
click at [171, 137] on span "Trocar imagem" at bounding box center [211, 130] width 81 height 12
click at [171, 101] on li "Avançado" at bounding box center [256, 108] width 171 height 15
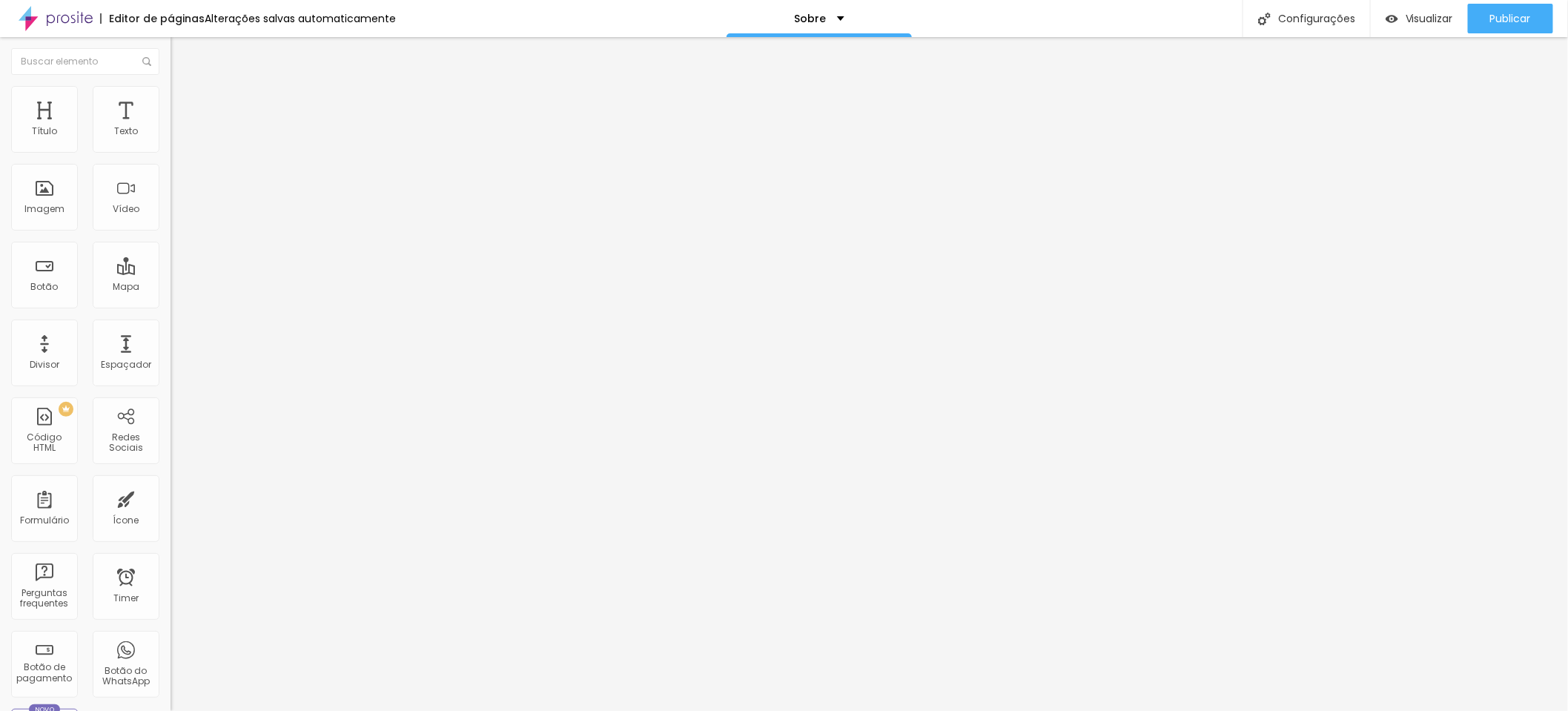
drag, startPoint x: 55, startPoint y: 171, endPoint x: 80, endPoint y: 172, distance: 25.0
click at [171, 498] on input "range" at bounding box center [219, 503] width 96 height 12
click at [171, 101] on li "Avançado" at bounding box center [256, 108] width 171 height 15
click at [184, 100] on span "Estilo" at bounding box center [195, 96] width 23 height 12
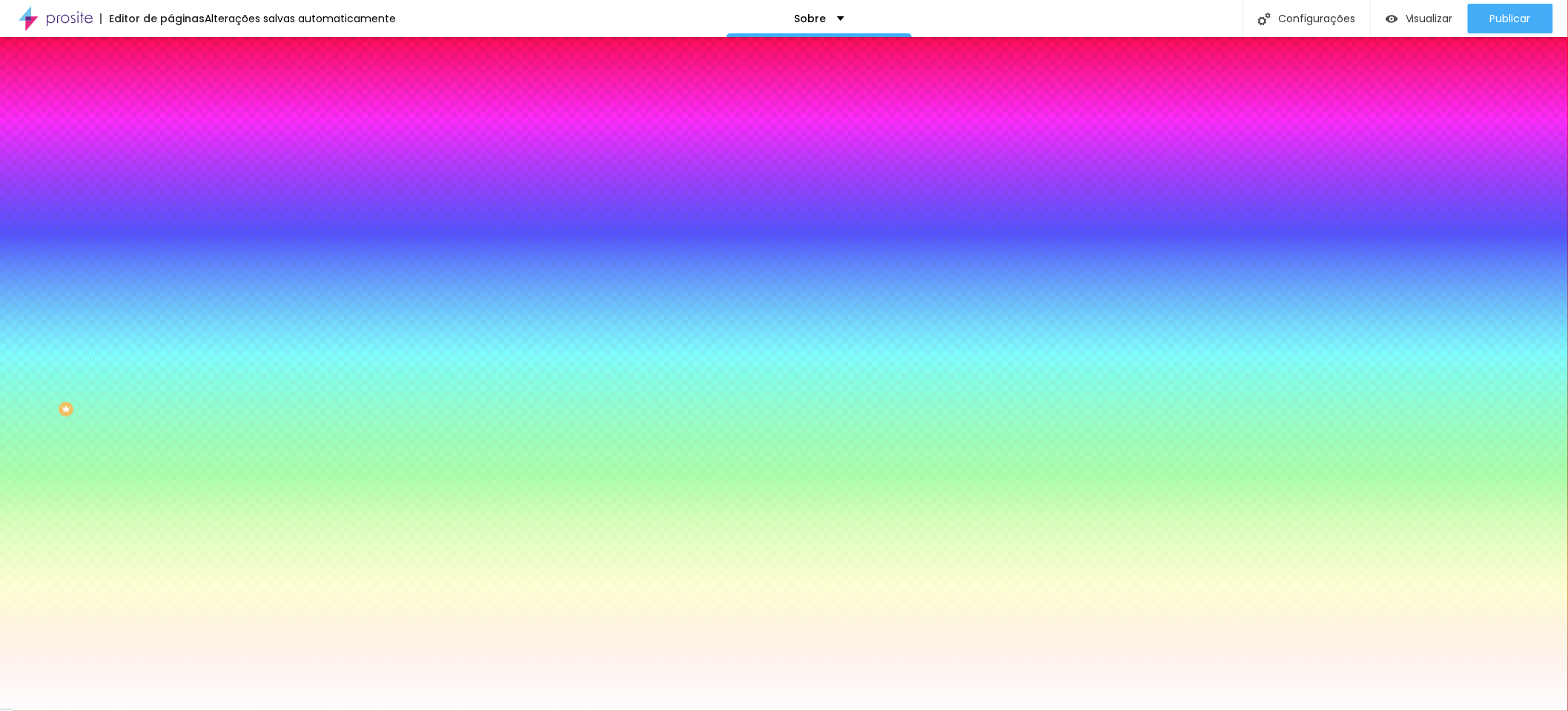
click at [184, 104] on span "Avançado" at bounding box center [208, 111] width 49 height 12
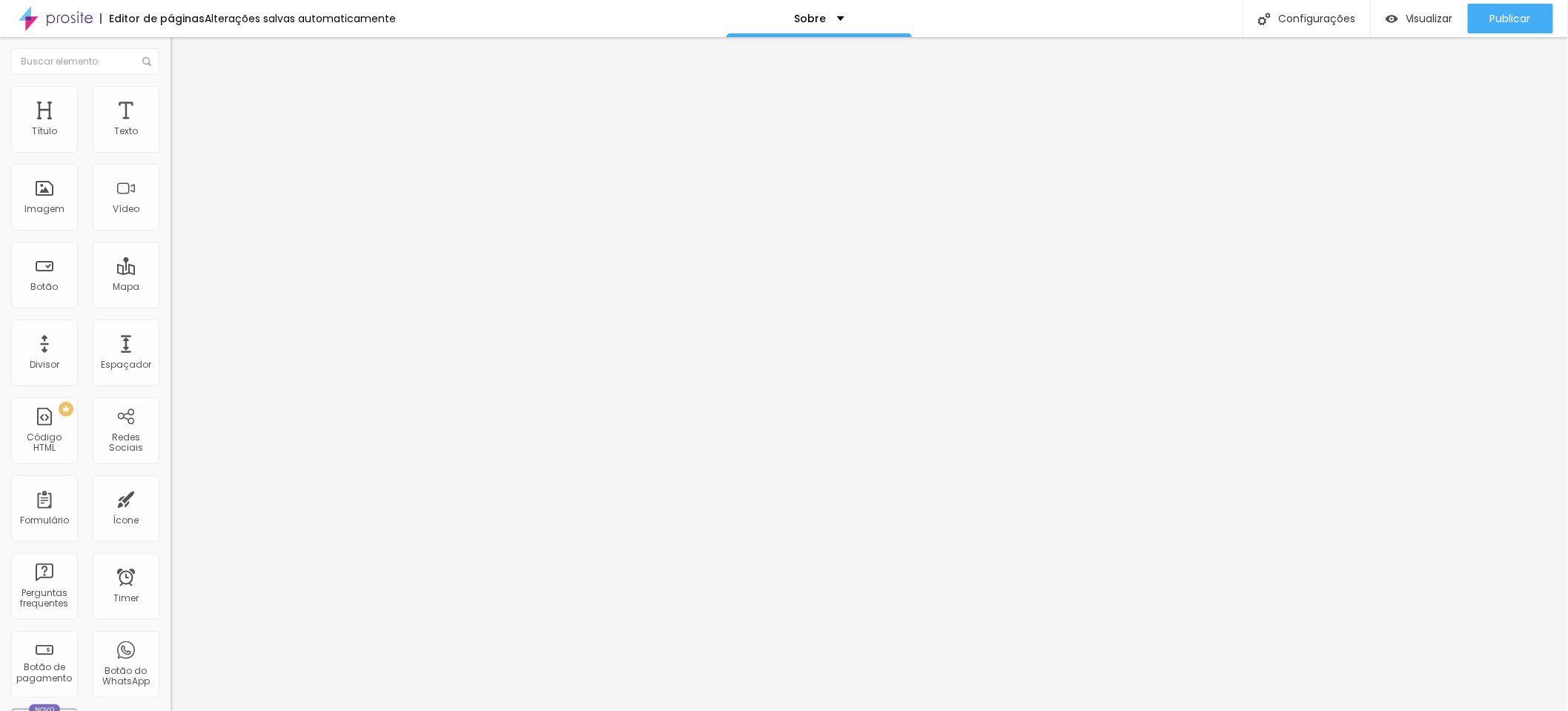
drag, startPoint x: 79, startPoint y: 171, endPoint x: 99, endPoint y: 168, distance: 20.2
click at [171, 498] on input "range" at bounding box center [219, 503] width 96 height 12
click at [171, 128] on span "Trocar imagem" at bounding box center [211, 121] width 81 height 12
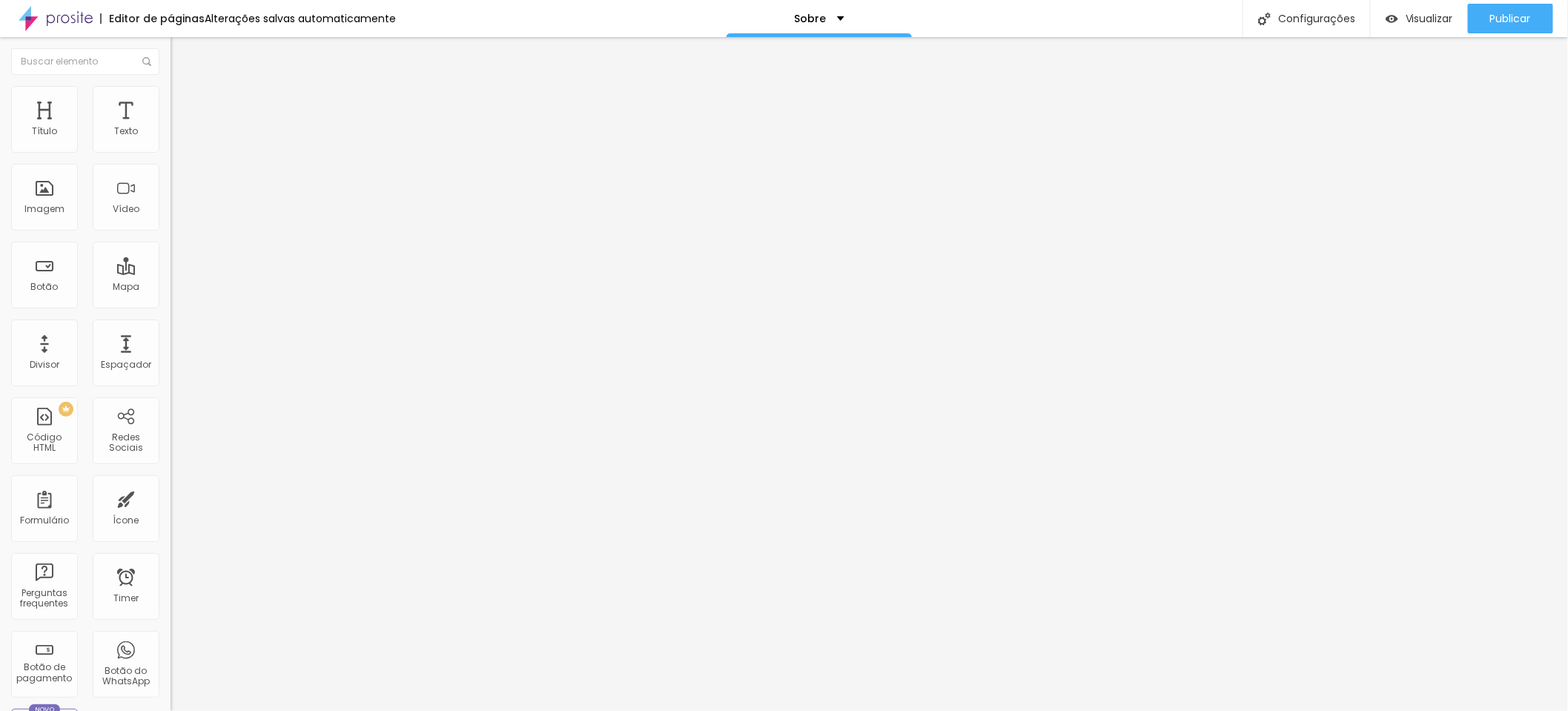
click at [171, 128] on span "Adicionar imagem" at bounding box center [219, 121] width 96 height 12
click at [171, 128] on span "Trocar imagem" at bounding box center [211, 121] width 81 height 12
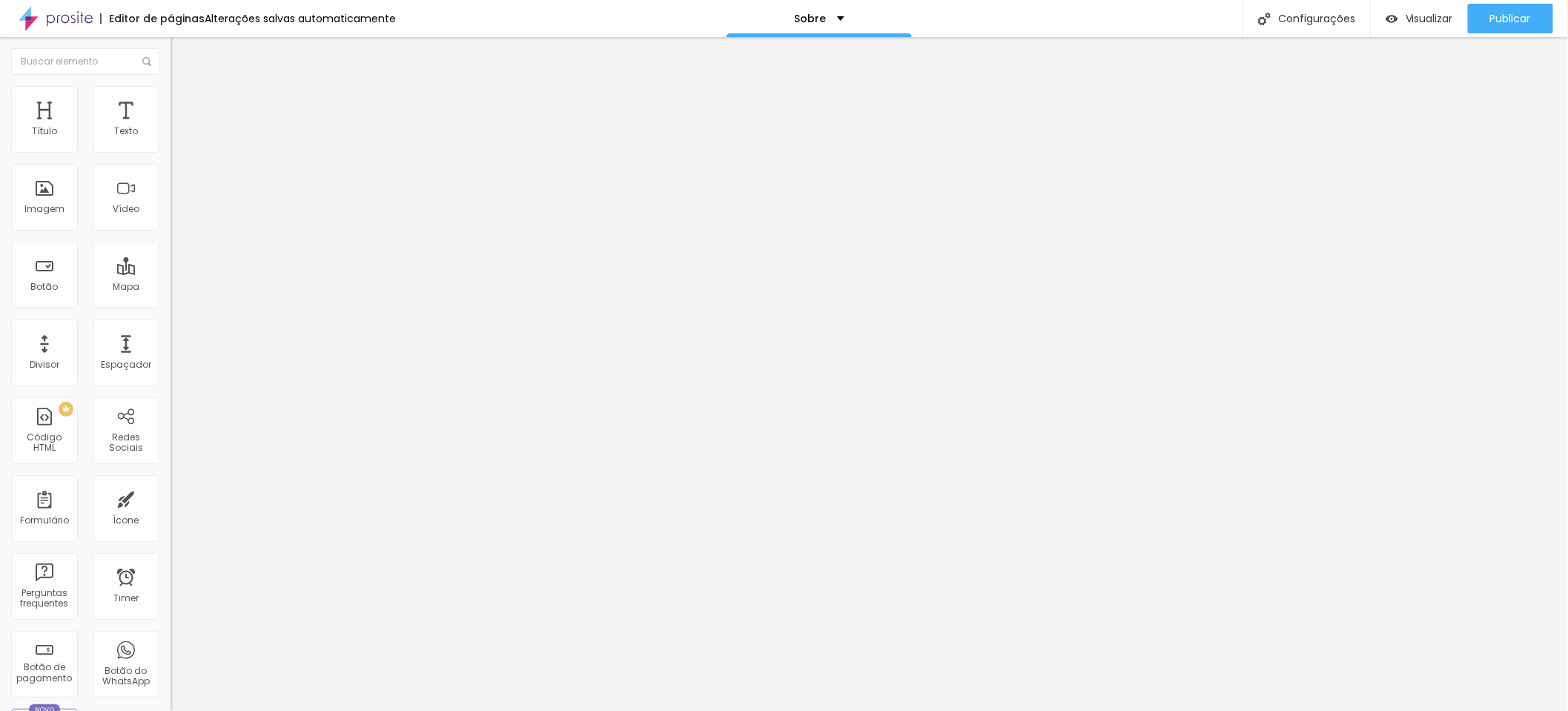
click at [1516, 22] on span "Publicar" at bounding box center [1510, 18] width 41 height 12
drag, startPoint x: 70, startPoint y: 336, endPoint x: 33, endPoint y: 335, distance: 37.0
click at [171, 560] on input "range" at bounding box center [219, 566] width 96 height 12
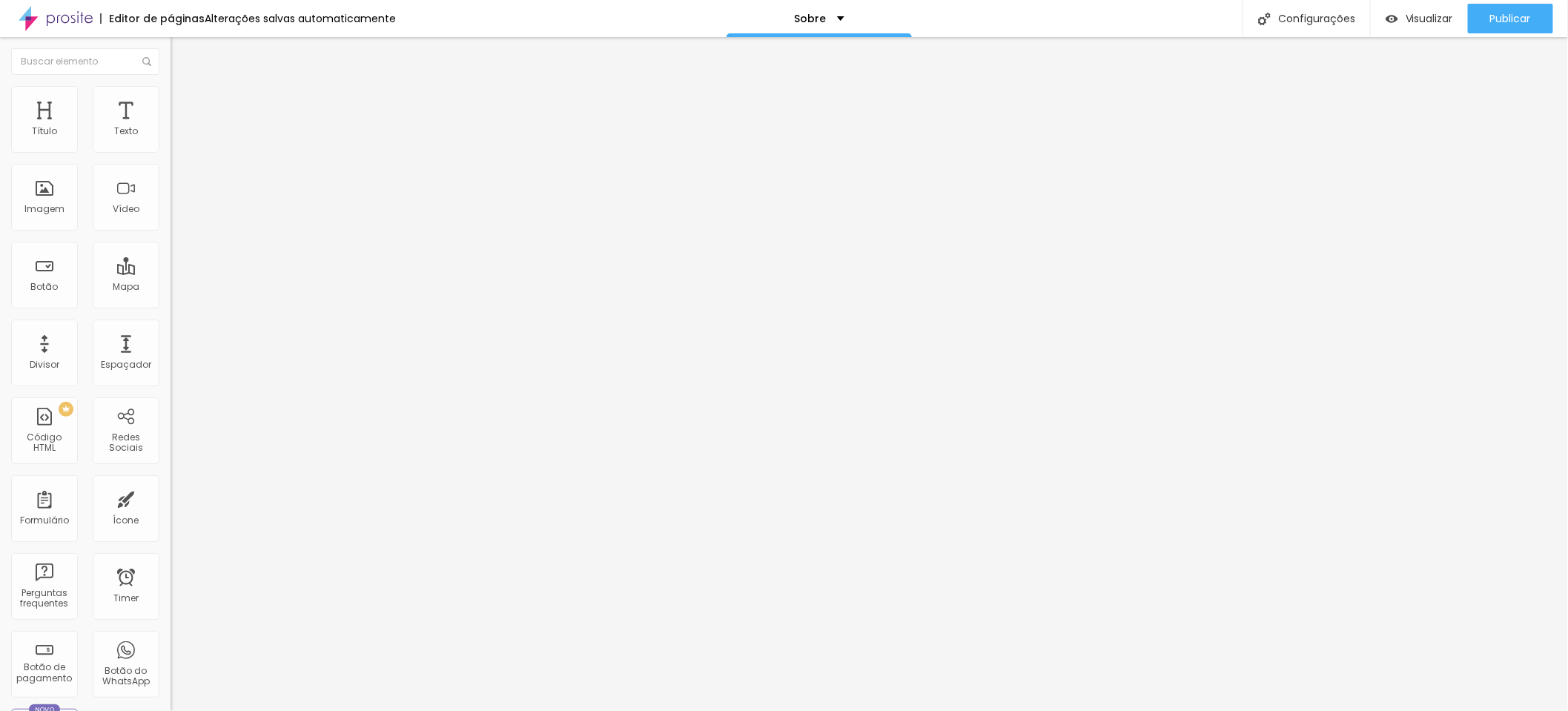
click at [176, 138] on icon "button" at bounding box center [181, 134] width 9 height 9
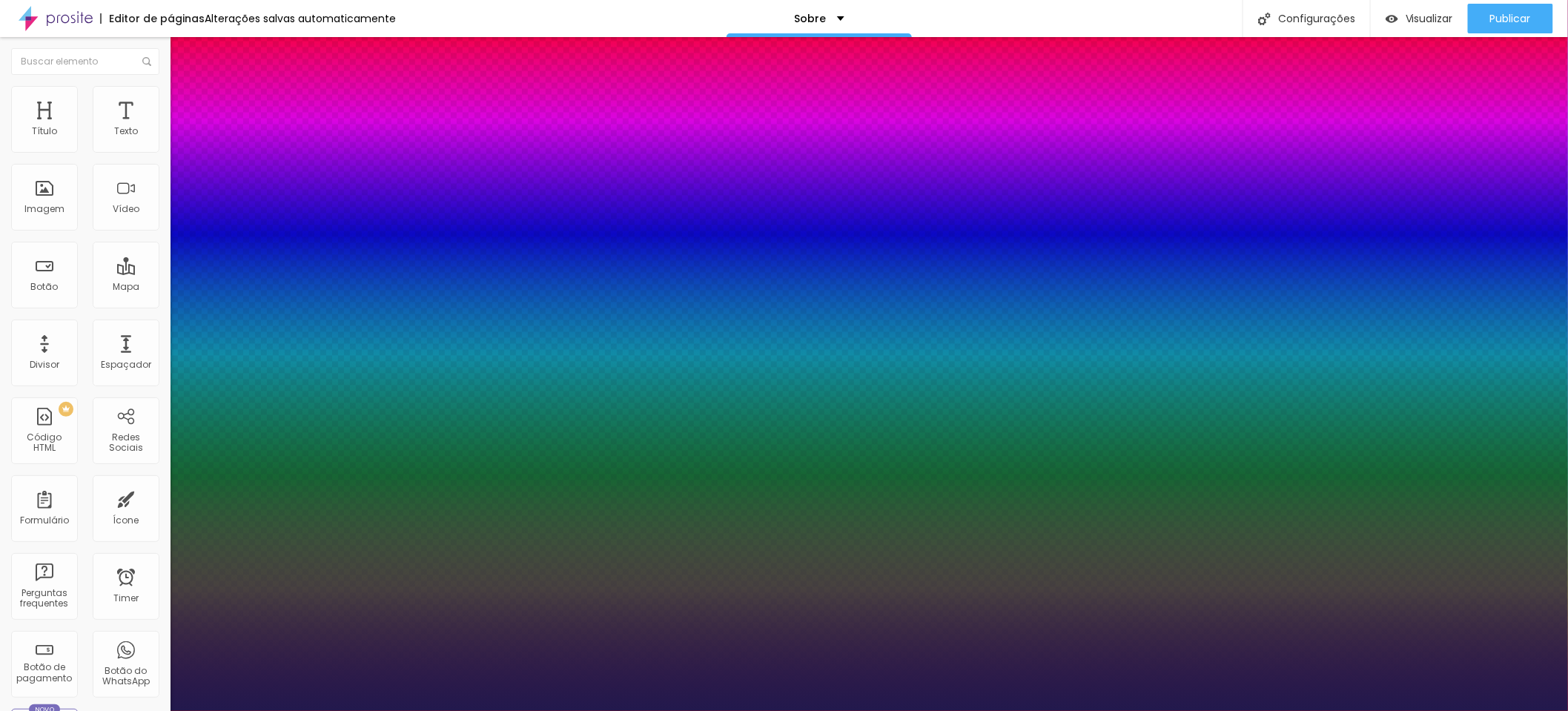
click at [1193, 710] on div at bounding box center [784, 711] width 1568 height 0
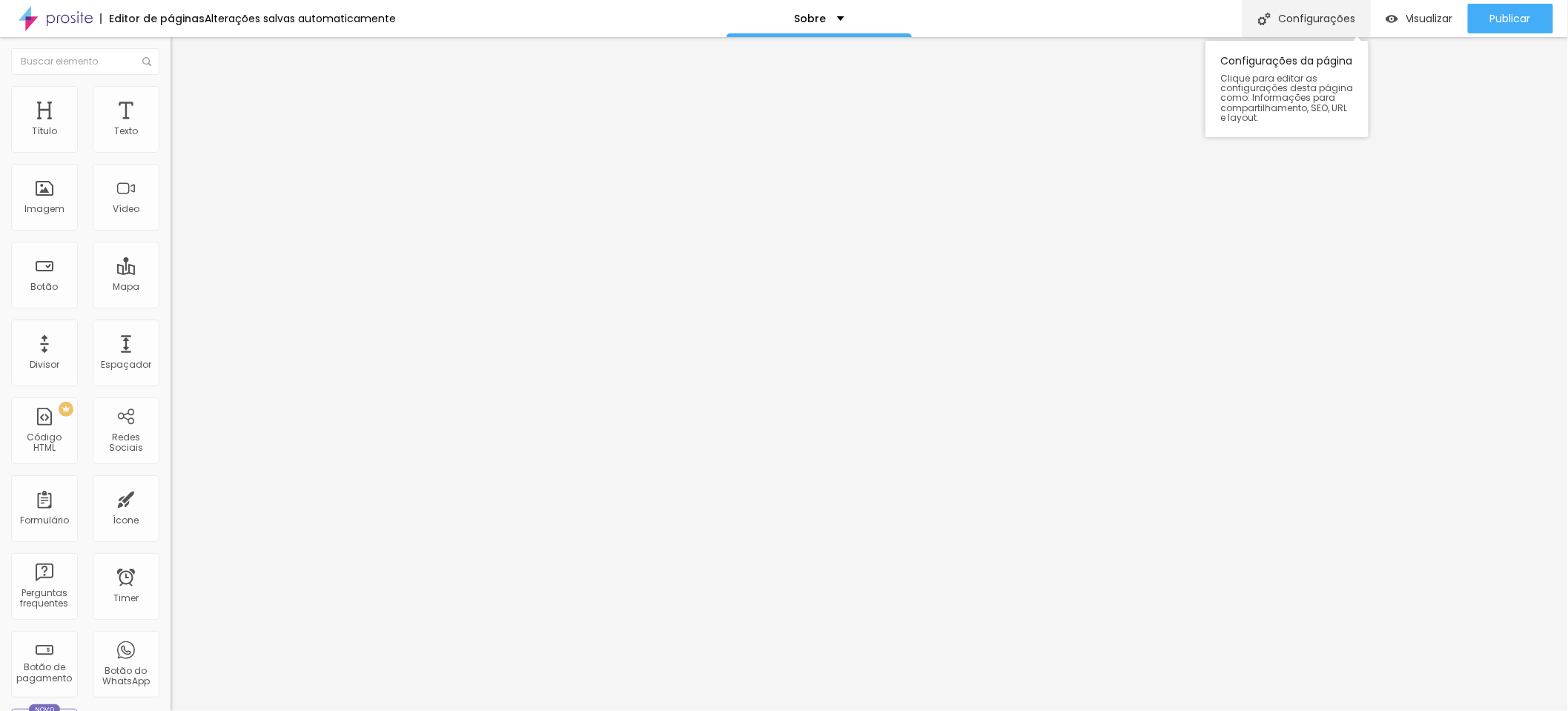
click at [1323, 13] on div "Configurações" at bounding box center [1306, 19] width 127 height 37
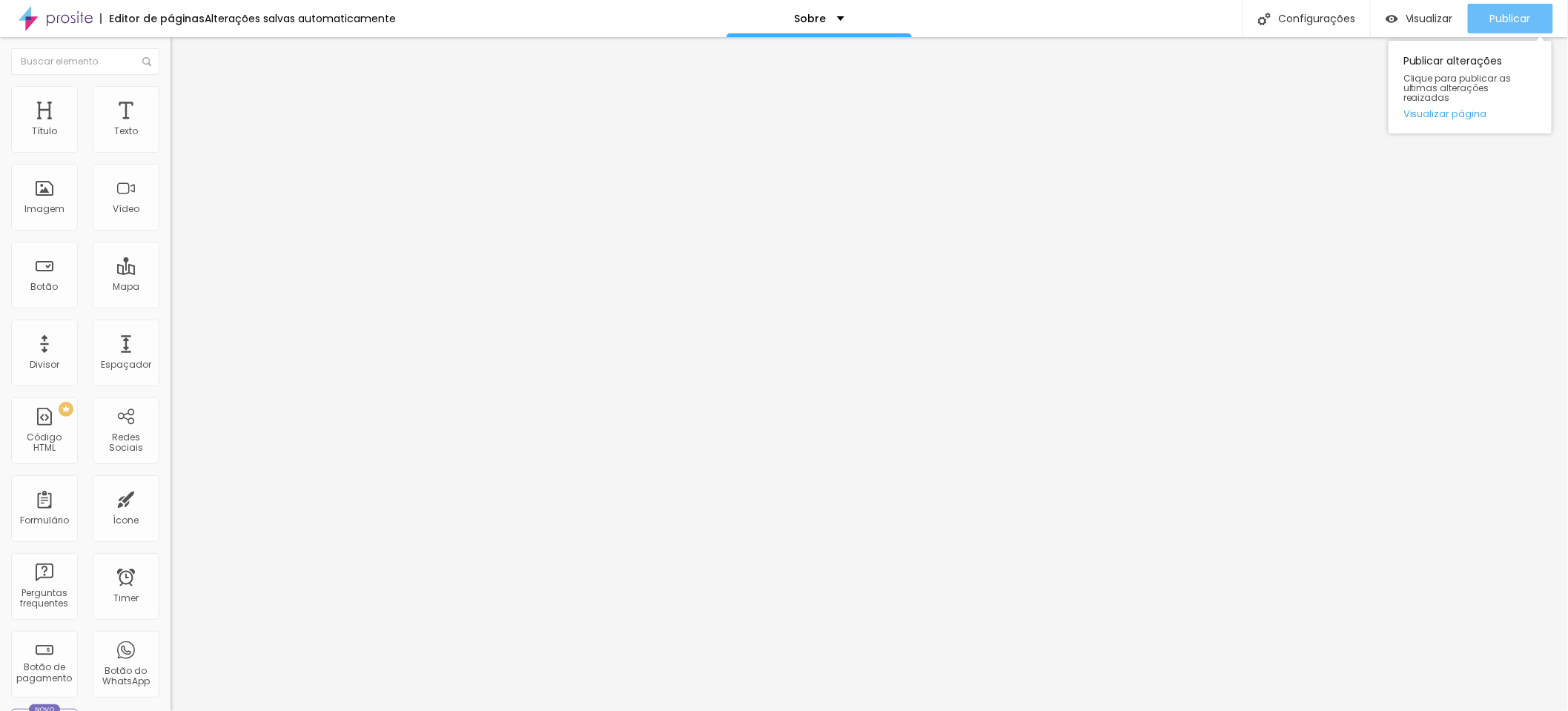
click at [1519, 20] on span "Publicar" at bounding box center [1510, 18] width 41 height 12
click at [171, 101] on img at bounding box center [177, 107] width 13 height 13
type input "122"
type input "123"
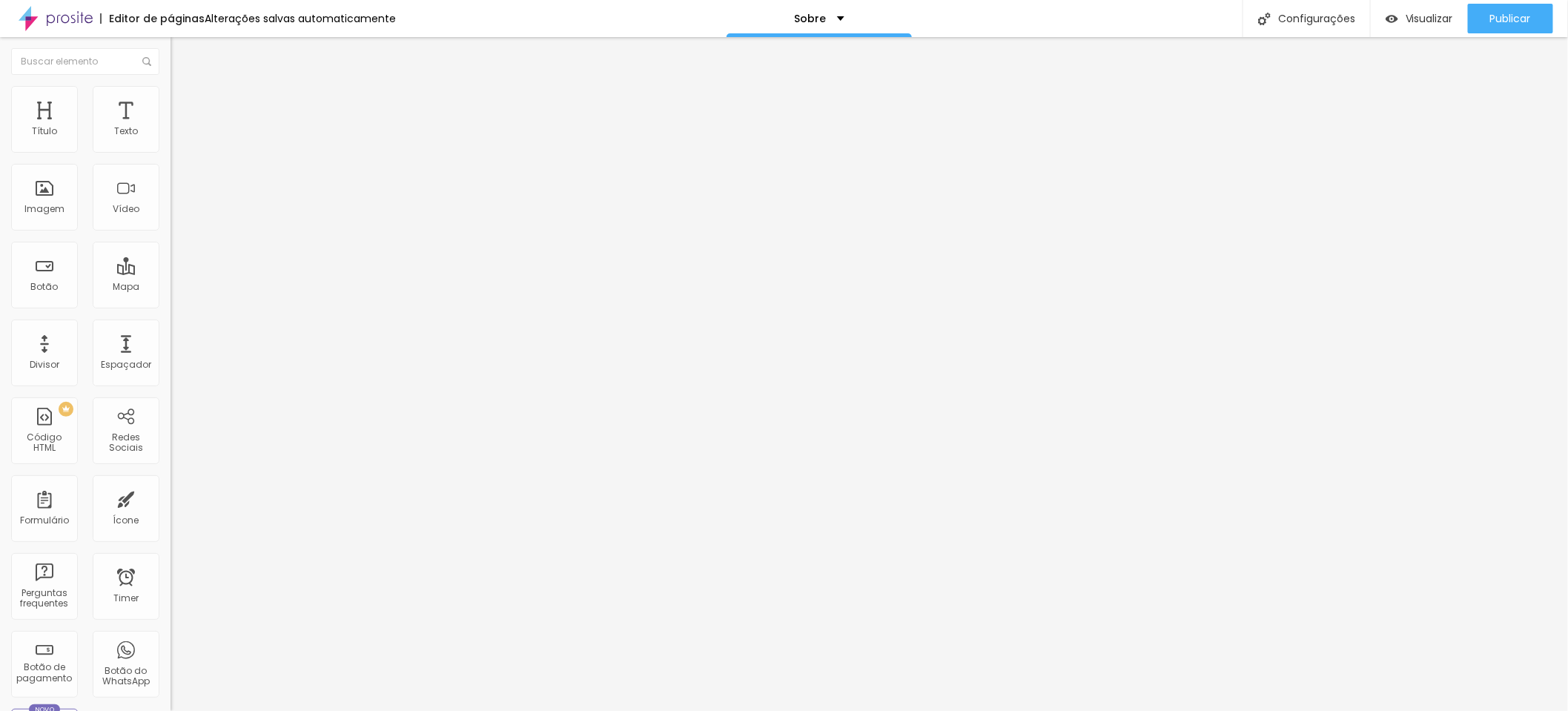
type input "123"
type input "127"
type input "134"
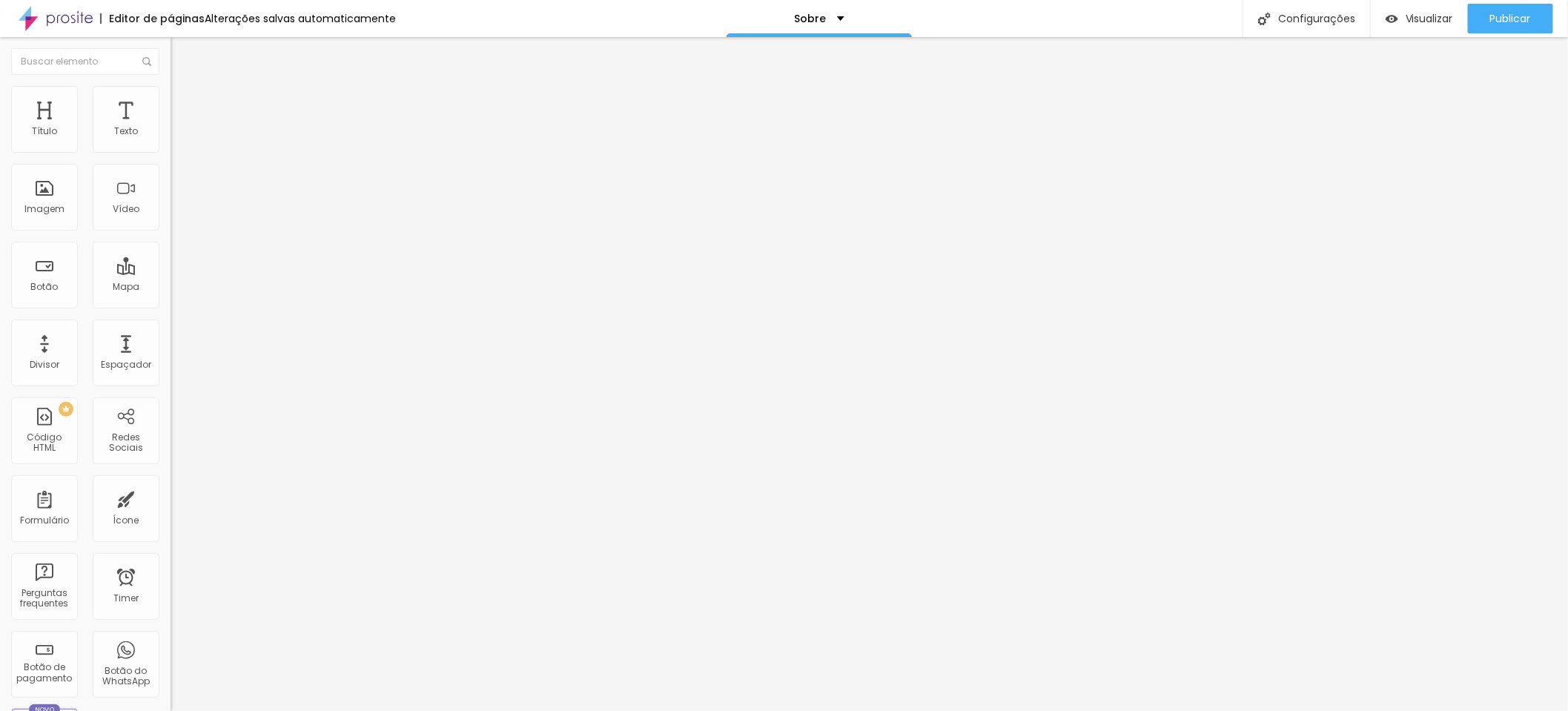
type input "142"
type input "147"
type input "155"
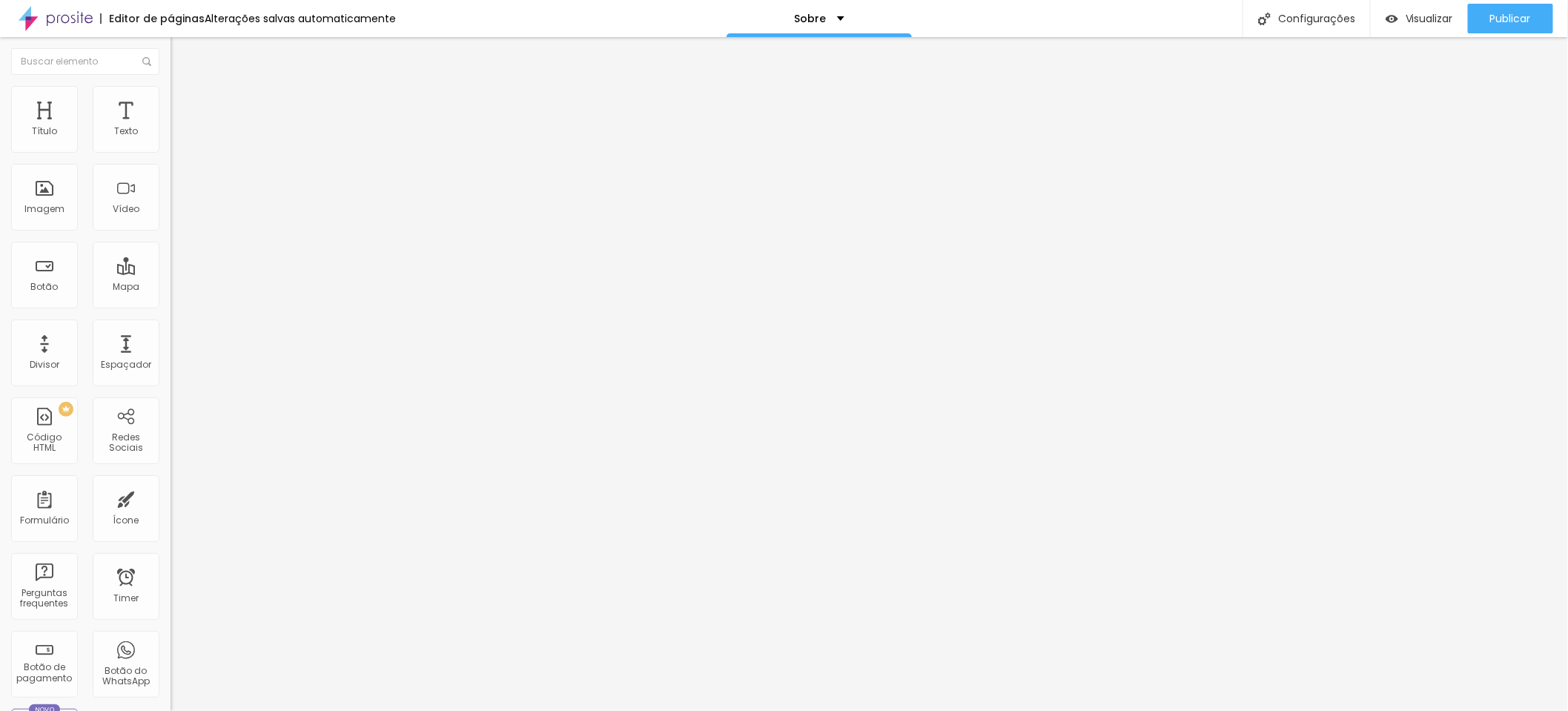
type input "155"
type input "159"
type input "162"
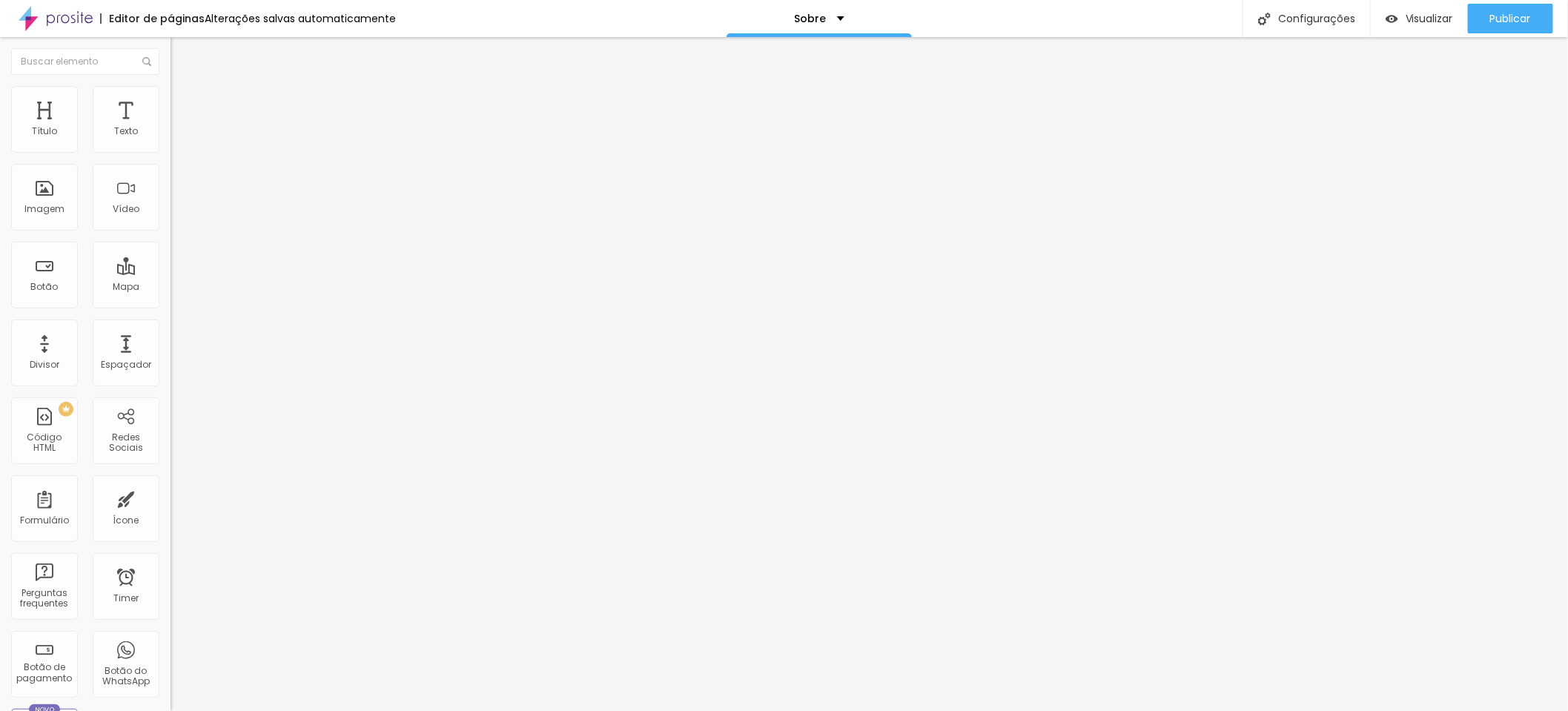
type input "163"
type input "167"
type input "168"
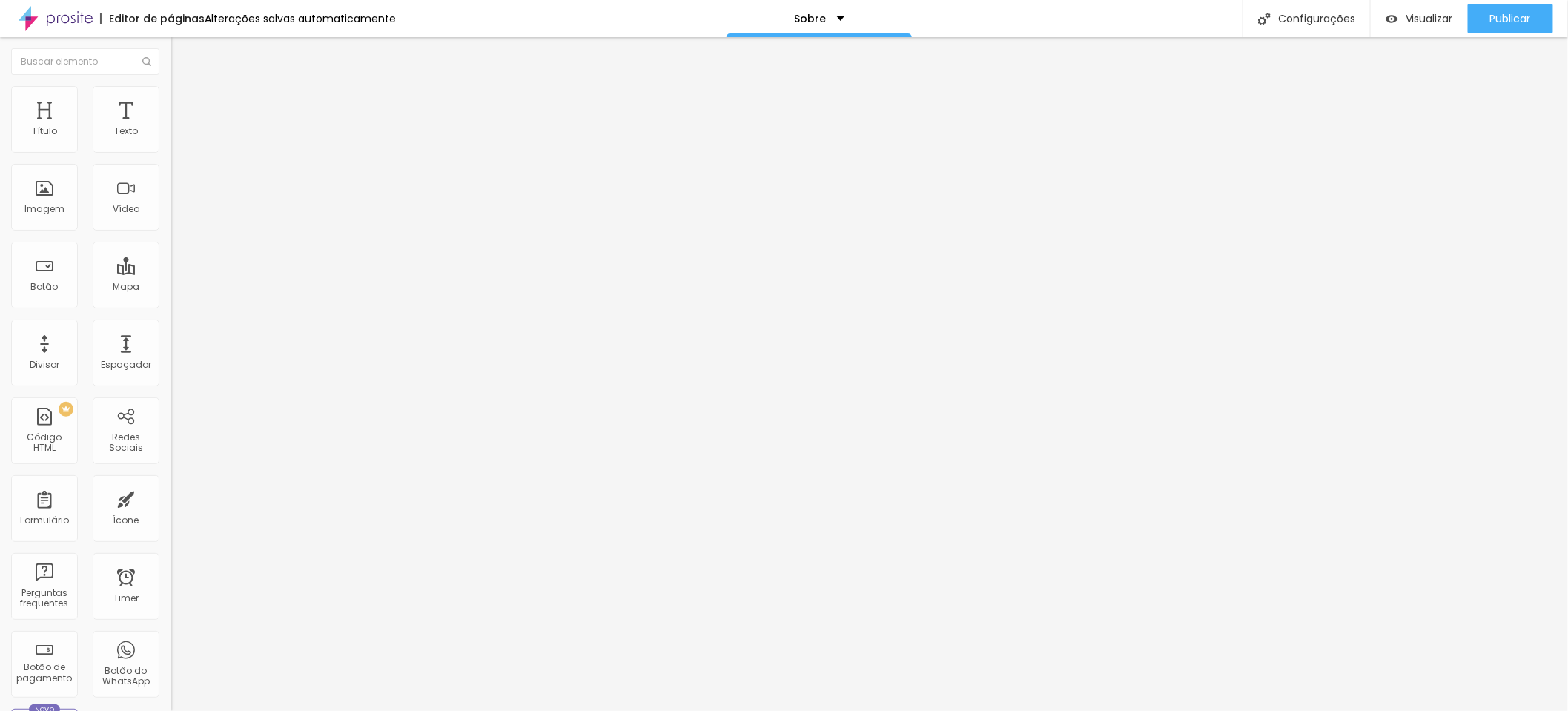
type input "168"
type input "171"
type input "176"
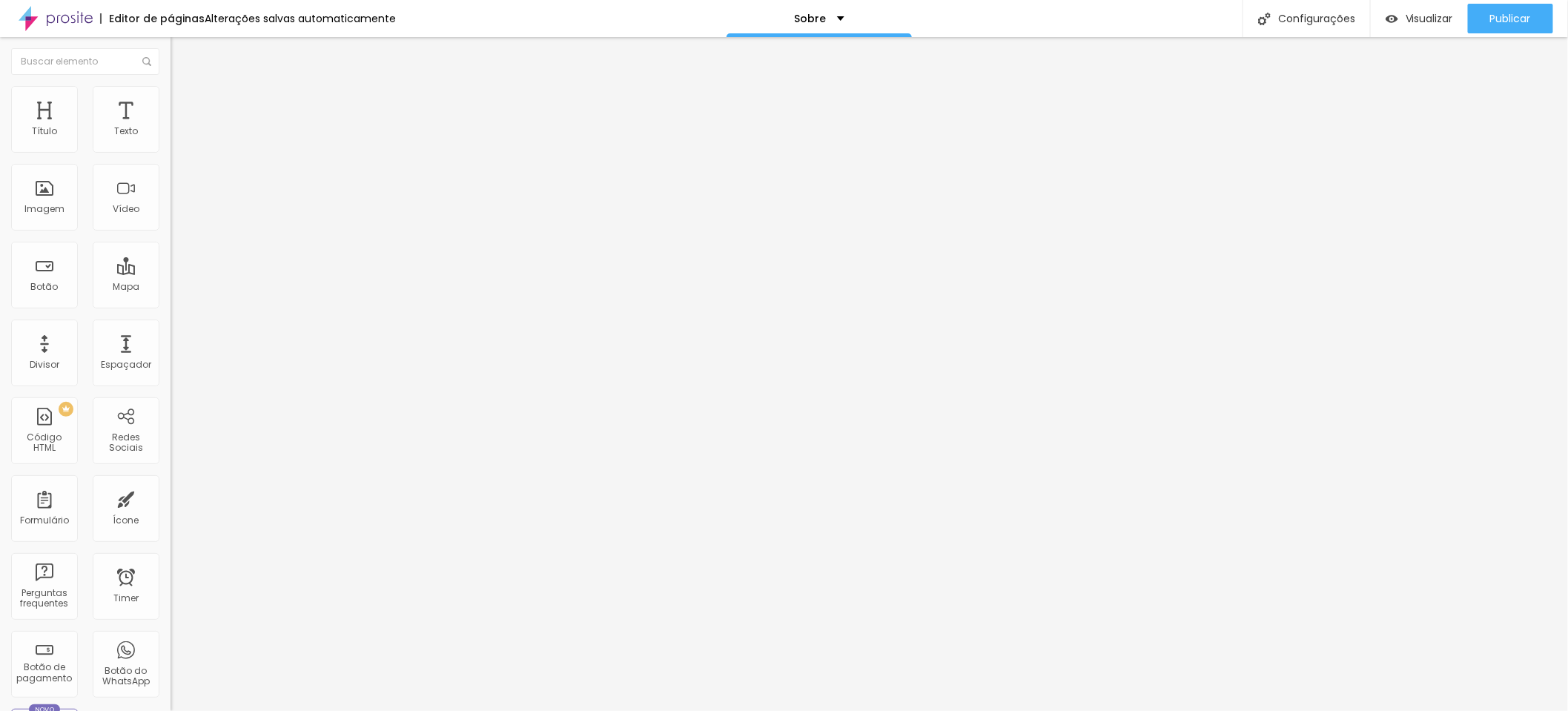
type input "179"
type input "182"
type input "186"
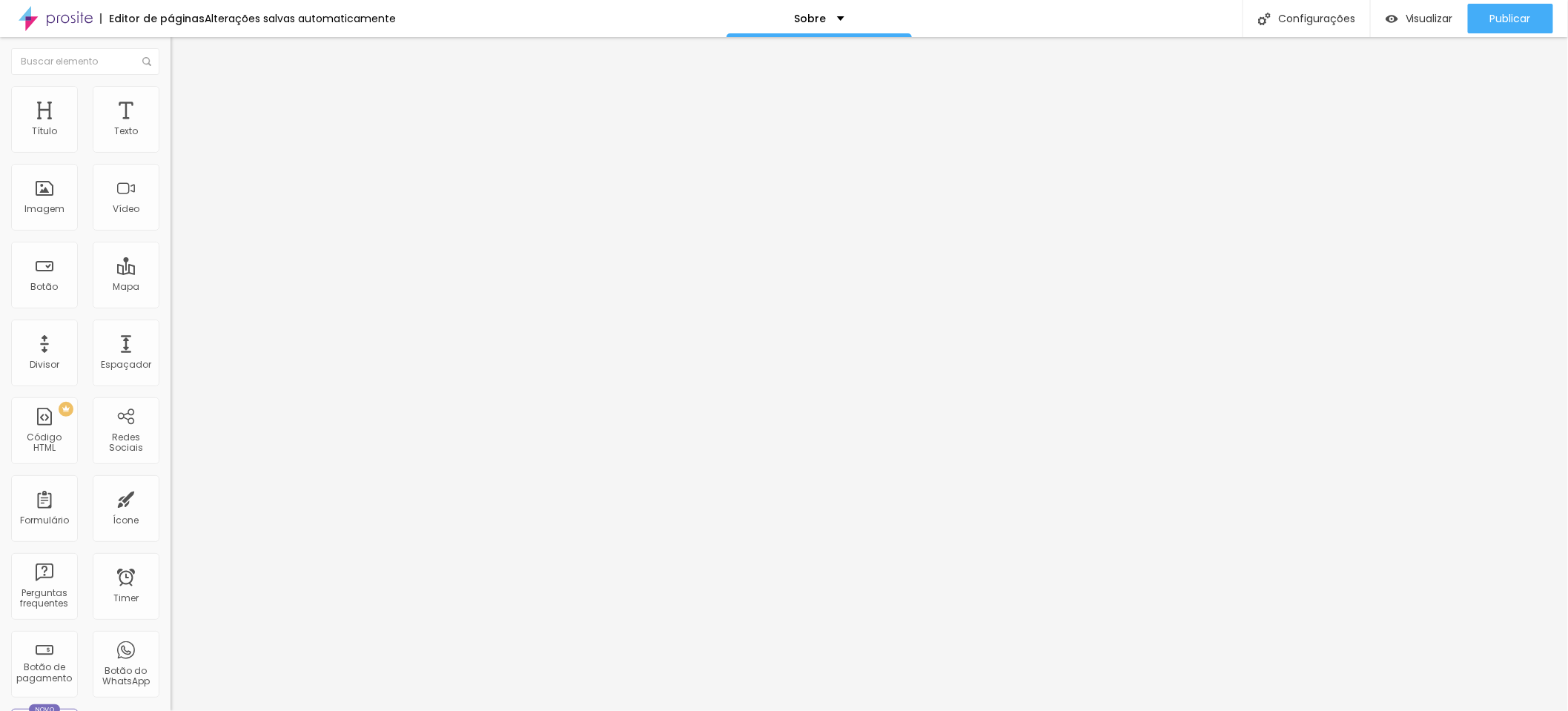
type input "186"
type input "187"
type input "191"
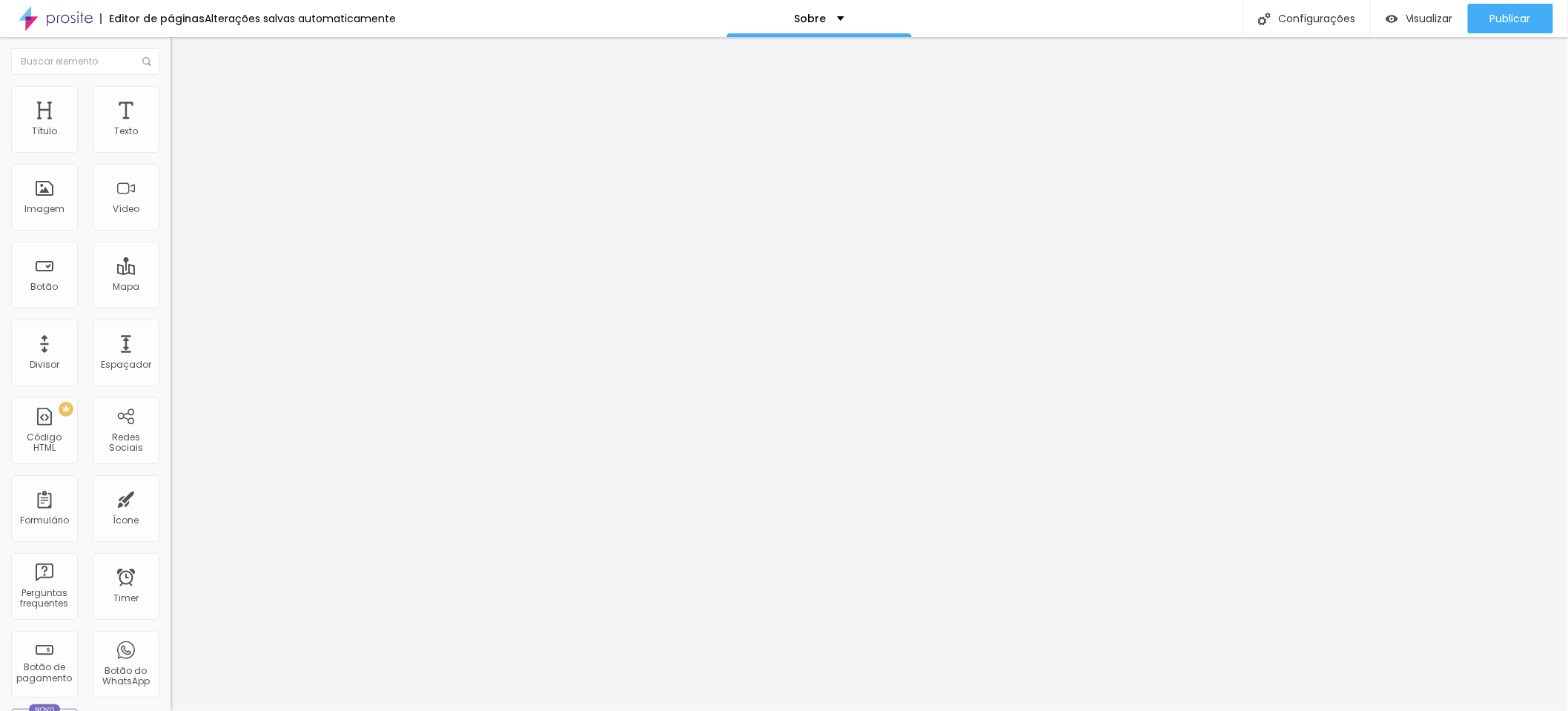
type input "194"
type input "198"
type input "199"
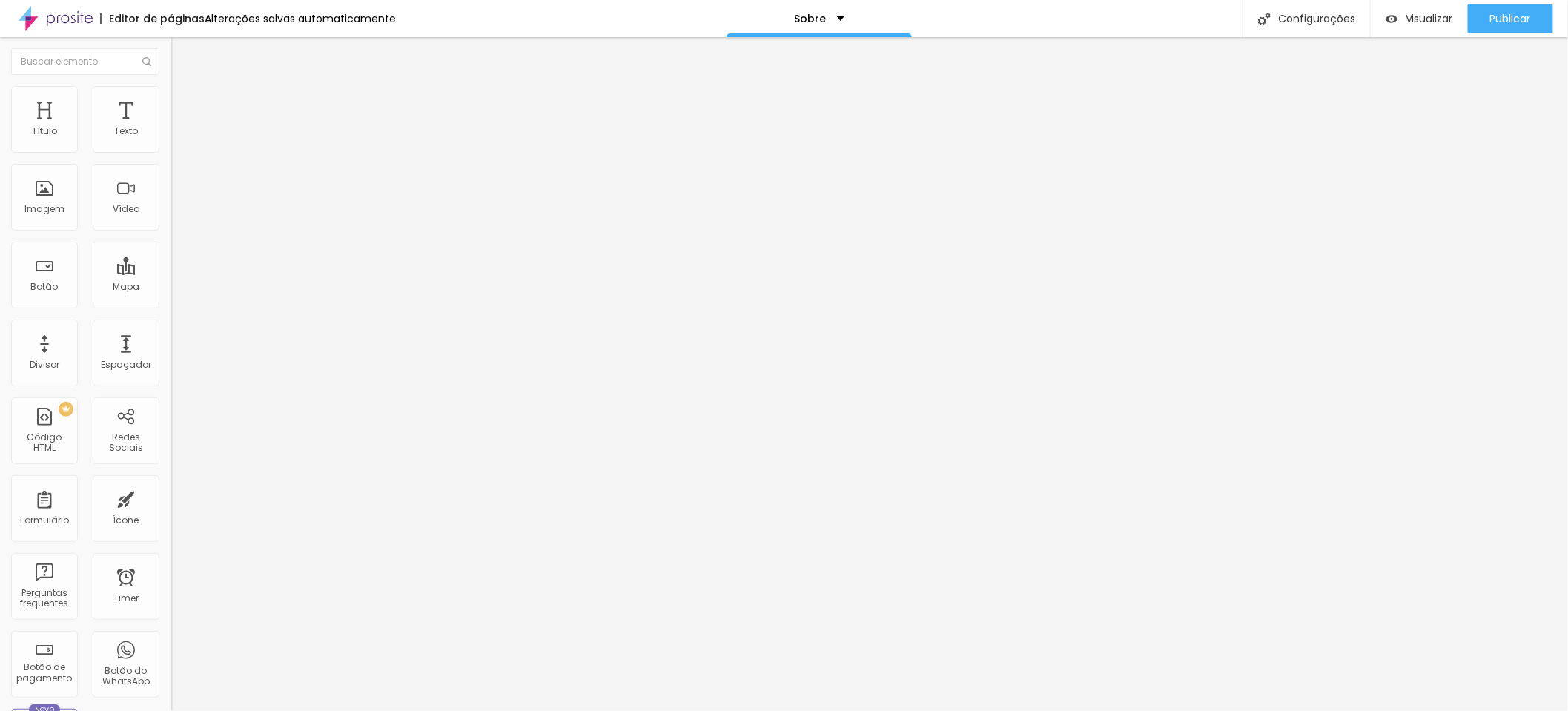
type input "199"
type input "202"
type input "203"
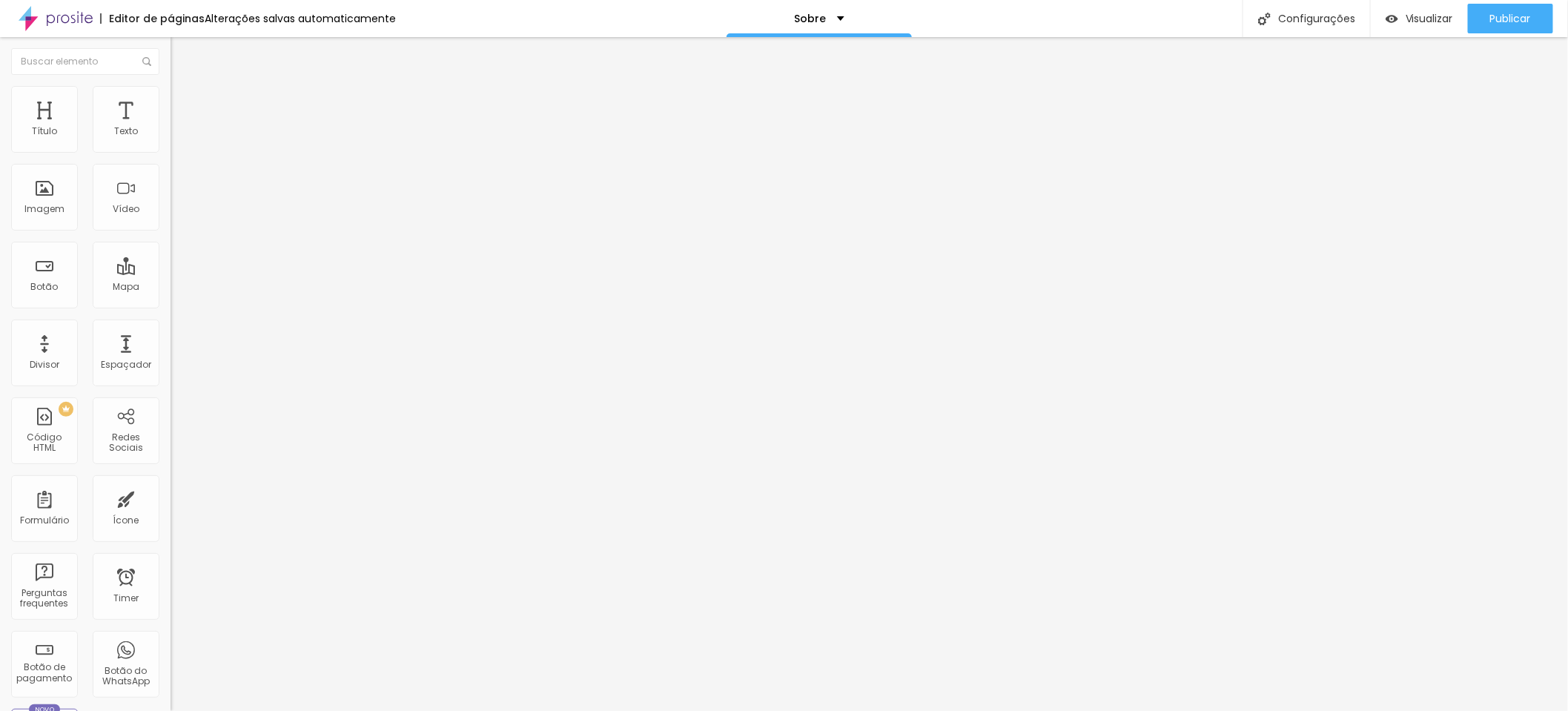
type input "207"
type input "208"
type input "212"
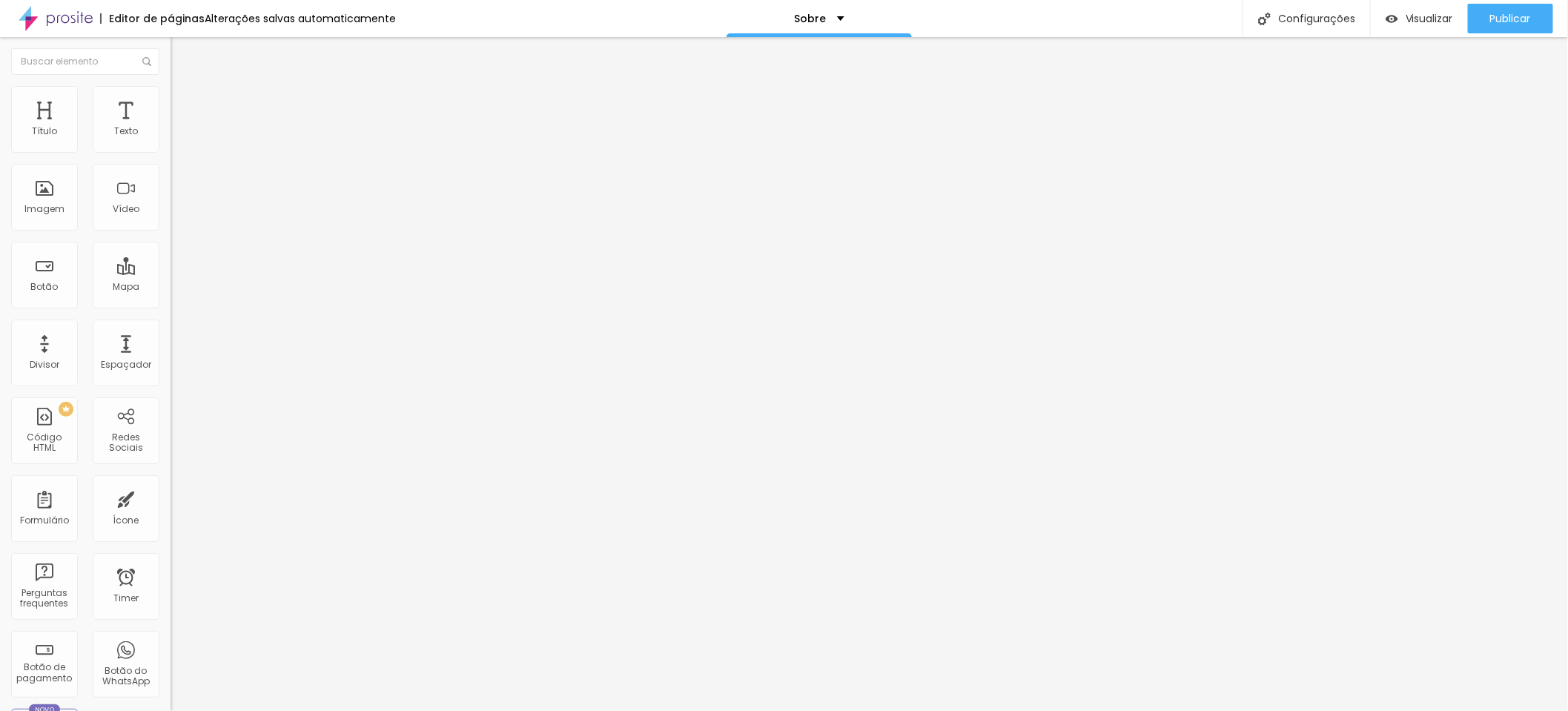
type input "212"
type input "216"
type input "219"
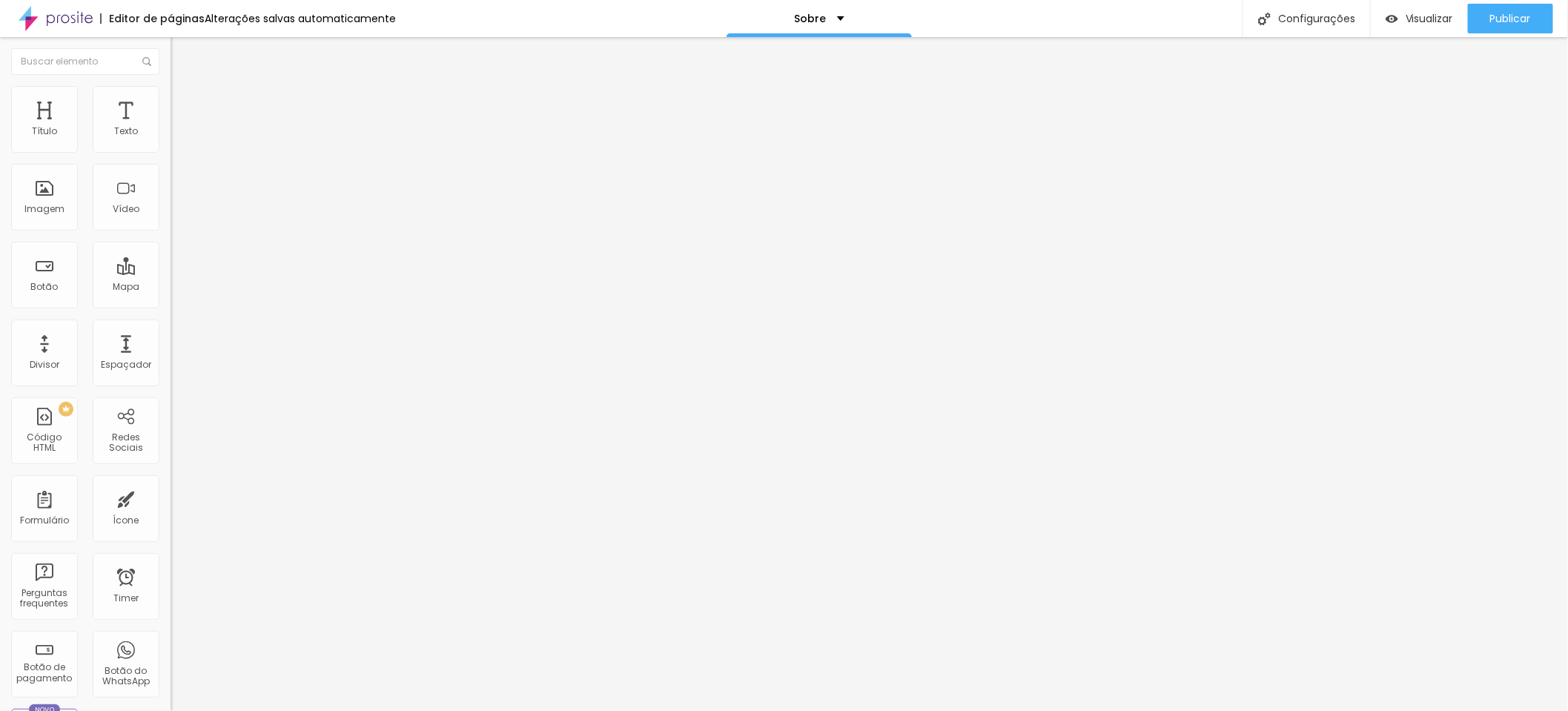
type input "222"
type input "227"
type input "230"
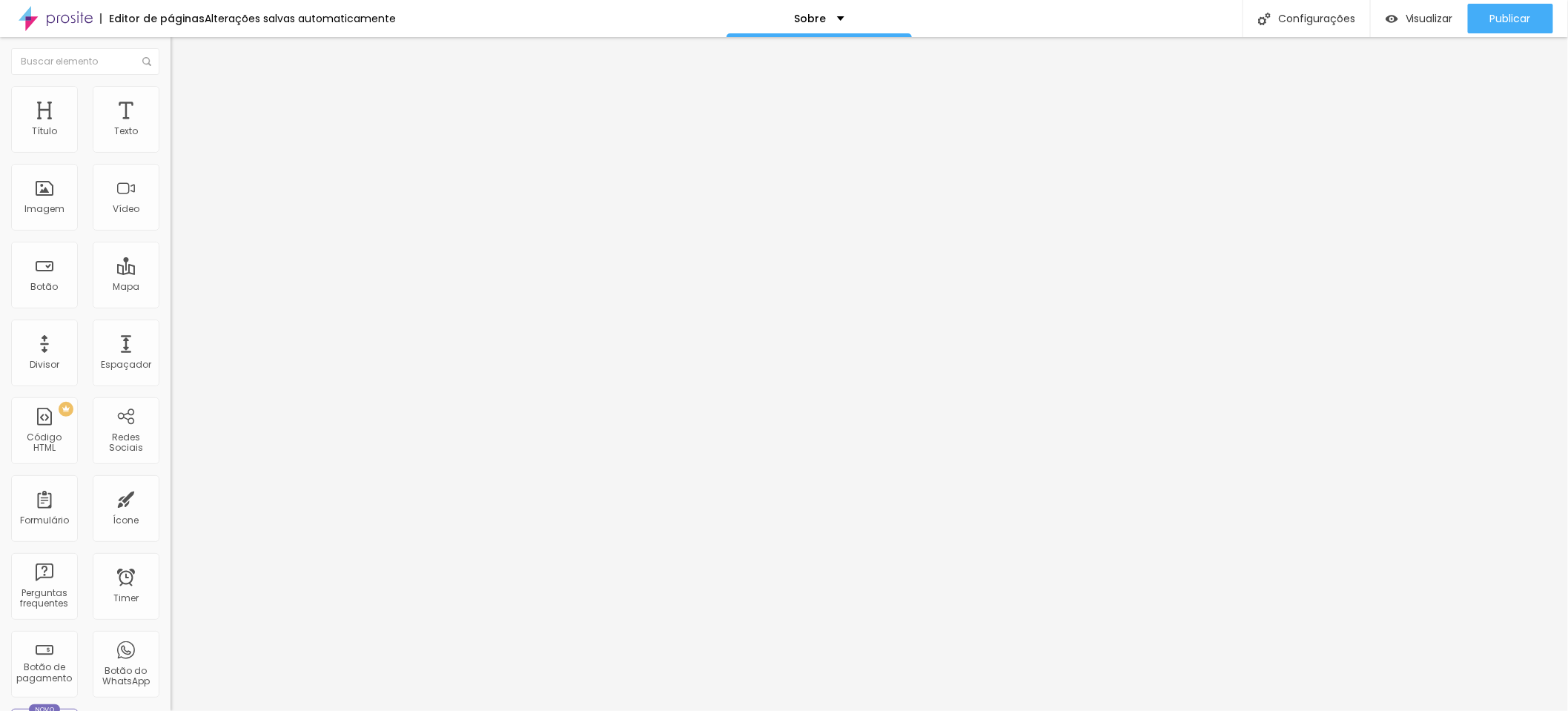
type input "230"
type input "231"
drag, startPoint x: 49, startPoint y: 174, endPoint x: 65, endPoint y: 175, distance: 16.0
type input "231"
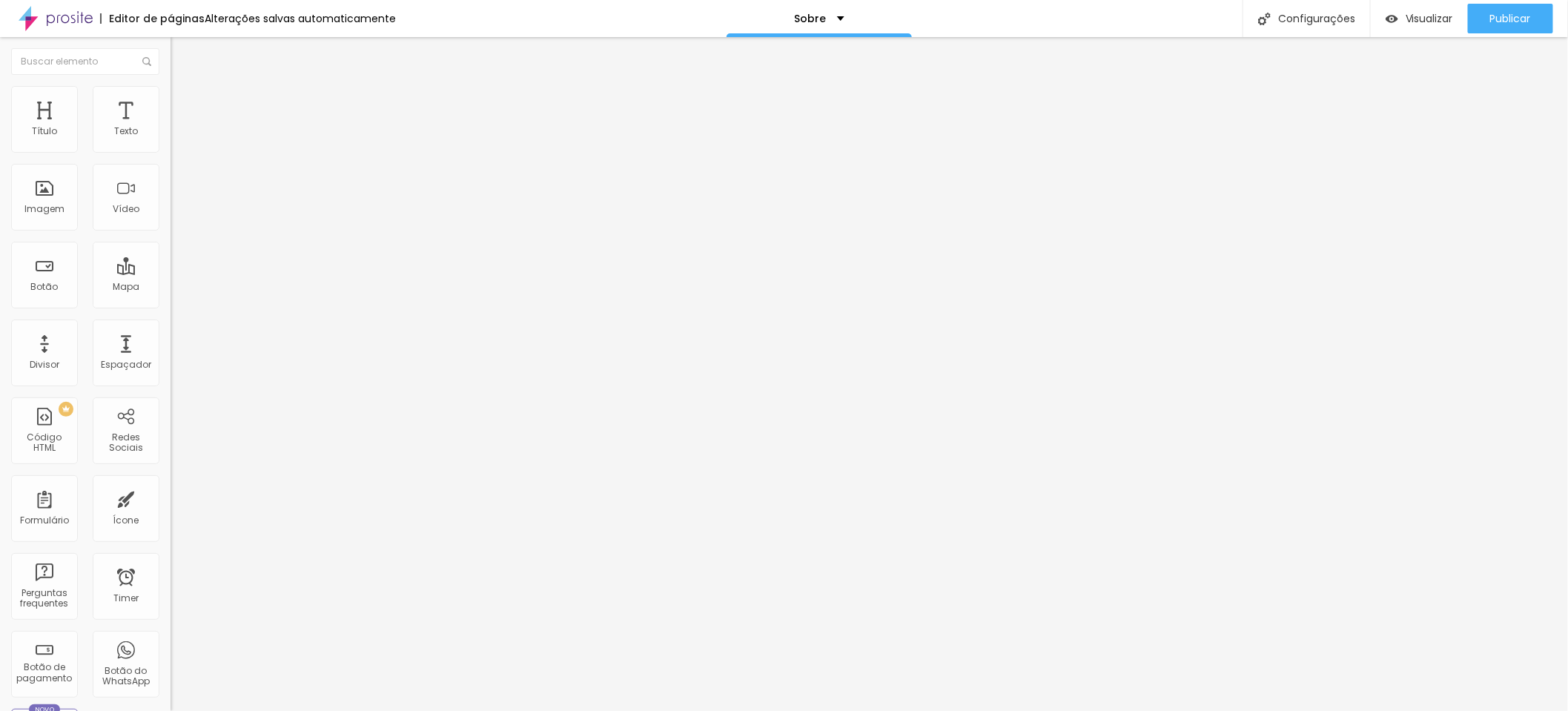
click at [171, 498] on input "range" at bounding box center [219, 503] width 96 height 12
click at [1492, 19] on span "Publicar" at bounding box center [1510, 18] width 41 height 12
